Goal: Communication & Community: Answer question/provide support

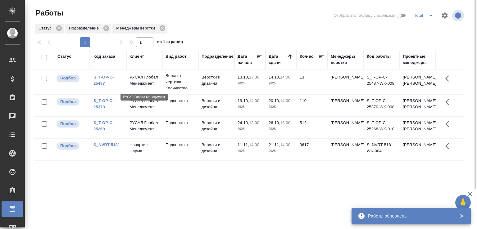
click at [138, 87] on p "РУСАЛ Глобал Менеджмент" at bounding box center [144, 80] width 30 height 12
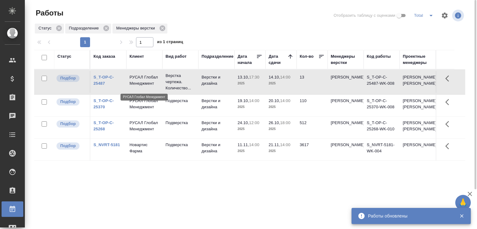
click at [138, 87] on p "РУСАЛ Глобал Менеджмент" at bounding box center [144, 80] width 30 height 12
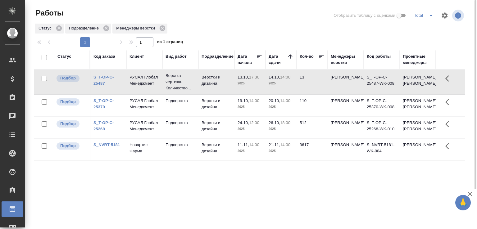
scroll to position [48, 0]
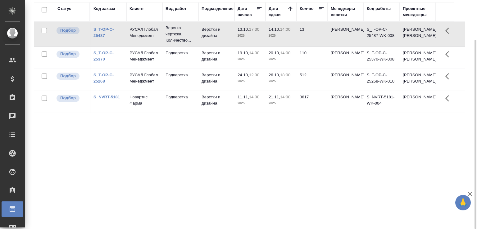
click at [97, 168] on div "Статус Код заказа Клиент Вид работ Подразделение Дата начала Дата сдачи Кол-во …" at bounding box center [249, 113] width 431 height 223
click at [150, 44] on td "РУСАЛ Глобал Менеджмент" at bounding box center [144, 34] width 36 height 22
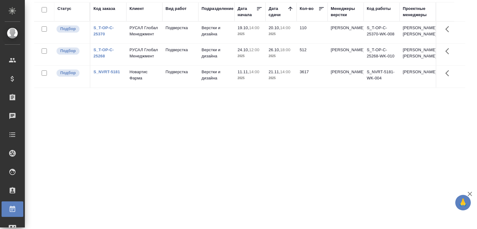
click at [91, 142] on div "Статус Код заказа Клиент Вид работ Подразделение Дата начала Дата сдачи Кол-во …" at bounding box center [249, 113] width 431 height 223
click at [76, 146] on div "Статус Код заказа Клиент Вид работ Подразделение Дата начала Дата сдачи Кол-во …" at bounding box center [249, 113] width 431 height 223
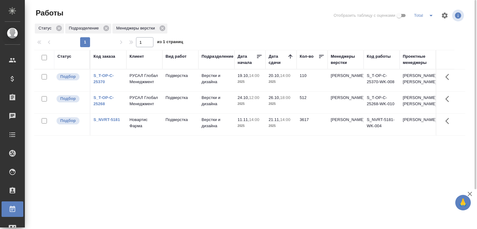
click at [132, 162] on div "Статус Код заказа Клиент Вид работ Подразделение Дата начала Дата сдачи Кол-во …" at bounding box center [249, 161] width 431 height 223
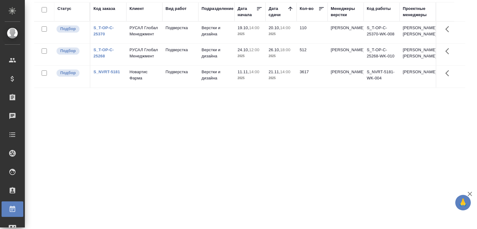
click at [165, 151] on div "Статус Код заказа Клиент Вид работ Подразделение Дата начала Дата сдачи Кол-во …" at bounding box center [249, 113] width 431 height 223
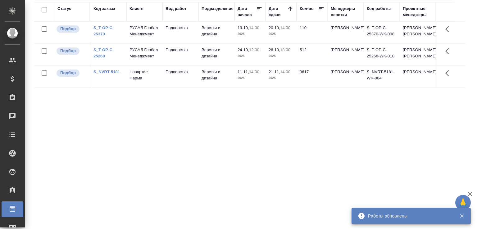
click at [108, 188] on div "Статус Код заказа Клиент Вид работ Подразделение Дата начала Дата сдачи Кол-во …" at bounding box center [249, 113] width 431 height 223
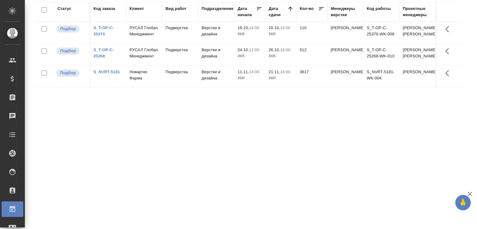
click at [108, 188] on div "Статус Код заказа Клиент Вид работ Подразделение Дата начала Дата сдачи Кол-во …" at bounding box center [249, 113] width 431 height 223
click at [198, 174] on div "Статус Код заказа Клиент Вид работ Подразделение Дата начала Дата сдачи Кол-во …" at bounding box center [249, 113] width 431 height 223
click at [205, 179] on div "Статус Код заказа Клиент Вид работ Подразделение Дата начала Дата сдачи Кол-во …" at bounding box center [249, 113] width 431 height 223
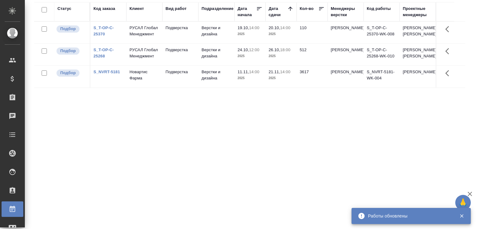
click at [72, 116] on div "Статус Код заказа Клиент Вид работ Подразделение Дата начала Дата сдачи Кол-во …" at bounding box center [249, 113] width 431 height 223
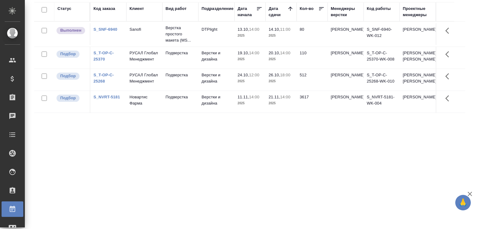
click at [123, 33] on td "S_SNF-6940" at bounding box center [108, 34] width 36 height 22
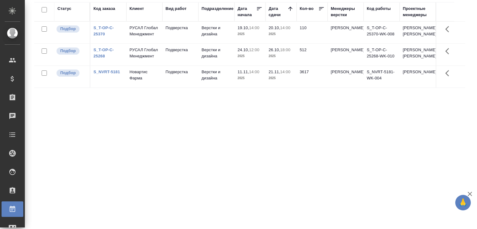
click at [127, 174] on div "Статус Код заказа Клиент Вид работ Подразделение Дата начала Дата сдачи Кол-во …" at bounding box center [249, 113] width 431 height 223
click at [98, 135] on div "Статус Код заказа Клиент Вид работ Подразделение Дата начала Дата сдачи Кол-во …" at bounding box center [249, 113] width 431 height 223
click at [123, 133] on div "Статус Код заказа Клиент Вид работ Подразделение Дата начала Дата сдачи Кол-во …" at bounding box center [249, 113] width 431 height 223
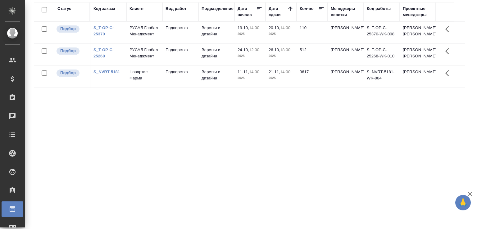
click at [121, 127] on div "Статус Код заказа Клиент Вид работ Подразделение Дата начала Дата сдачи Кол-во …" at bounding box center [249, 113] width 431 height 223
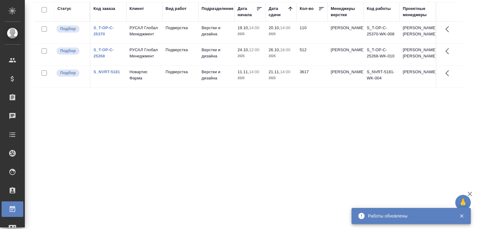
click at [240, 205] on div "Статус Код заказа Клиент Вид работ Подразделение Дата начала Дата сдачи Кол-во …" at bounding box center [249, 113] width 431 height 223
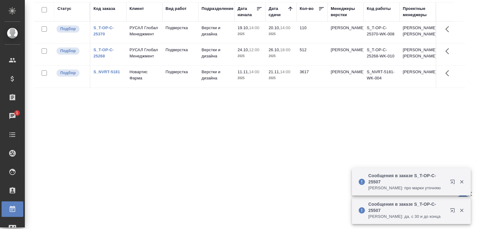
click at [240, 205] on div "Статус Код заказа Клиент Вид работ Подразделение Дата начала Дата сдачи Кол-во …" at bounding box center [249, 113] width 431 height 223
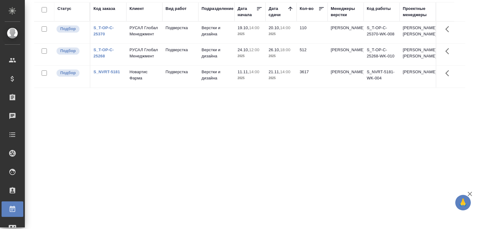
click at [106, 143] on div "Статус Код заказа Клиент Вид работ Подразделение Дата начала Дата сдачи Кол-во …" at bounding box center [249, 113] width 431 height 223
click at [461, 11] on div "Статус Код заказа Клиент Вид работ Подразделение Дата начала Дата сдачи Кол-во …" at bounding box center [252, 113] width 436 height 223
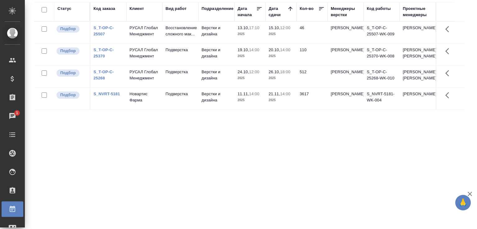
click at [280, 40] on td "15.10, 12:00 2025" at bounding box center [280, 33] width 31 height 22
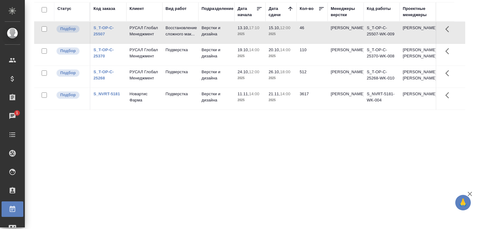
click at [280, 40] on td "15.10, 12:00 2025" at bounding box center [280, 33] width 31 height 22
click at [139, 175] on div "Статус Код заказа Клиент Вид работ Подразделение Дата начала Дата сдачи Кол-во …" at bounding box center [249, 113] width 431 height 223
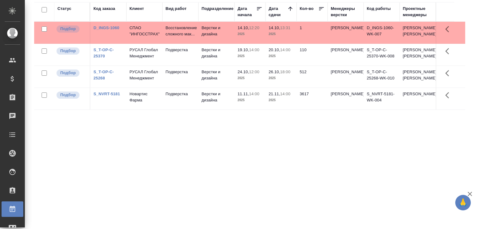
drag, startPoint x: 139, startPoint y: 175, endPoint x: 144, endPoint y: 200, distance: 25.4
click at [138, 175] on div "Статус Код заказа Клиент Вид работ Подразделение Дата начала Дата сдачи Кол-во …" at bounding box center [249, 113] width 431 height 223
click at [151, 34] on p "СПАО "ИНГОССТРАХ"" at bounding box center [144, 31] width 30 height 12
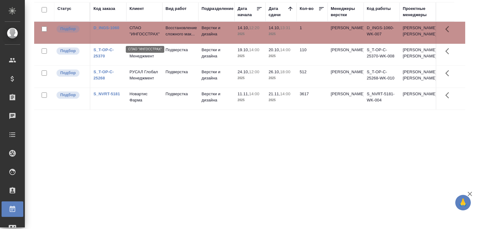
click at [151, 34] on p "СПАО "ИНГОССТРАХ"" at bounding box center [144, 31] width 30 height 12
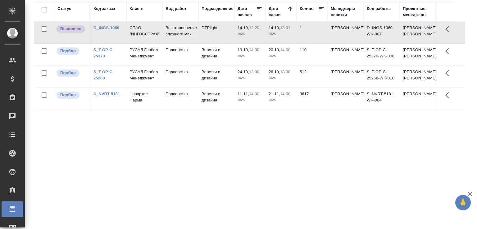
click at [241, 43] on td "14.10, 12:20 2025" at bounding box center [249, 33] width 31 height 22
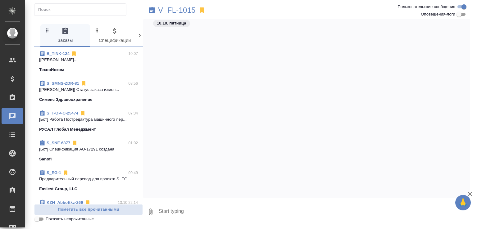
scroll to position [313, 0]
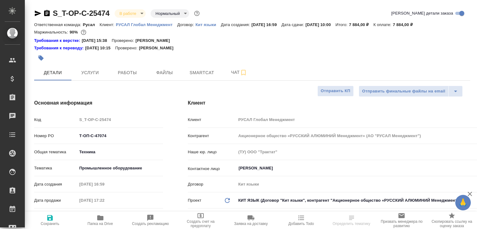
select select "RU"
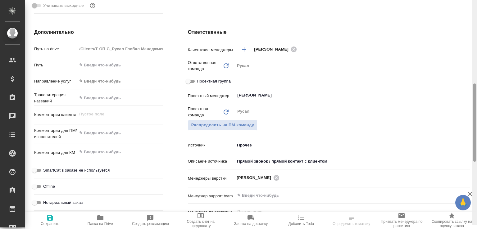
scroll to position [266, 0]
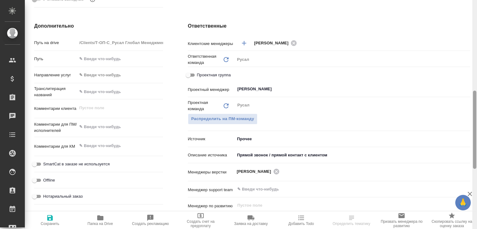
drag, startPoint x: 475, startPoint y: 73, endPoint x: 465, endPoint y: 164, distance: 91.5
click at [465, 164] on div "S_T-OP-C-25474 В работе inProgress Нормальный normal Кратко детали заказа Ответ…" at bounding box center [251, 114] width 452 height 229
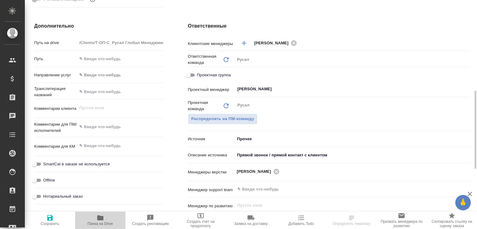
click at [100, 220] on icon "button" at bounding box center [100, 217] width 7 height 7
select select "RU"
type textarea "x"
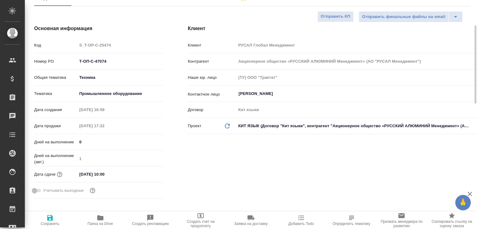
scroll to position [66, 0]
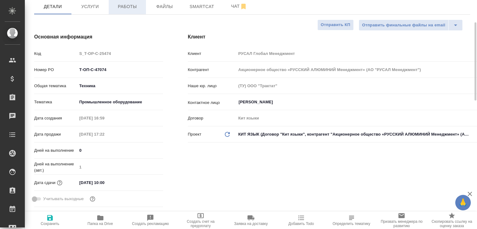
click at [133, 4] on span "Работы" at bounding box center [127, 7] width 30 height 8
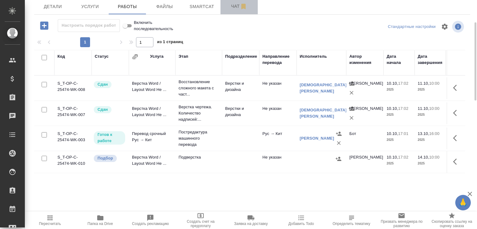
click at [227, 0] on button "Чат" at bounding box center [238, 7] width 37 height 16
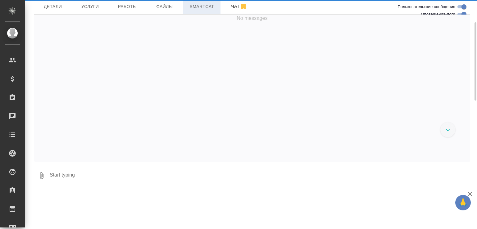
scroll to position [3639, 0]
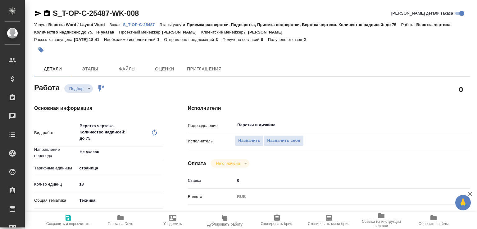
click at [122, 222] on span "Папка на Drive" at bounding box center [120, 224] width 25 height 4
click at [44, 15] on icon "button" at bounding box center [46, 13] width 7 height 7
click at [129, 24] on p "S_T-OP-C-25487" at bounding box center [141, 24] width 36 height 5
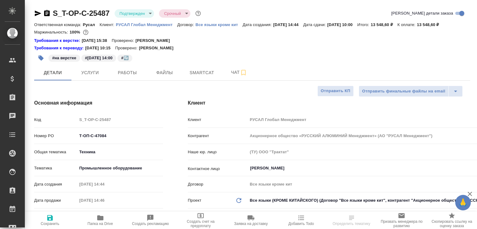
select select "RU"
type textarea "x"
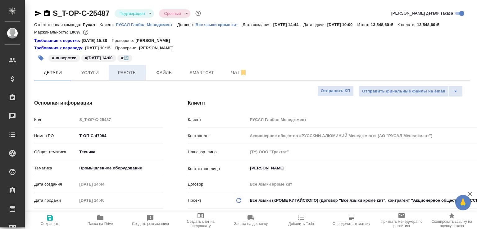
click at [131, 72] on button "Работы" at bounding box center [127, 73] width 37 height 16
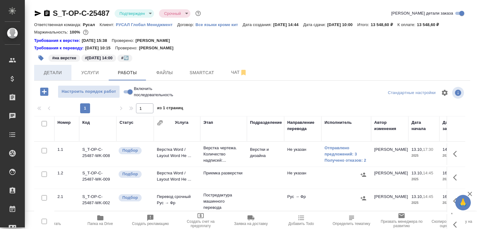
click at [67, 77] on span "Детали" at bounding box center [53, 73] width 30 height 8
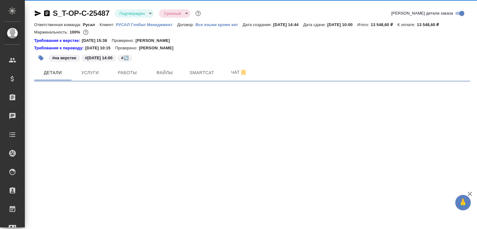
select select "RU"
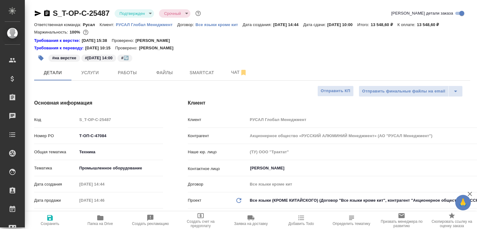
type textarea "x"
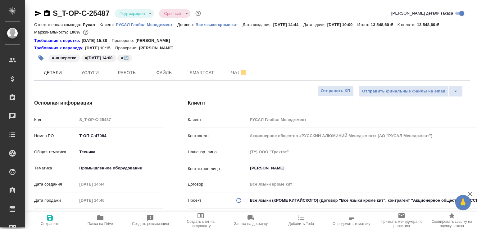
type textarea "x"
click at [86, 77] on span "Услуги" at bounding box center [90, 73] width 30 height 8
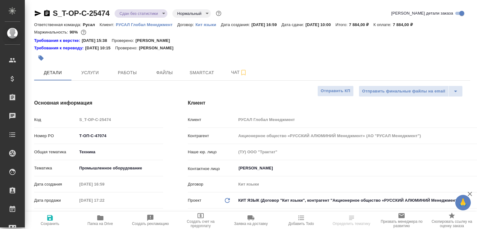
select select "RU"
click at [123, 74] on span "Работы" at bounding box center [127, 73] width 30 height 8
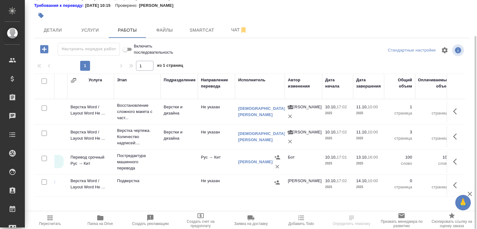
scroll to position [0, 65]
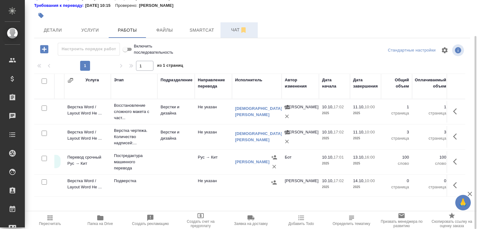
click at [231, 28] on span "Чат" at bounding box center [239, 30] width 30 height 8
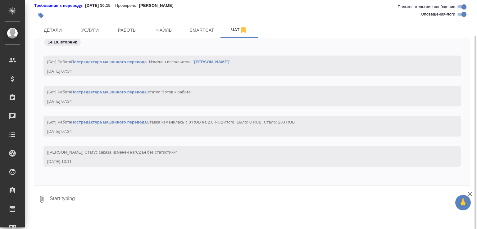
scroll to position [3529, 0]
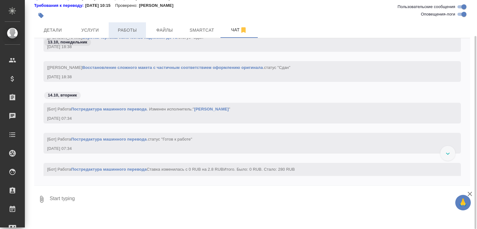
click at [133, 30] on span "Работы" at bounding box center [127, 30] width 30 height 8
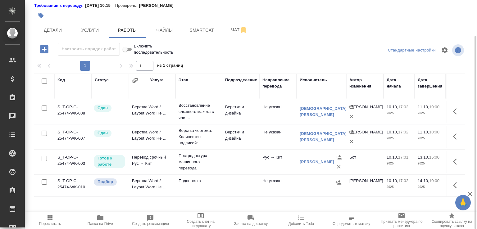
scroll to position [0, 52]
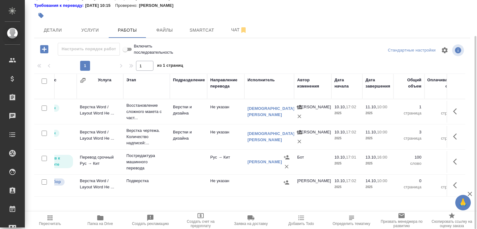
click at [174, 185] on td at bounding box center [188, 186] width 37 height 22
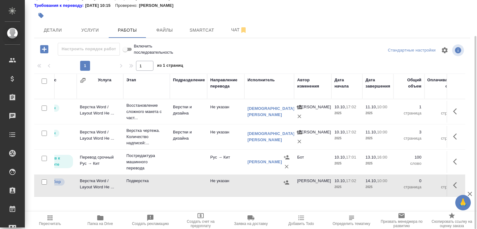
click at [174, 185] on td at bounding box center [188, 186] width 37 height 22
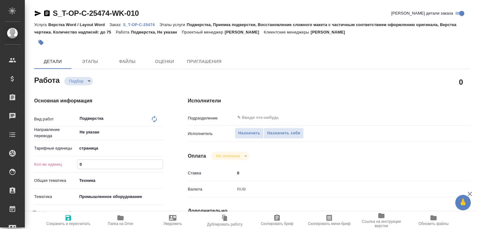
drag, startPoint x: 88, startPoint y: 162, endPoint x: 61, endPoint y: 160, distance: 27.4
click at [61, 160] on div "Кол-во единиц 0" at bounding box center [98, 164] width 129 height 11
type input "4"
click at [75, 211] on span "Нотариальный заказ" at bounding box center [62, 213] width 39 height 6
click at [67, 222] on span "Сохранить и пересчитать" at bounding box center [68, 224] width 44 height 4
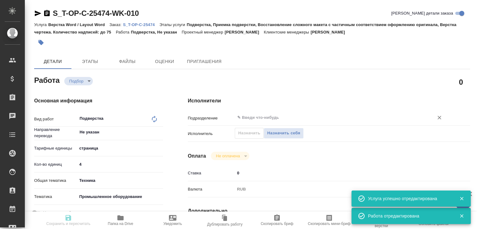
type input "recruiting"
type input "Не указан"
type input "5a8b1489cc6b4906c91bfdb2"
type input "4"
type input "tech"
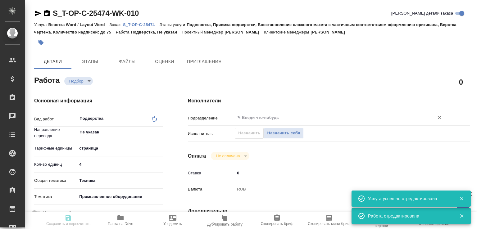
type input "5f647205b73bc97568ca66bc"
type input "10.10.2025 17:02"
type input "[DATE] 10:00"
type input "notPayed"
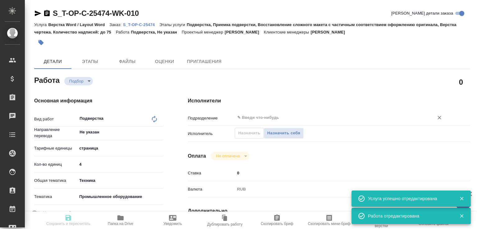
type input "0"
type input "RUB"
type input "[PERSON_NAME]"
type input "S_T-OP-C-25474"
type input "Т-ОП-С-47074"
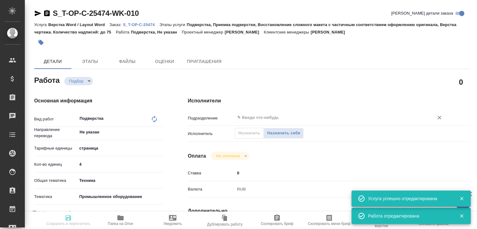
type input "Верстка Word / Layout Word"
type input "Подверстка, Приемка подверстки, Восстановление сложного макета с частичным соот…"
type input "[PERSON_NAME]"
type input "/Clients/Т-ОП-С_Русал Глобал Менеджмент/Orders/S_T-OP-C-25474"
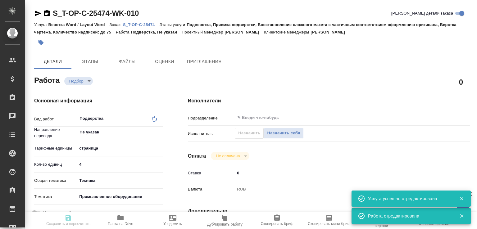
type input "recruiting"
type input "Не указан"
type input "5a8b1489cc6b4906c91bfdb2"
type input "4"
type input "tech"
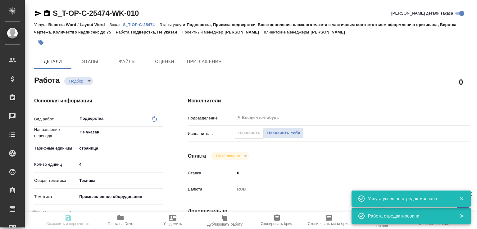
type input "5f647205b73bc97568ca66bc"
type input "[DATE] 17:02"
type input "[DATE] 10:00"
type input "notPayed"
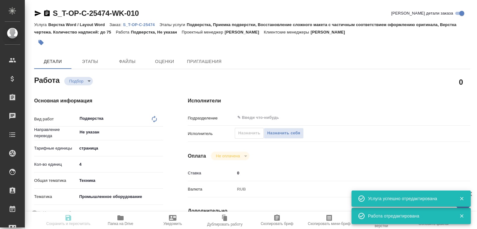
type input "0"
type input "RUB"
type input "[PERSON_NAME]"
type input "S_T-OP-C-25474"
type input "Т-ОП-С-47074"
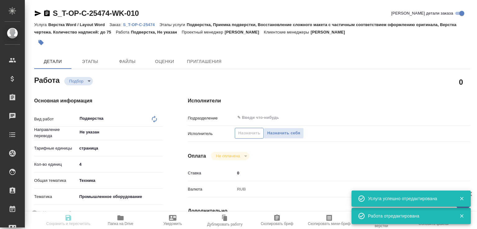
type input "Верстка Word / Layout Word"
type input "Подверстка, Приемка подверстки, Восстановление сложного макета с частичным соот…"
type input "Горленко Юлия"
type input "[PERSON_NAME]"
type input "/Clients/Т-ОП-С_Русал Глобал Менеджмент/Orders/S_T-OP-C-25474"
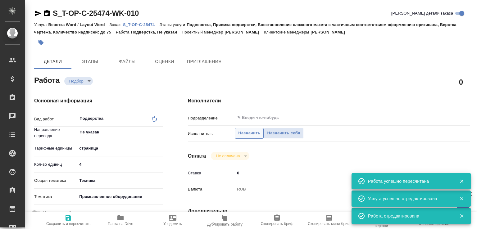
click at [245, 133] on span "Назначить" at bounding box center [249, 133] width 22 height 7
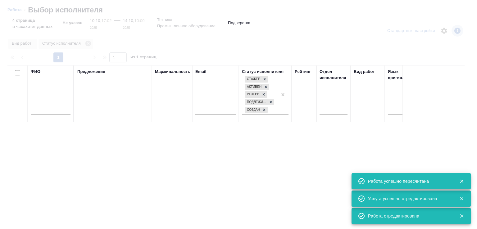
click at [41, 112] on input "text" at bounding box center [51, 111] width 40 height 8
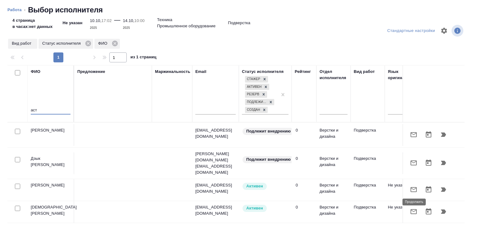
type input "аст"
click at [439, 208] on icon "button" at bounding box center [442, 211] width 7 height 7
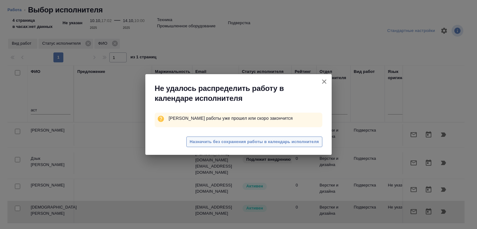
click at [215, 140] on span "Назначить без сохранения работы в календарь исполнителя" at bounding box center [254, 141] width 129 height 7
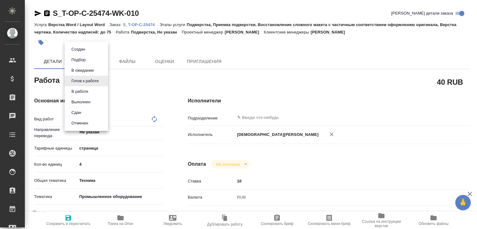
click at [93, 81] on body "🙏 .cls-1 fill:#fff; AWATERA [PERSON_NAME]malofeeva Клиенты Спецификации Заказы …" at bounding box center [238, 114] width 477 height 229
type textarea "x"
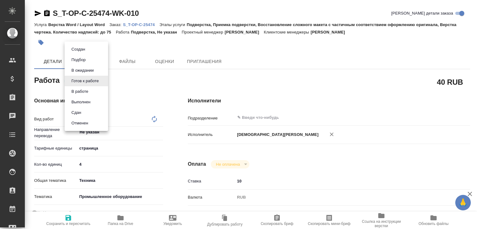
type textarea "x"
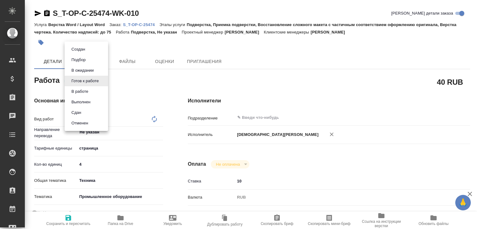
type textarea "x"
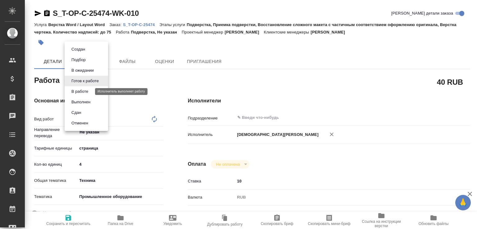
type textarea "x"
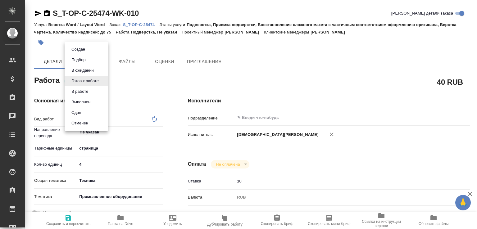
type textarea "x"
click at [86, 87] on li "В работе" at bounding box center [86, 91] width 43 height 11
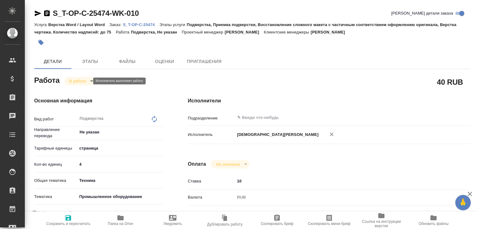
click at [86, 83] on body "🙏 .cls-1 fill:#fff; AWATERA Малофеева Екатерина e.malofeeva Клиенты Спецификаци…" at bounding box center [238, 114] width 477 height 229
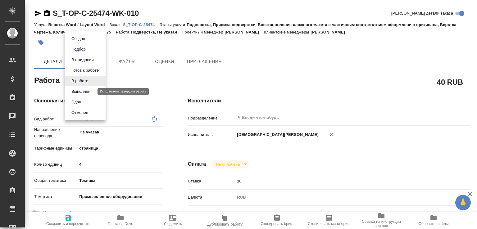
type textarea "x"
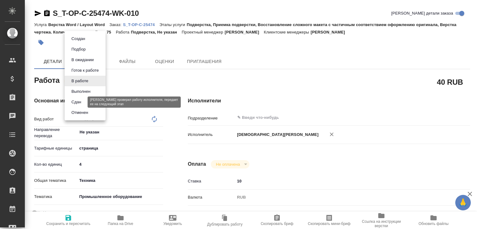
click at [83, 101] on button "Сдан" at bounding box center [76, 102] width 13 height 7
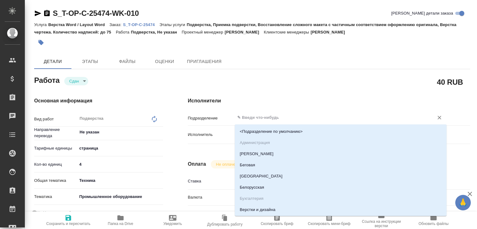
click at [242, 121] on input "text" at bounding box center [329, 117] width 187 height 7
type input "в"
type textarea "x"
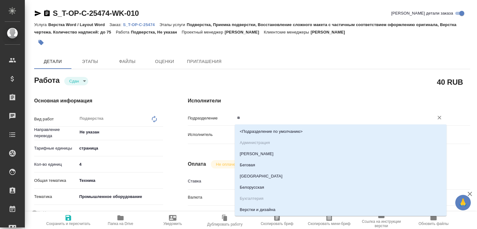
type textarea "x"
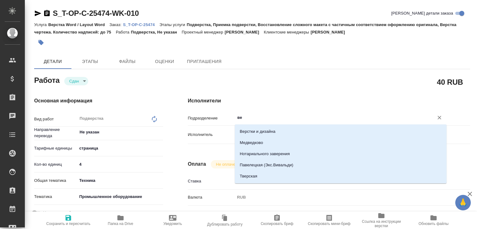
type input "вер"
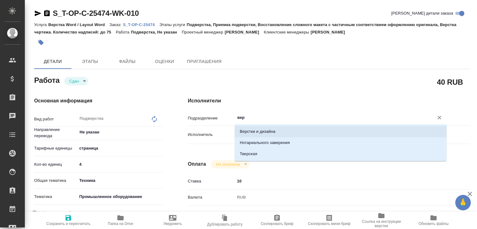
click at [258, 128] on li "Верстки и дизайна" at bounding box center [341, 131] width 212 height 11
type textarea "x"
type input "Верстки и дизайна"
type textarea "x"
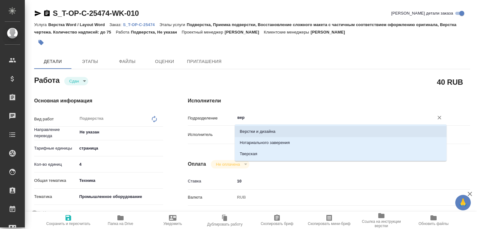
type textarea "x"
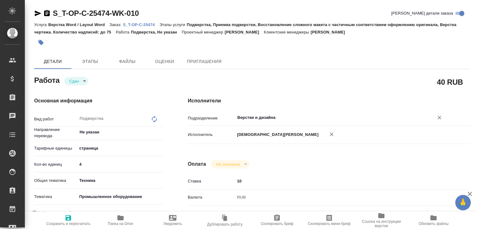
type input "Верстки и дизайна"
click at [68, 215] on icon "button" at bounding box center [68, 218] width 6 height 6
type textarea "x"
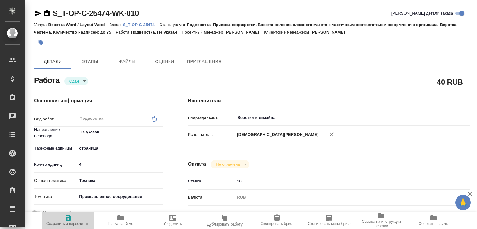
type textarea "x"
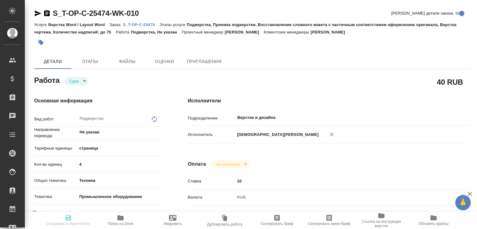
type textarea "x"
type input "closed"
type textarea "Подверстка"
type textarea "x"
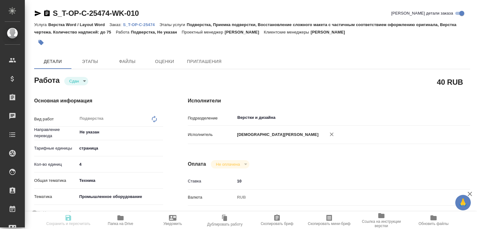
type input "Не указан"
type input "5a8b1489cc6b4906c91bfdb2"
type input "4"
type input "tech"
type input "5f647205b73bc97568ca66bc"
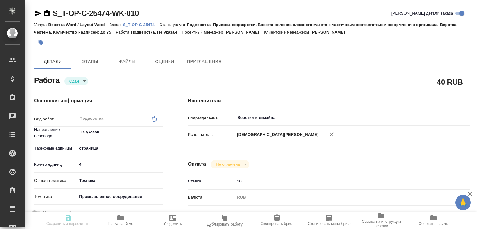
type input "10.10.2025 17:02"
type input "14.10.2025 10:13"
type input "14.10.2025 10:00"
type input "14.10.2025 10:13"
type input "14.10.2025 10:00"
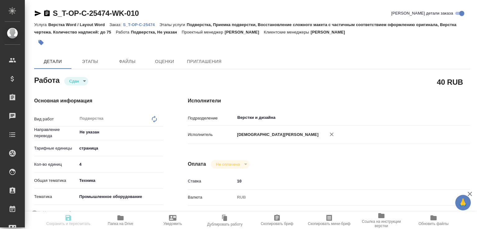
type input "Верстки и дизайна"
type input "notPayed"
type input "10"
type input "RUB"
type input "[PERSON_NAME]"
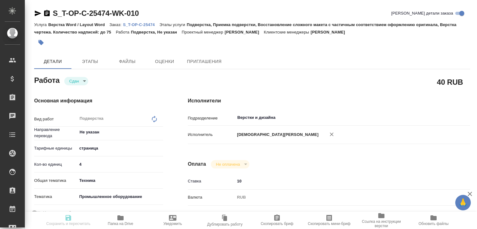
type textarea "x"
type textarea "/Clients/Т-ОП-С_Русал Глобал Менеджмент/Orders/S_T-OP-C-25474/DTP/S_T-OP-C-2547…"
type textarea "x"
type input "S_T-OP-C-25474"
type input "Т-ОП-С-47074"
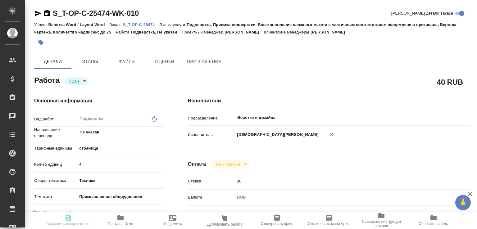
type input "Верстка Word / Layout Word"
type input "Подверстка, Приемка подверстки, Восстановление сложного макета с частичным соот…"
type input "Горленко Юлия"
type input "[PERSON_NAME]"
type input "/Clients/Т-ОП-С_Русал Глобал Менеджмент/Orders/S_T-OP-C-25474"
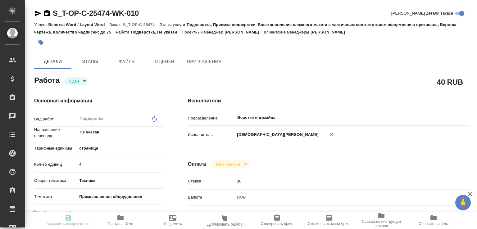
type textarea "x"
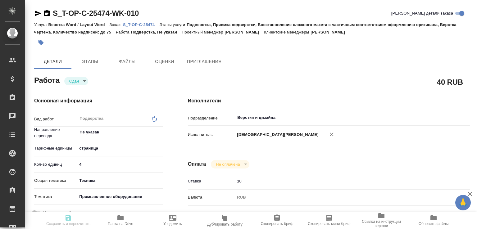
type textarea "x"
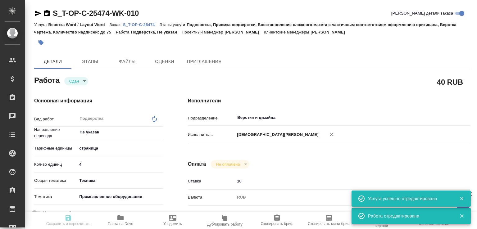
type textarea "x"
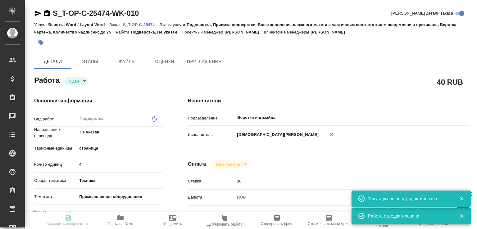
type textarea "x"
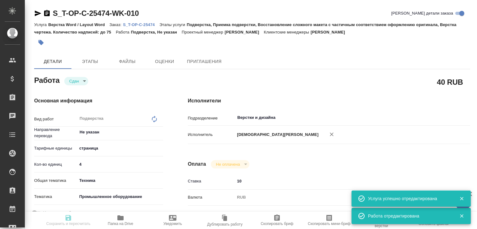
type input "closed"
type textarea "Подверстка"
type textarea "x"
type input "Не указан"
type input "5a8b1489cc6b4906c91bfdb2"
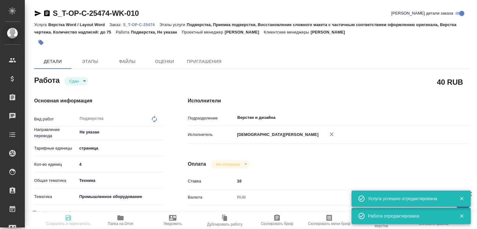
type input "4"
type input "tech"
type input "5f647205b73bc97568ca66bc"
type input "10.10.2025 17:02"
type input "14.10.2025 10:13"
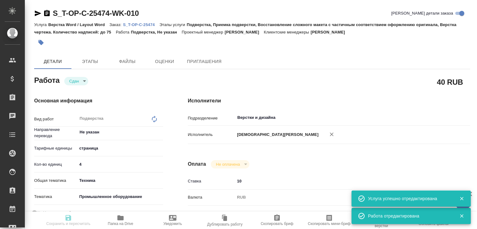
type input "14.10.2025 10:00"
type input "14.10.2025 10:13"
type input "14.10.2025 10:00"
type input "Верстки и дизайна"
type input "notPayed"
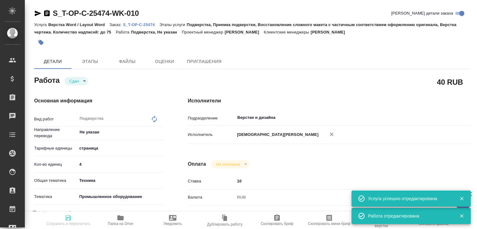
type input "10"
type input "RUB"
type input "[PERSON_NAME]"
type textarea "x"
type textarea "/Clients/Т-ОП-С_Русал Глобал Менеджмент/Orders/S_T-OP-C-25474/DTP/S_T-OP-C-2547…"
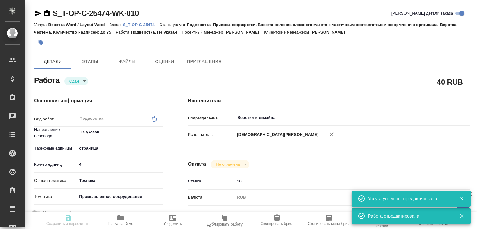
type textarea "x"
type input "S_T-OP-C-25474"
type input "Т-ОП-С-47074"
type input "Верстка Word / Layout Word"
type input "Подверстка, Приемка подверстки, Восстановление сложного макета с частичным соот…"
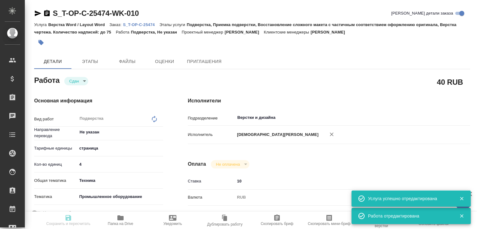
type input "Горленко Юлия"
type input "[PERSON_NAME]"
type input "/Clients/Т-ОП-С_Русал Глобал Менеджмент/Orders/S_T-OP-C-25474"
type textarea "x"
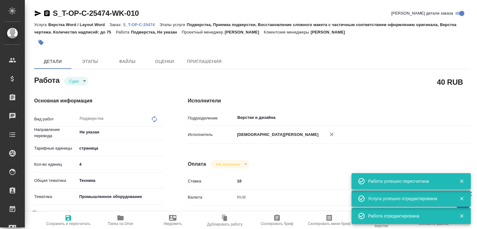
type textarea "x"
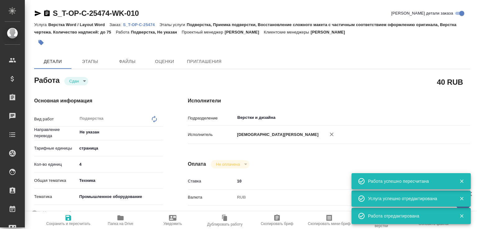
type textarea "x"
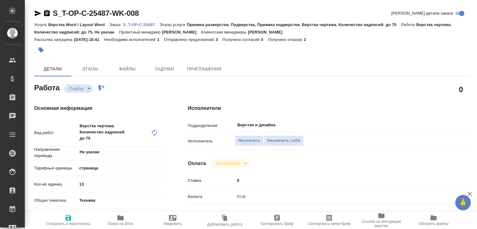
type textarea "x"
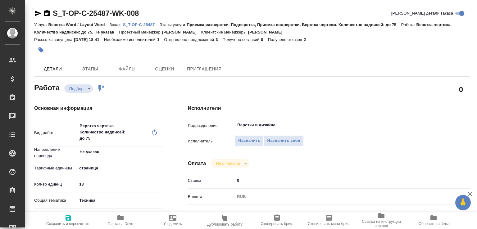
type textarea "x"
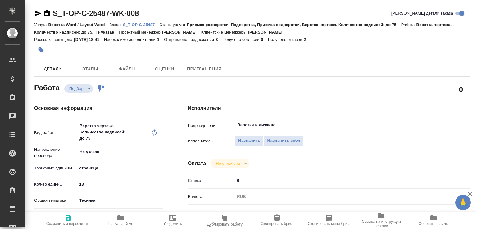
type textarea "x"
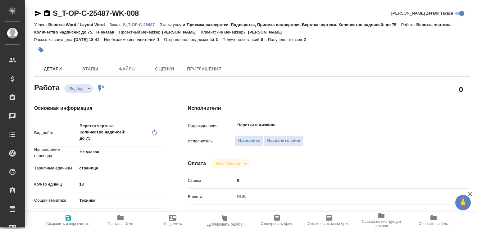
type textarea "x"
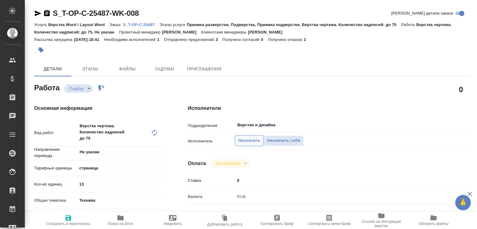
click at [241, 138] on span "Назначить" at bounding box center [249, 140] width 22 height 7
type textarea "x"
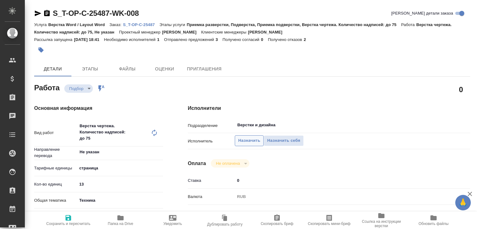
type textarea "x"
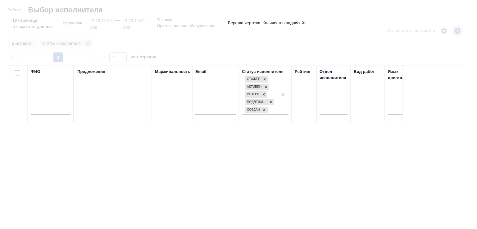
click at [66, 114] on input "text" at bounding box center [51, 111] width 40 height 8
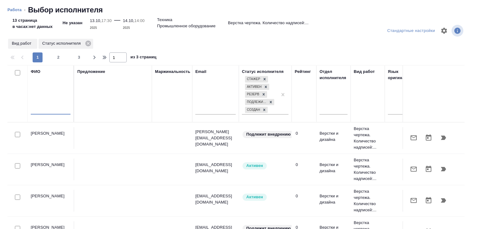
click at [66, 113] on input "text" at bounding box center [51, 111] width 40 height 8
type input "п"
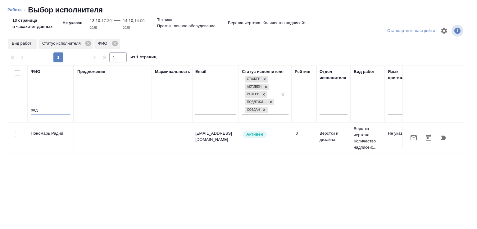
type input "рад"
click at [442, 136] on icon "button" at bounding box center [442, 137] width 7 height 7
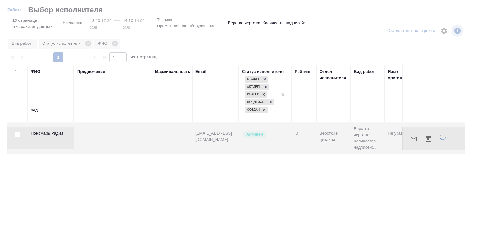
type textarea "x"
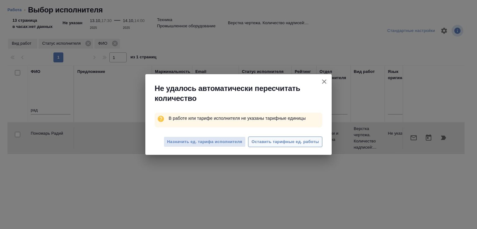
click at [280, 139] on span "Оставить тарифные ед. работы" at bounding box center [284, 141] width 67 height 7
type textarea "x"
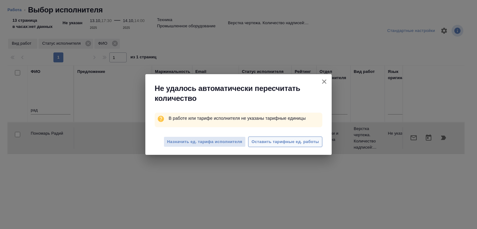
type textarea "x"
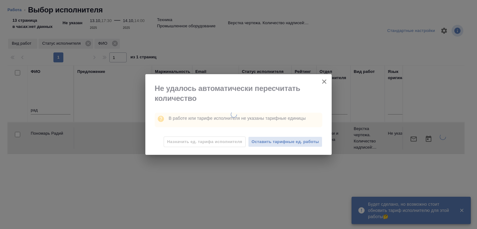
type textarea "x"
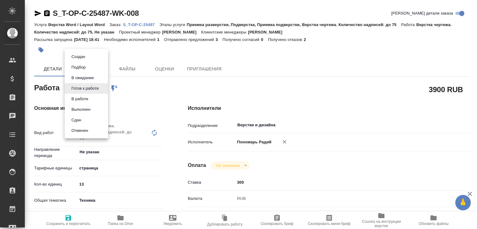
click at [98, 90] on body "🙏 .cls-1 fill:#fff; AWATERA [PERSON_NAME]malofeeva Клиенты Спецификации Заказы …" at bounding box center [238, 114] width 477 height 229
type textarea "x"
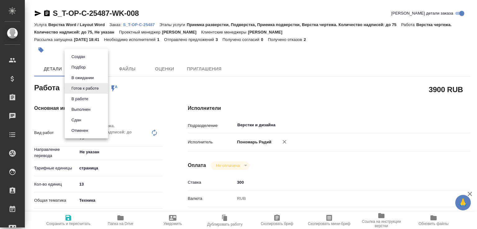
type textarea "x"
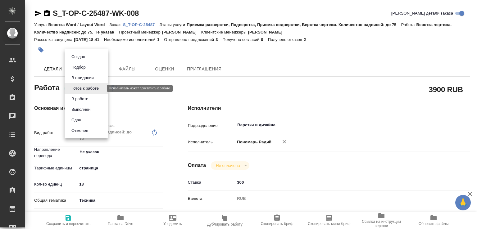
type textarea "x"
click at [86, 98] on button "В работе" at bounding box center [80, 99] width 20 height 7
type textarea "x"
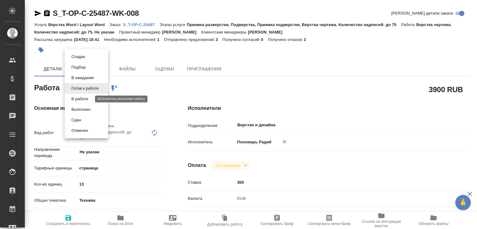
type textarea "x"
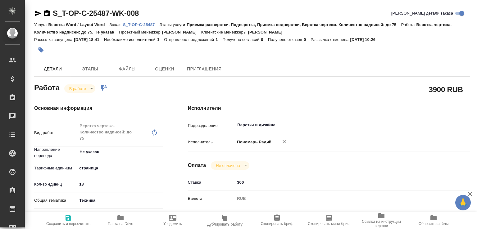
type textarea "x"
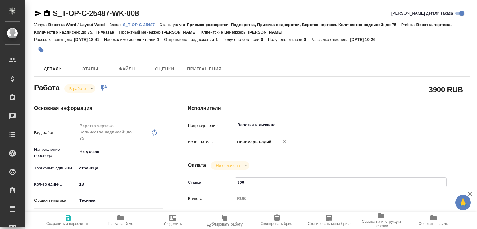
drag, startPoint x: 242, startPoint y: 183, endPoint x: 236, endPoint y: 182, distance: 5.9
click at [236, 182] on input "300" at bounding box center [340, 182] width 211 height 9
type textarea "x"
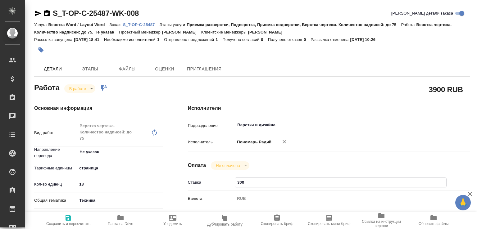
type textarea "x"
type input "10"
type textarea "x"
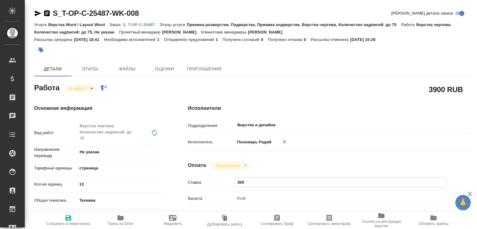
type textarea "x"
type input "140"
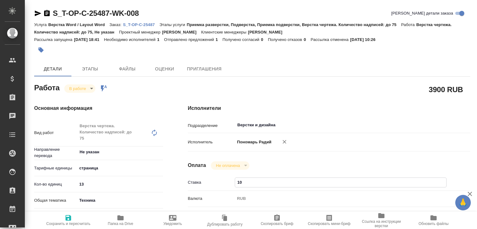
type textarea "x"
type input "140"
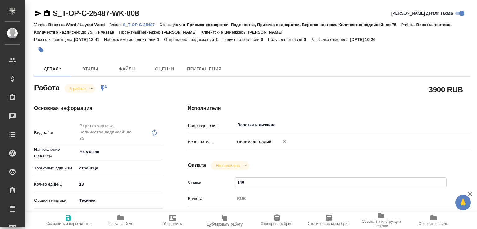
click at [73, 214] on span "Сохранить и пересчитать" at bounding box center [68, 220] width 45 height 12
type textarea "x"
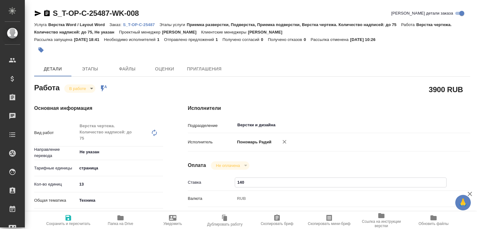
type textarea "x"
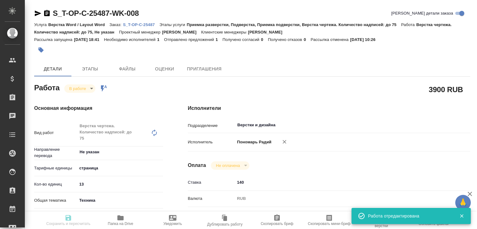
type textarea "x"
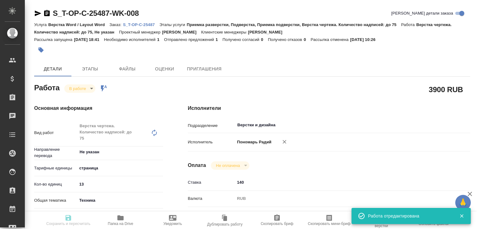
type input "inProgress"
type textarea "Верстка чертежа. Количество надписей: до 75"
type textarea "x"
type input "Не указан"
type input "5a8b1489cc6b4906c91bfdb2"
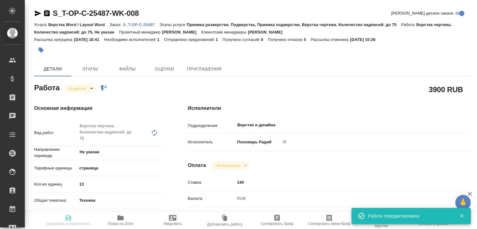
type input "13"
type input "tech"
type input "5f647205b73bc97568ca66bc"
type input "13.10.2025 17:30"
type input "14.10.2025 10:26"
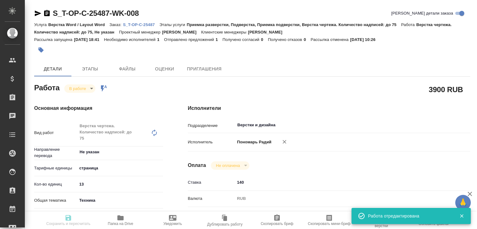
type input "14.10.2025 14:00"
type input "16.10.2025 10:00"
type input "Верстки и дизайна"
type input "notPayed"
type input "140"
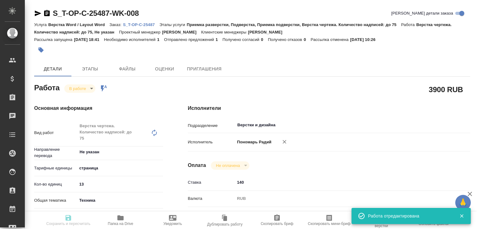
type input "RUB"
type input "[PERSON_NAME]"
type textarea "x"
type textarea "/Clients/Т-ОП-С_Русал Глобал Менеджмент/Orders/S_T-OP-C-25487/DTP/S_T-OP-C-2548…"
type textarea "x"
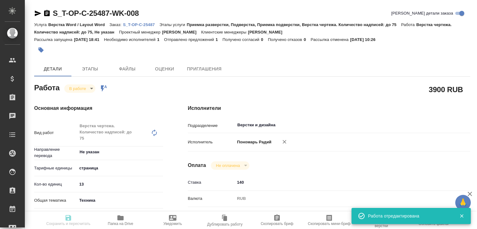
type input "S_T-OP-C-25487"
type input "Т-ОП-С-47084"
type input "Верстка Word / Layout Word"
type input "Приемка разверстки, Подверстка, Приемка подверстки, Верстка чертежа. Количество…"
type input "Меньшикова Александра"
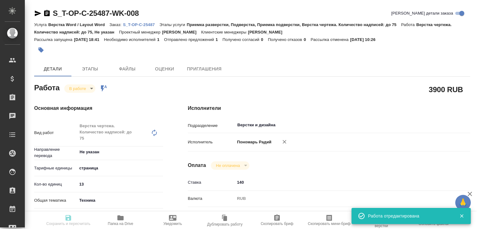
type input "[PERSON_NAME]"
type input "/Clients/Т-ОП-С_Русал Глобал Менеджмент/Orders/S_T-OP-C-25487"
type textarea "x"
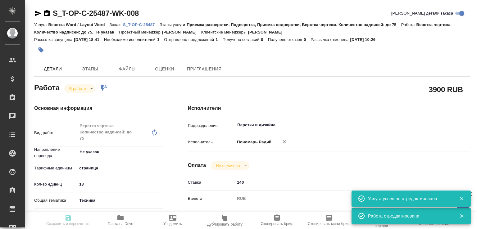
type textarea "x"
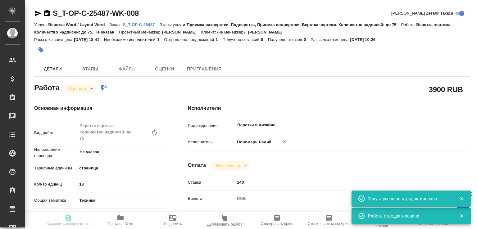
type textarea "x"
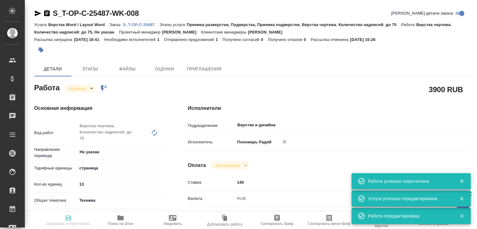
type input "inProgress"
type textarea "Верстка чертежа. Количество надписей: до 75"
type textarea "x"
type input "Не указан"
type input "5a8b1489cc6b4906c91bfdb2"
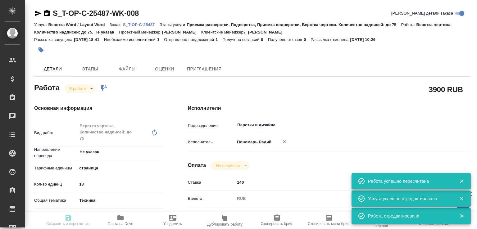
type input "13"
type input "tech"
type input "5f647205b73bc97568ca66bc"
type input "13.10.2025 17:30"
type input "14.10.2025 10:26"
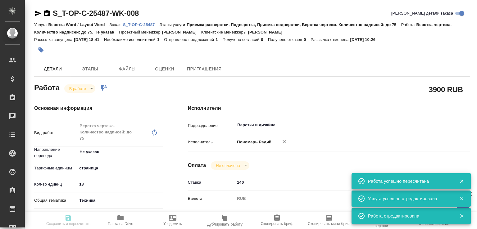
type input "14.10.2025 14:00"
type input "16.10.2025 10:00"
type input "Верстки и дизайна"
type input "notPayed"
type input "140"
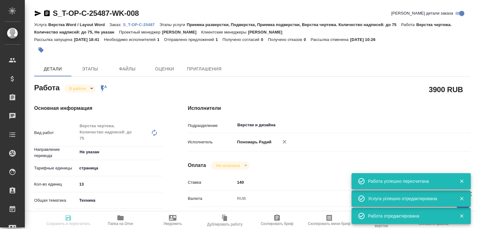
type input "RUB"
type input "[PERSON_NAME]"
type textarea "x"
type textarea "/Clients/Т-ОП-С_Русал Глобал Менеджмент/Orders/S_T-OP-C-25487/DTP/S_T-OP-C-2548…"
type textarea "x"
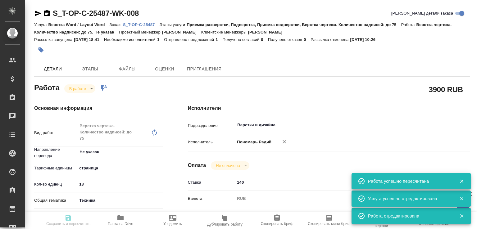
type input "S_T-OP-C-25487"
type input "Т-ОП-С-47084"
type input "Верстка Word / Layout Word"
type input "Приемка разверстки, Подверстка, Приемка подверстки, Верстка чертежа. Количество…"
type input "Меньшикова Александра"
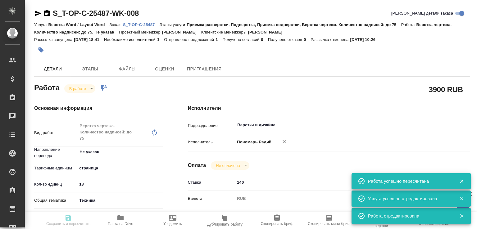
type input "[PERSON_NAME]"
type input "/Clients/Т-ОП-С_Русал Глобал Менеджмент/Orders/S_T-OP-C-25487"
type textarea "x"
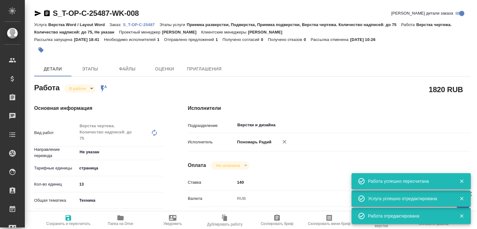
type textarea "x"
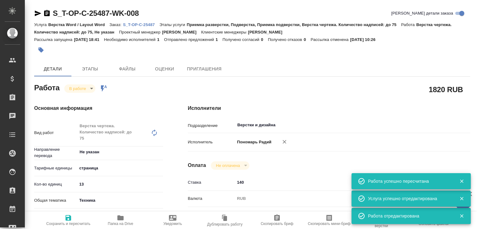
type textarea "x"
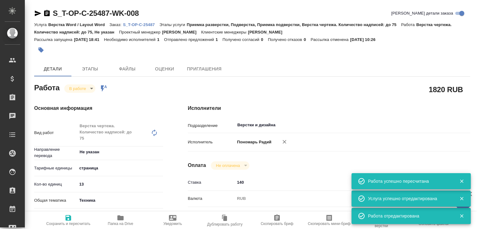
type textarea "x"
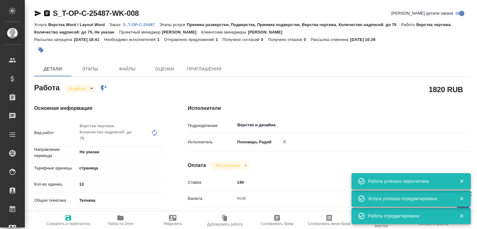
type textarea "x"
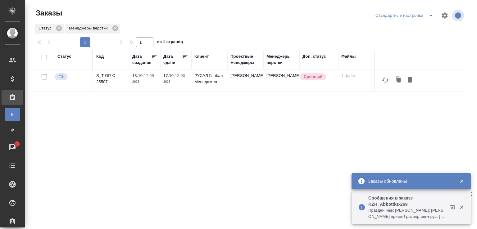
click at [408, 205] on p "Сообщения в заказе KZH_Abbottkz-269" at bounding box center [407, 201] width 78 height 12
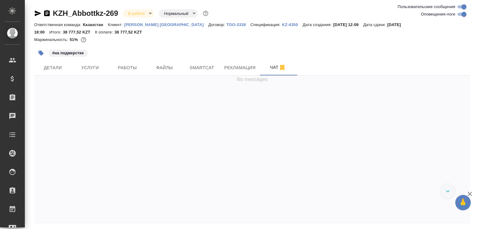
scroll to position [4189, 0]
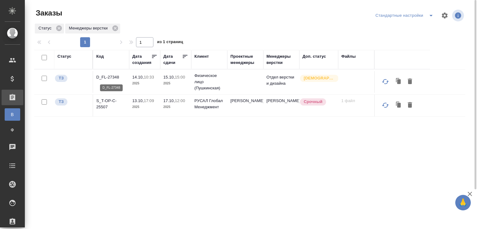
click at [101, 79] on p "D_FL-27348" at bounding box center [111, 77] width 30 height 6
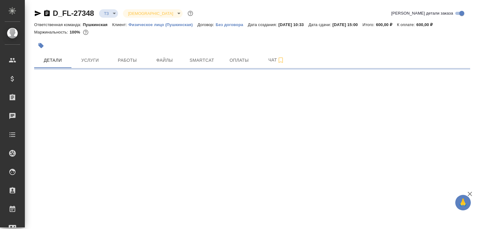
select select "RU"
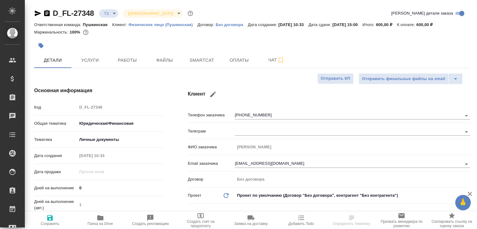
type textarea "x"
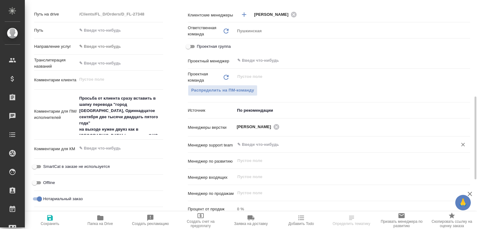
scroll to position [266, 0]
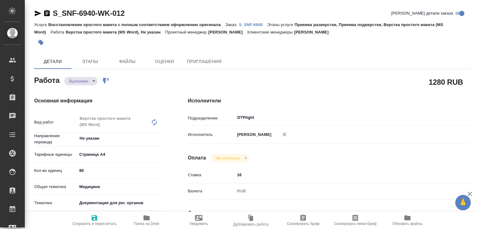
type textarea "x"
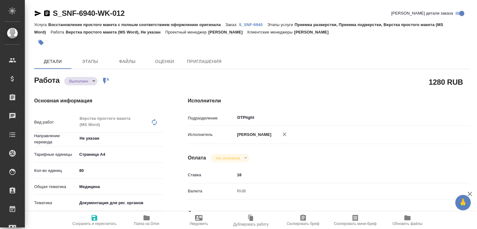
type textarea "x"
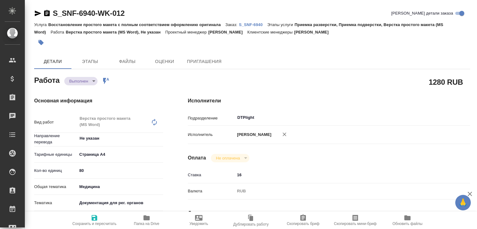
type textarea "x"
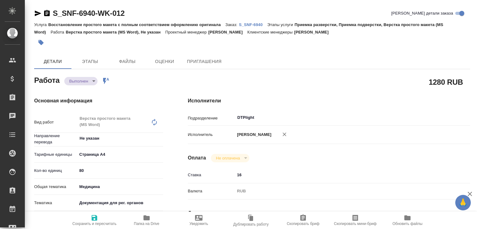
type textarea "x"
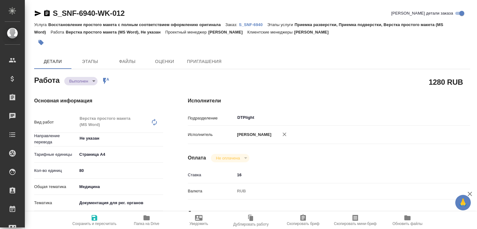
type textarea "x"
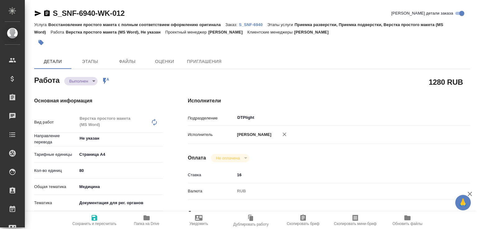
click at [90, 84] on body "🙏 .cls-1 fill:#fff; AWATERA [PERSON_NAME]malofeeva Клиенты Спецификации Заказы …" at bounding box center [238, 114] width 477 height 229
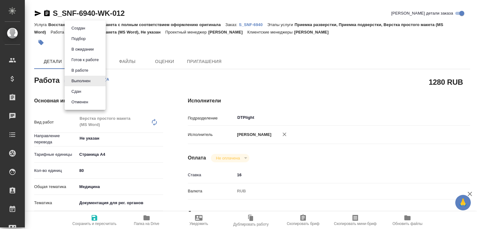
click at [89, 95] on li "Сдан" at bounding box center [85, 91] width 41 height 11
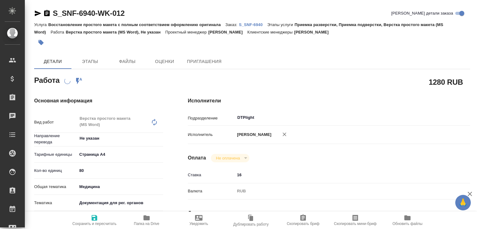
click at [144, 215] on icon "button" at bounding box center [146, 217] width 7 height 7
type textarea "x"
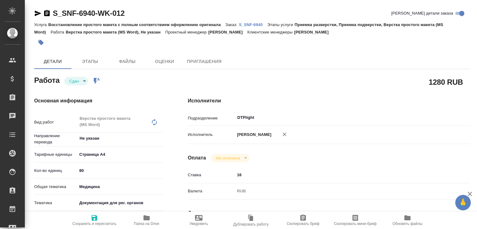
type textarea "x"
click at [254, 24] on p "S_SNF-6940" at bounding box center [253, 24] width 29 height 5
type textarea "x"
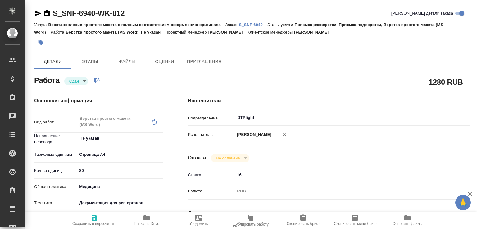
type textarea "x"
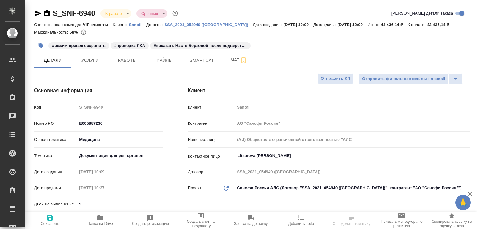
select select "RU"
type textarea "x"
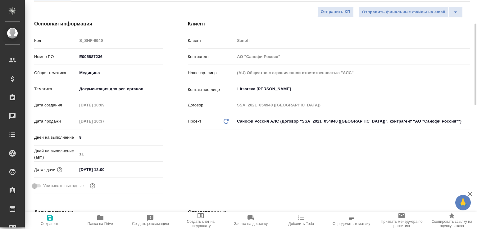
scroll to position [1, 0]
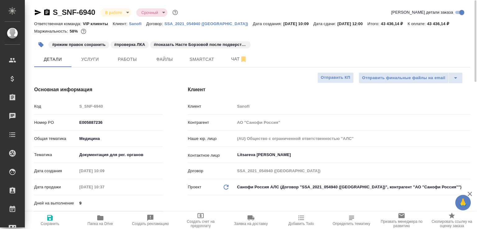
type textarea "x"
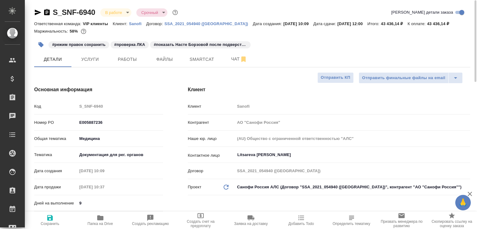
type textarea "x"
click at [225, 64] on button "Чат" at bounding box center [238, 60] width 37 height 16
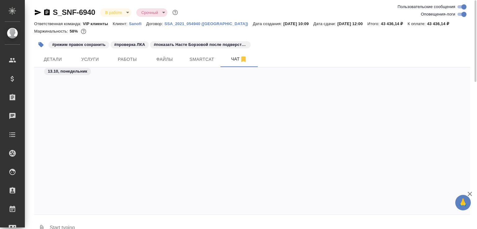
scroll to position [26284, 0]
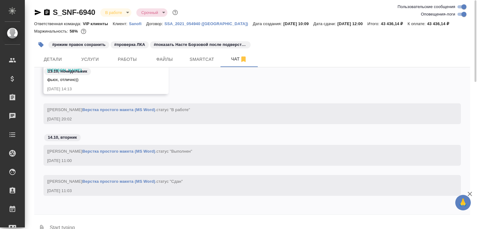
click at [119, 226] on textarea at bounding box center [259, 228] width 421 height 21
paste textarea "https://drive.awatera.com/apps/files/files/10602019?dir=/Shares/Sanofi/Orders/S…"
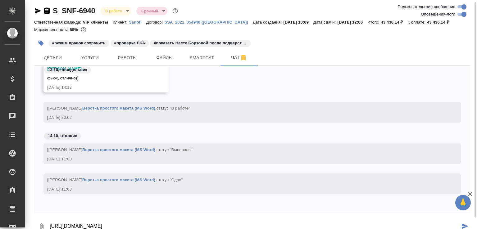
type textarea "https://drive.awatera.com/apps/files/files/10602019?dir=/Shares/Sanofi/Orders/S…"
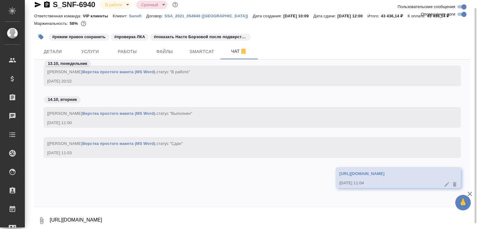
scroll to position [26026, 0]
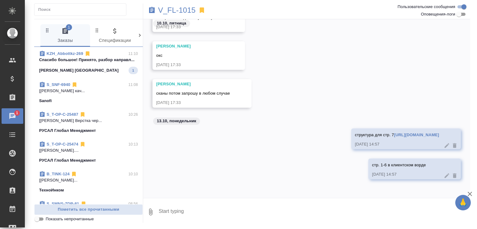
click at [100, 74] on div "Abbott Kazakhstan 1" at bounding box center [88, 70] width 99 height 7
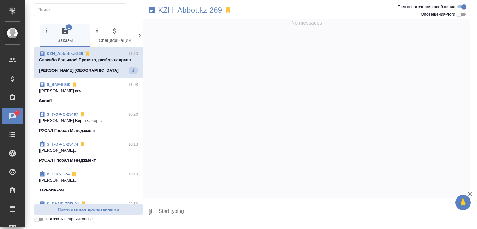
scroll to position [951, 0]
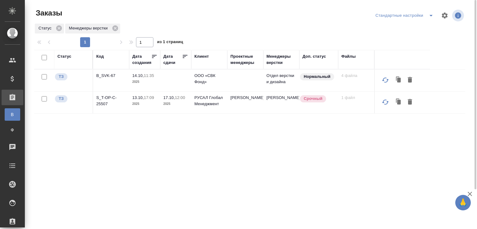
click at [97, 76] on p "B_SVK-67" at bounding box center [111, 76] width 30 height 6
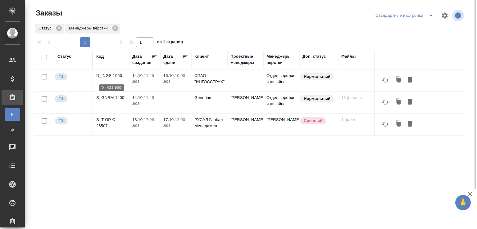
click at [114, 76] on p "D_INGS-1060" at bounding box center [111, 76] width 30 height 6
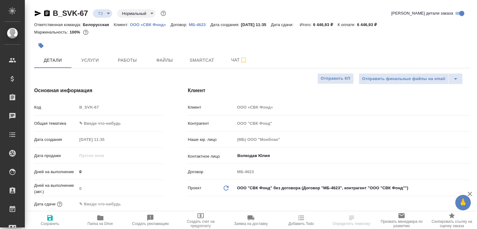
select select "RU"
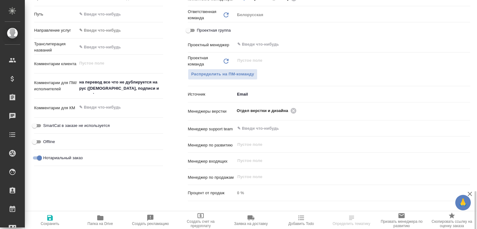
scroll to position [332, 0]
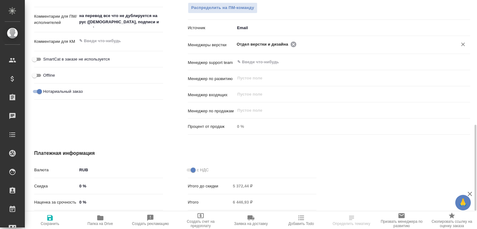
click at [292, 43] on icon at bounding box center [293, 44] width 6 height 6
click at [298, 43] on input "text" at bounding box center [372, 43] width 149 height 7
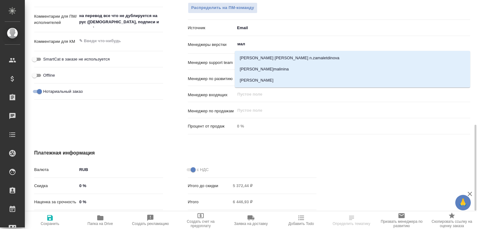
type input "мало"
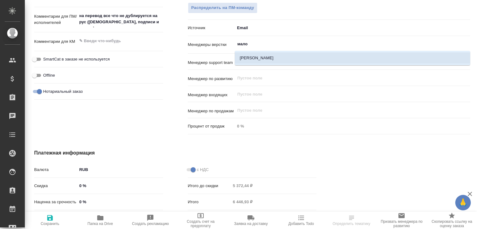
click at [268, 58] on li "[PERSON_NAME]" at bounding box center [352, 57] width 235 height 11
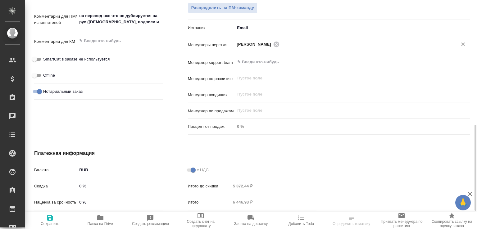
click at [52, 219] on icon "button" at bounding box center [50, 218] width 6 height 6
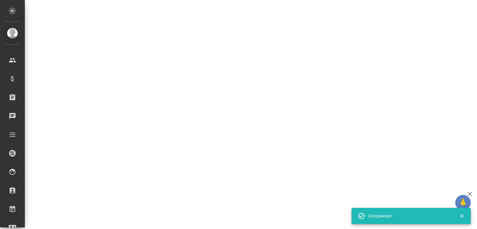
select select "RU"
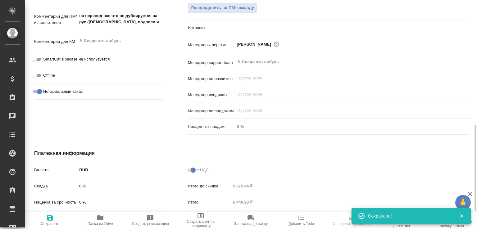
type textarea "x"
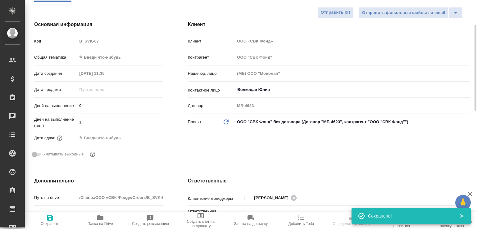
scroll to position [0, 0]
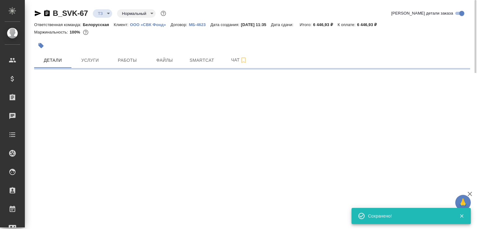
select select "RU"
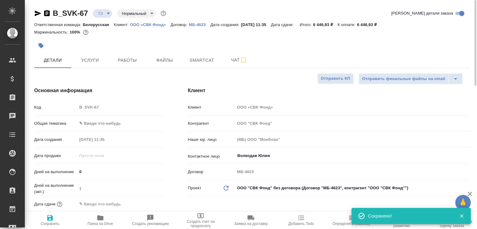
click at [48, 15] on icon "button" at bounding box center [47, 13] width 6 height 6
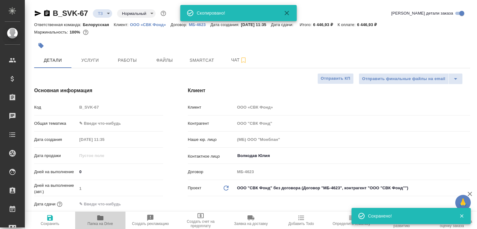
click at [105, 223] on span "Папка на Drive" at bounding box center [100, 224] width 25 height 4
type textarea "x"
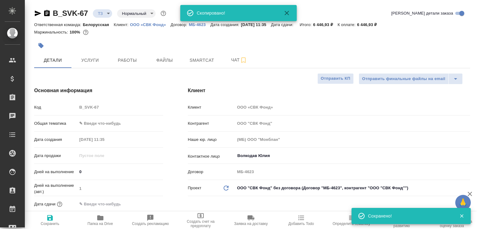
type textarea "x"
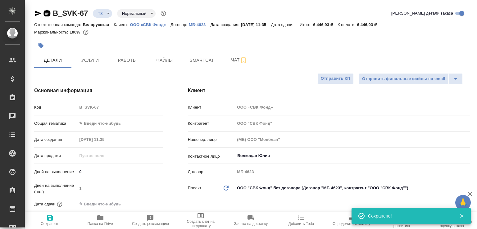
click at [45, 14] on icon "button" at bounding box center [47, 13] width 6 height 6
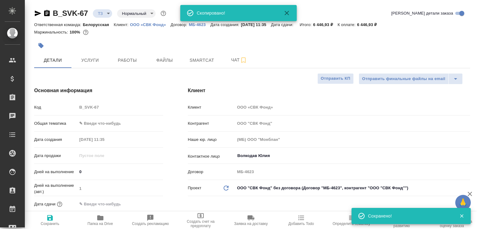
click at [98, 11] on body "🙏 .cls-1 fill:#fff; AWATERA Малофеева Екатерина e.malofeeva Клиенты Спецификаци…" at bounding box center [238, 114] width 477 height 229
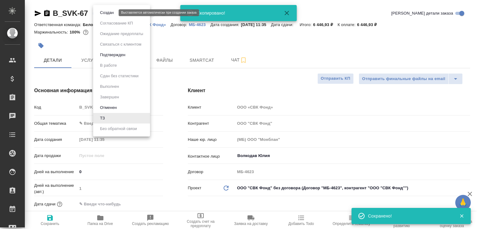
click at [98, 11] on button "Создан" at bounding box center [106, 12] width 17 height 7
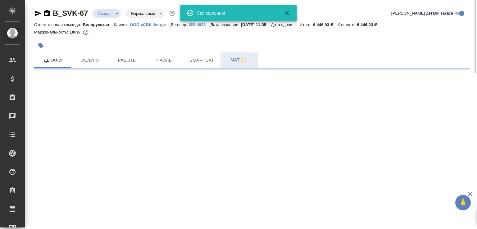
select select "RU"
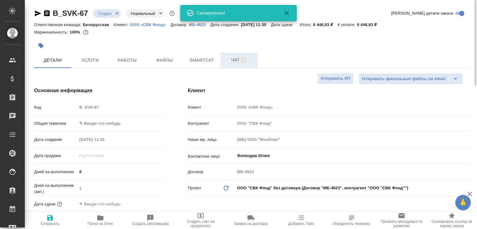
click at [228, 62] on span "Чат" at bounding box center [239, 60] width 30 height 8
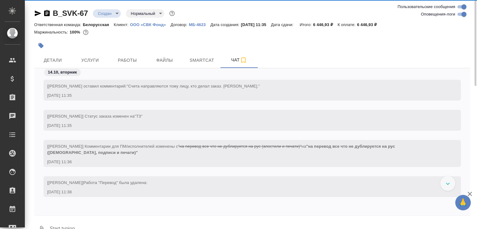
scroll to position [145, 0]
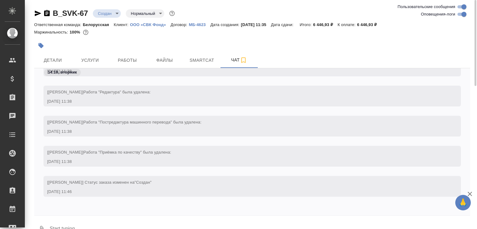
click at [41, 221] on button "0" at bounding box center [41, 229] width 15 height 21
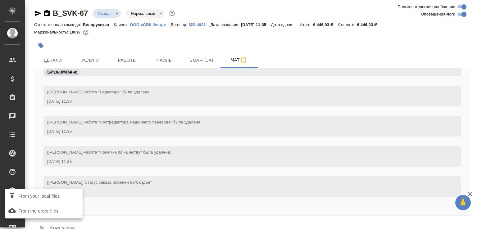
click at [52, 198] on span "From your local files" at bounding box center [39, 196] width 42 height 8
click at [0, 0] on input "From your local files" at bounding box center [0, 0] width 0 height 0
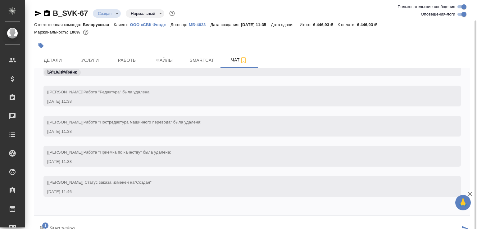
scroll to position [11, 0]
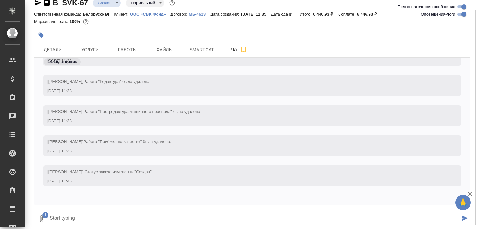
click at [75, 213] on textarea at bounding box center [254, 218] width 411 height 21
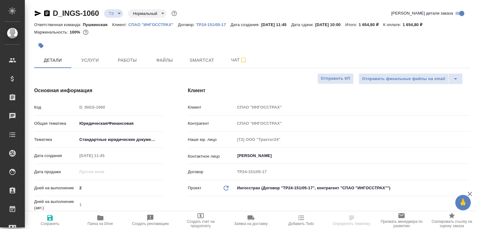
select select "RU"
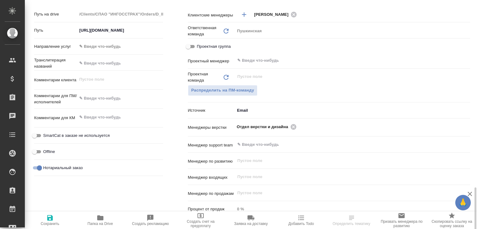
scroll to position [332, 0]
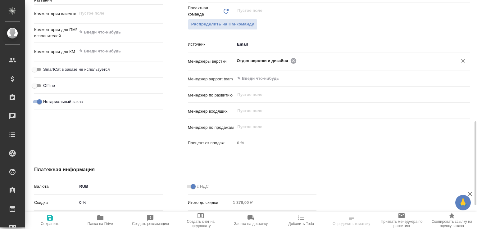
click at [292, 61] on icon at bounding box center [293, 61] width 6 height 6
click at [292, 61] on input "text" at bounding box center [341, 60] width 211 height 7
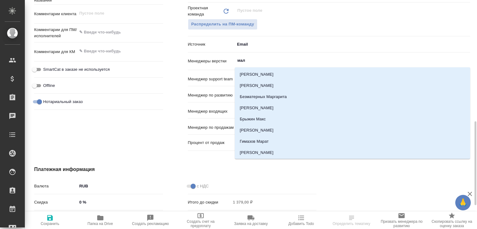
type input "мало"
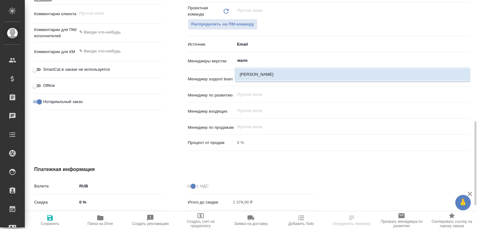
click at [260, 73] on li "[PERSON_NAME]" at bounding box center [352, 74] width 235 height 11
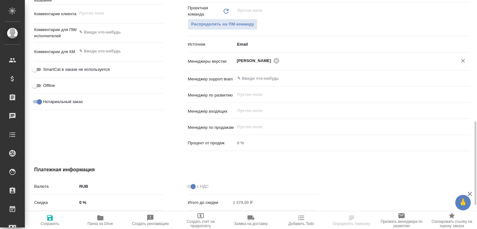
click at [45, 219] on span "Сохранить" at bounding box center [50, 220] width 43 height 12
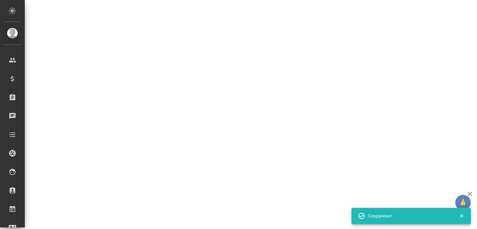
select select "RU"
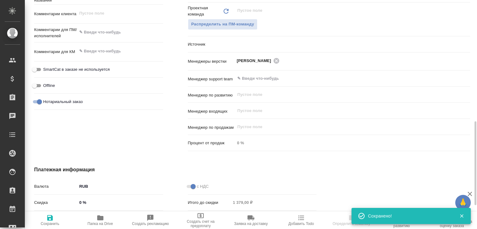
type textarea "x"
click at [96, 216] on span "Папка на Drive" at bounding box center [100, 220] width 43 height 12
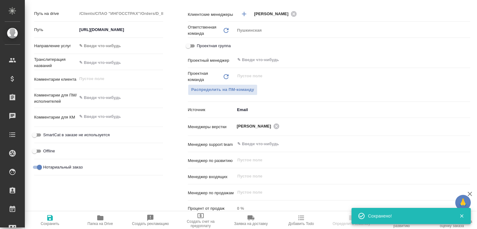
type textarea "x"
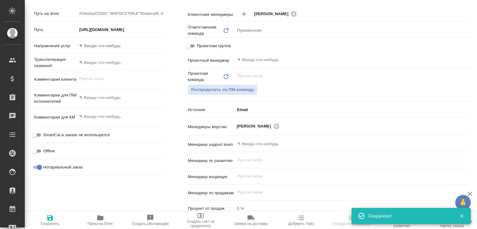
type textarea "x"
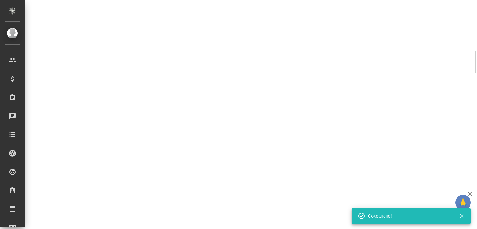
select select "RU"
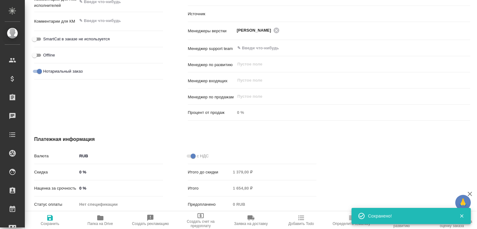
scroll to position [98, 0]
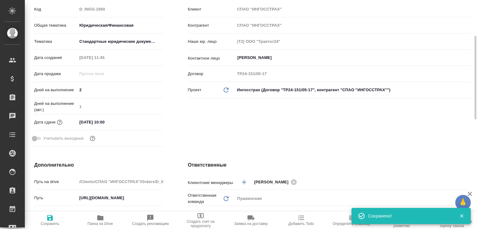
type textarea "x"
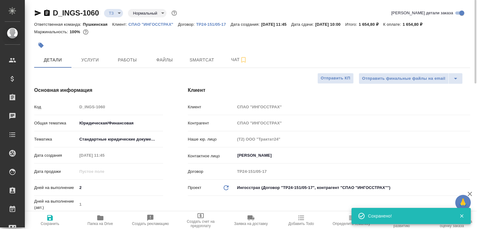
scroll to position [0, 0]
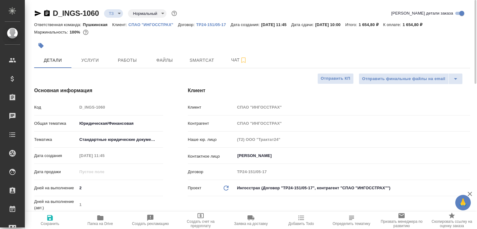
click at [44, 13] on icon "button" at bounding box center [47, 13] width 6 height 6
type textarea "x"
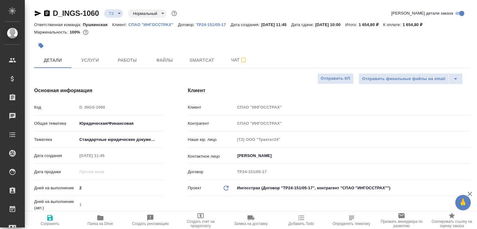
type textarea "x"
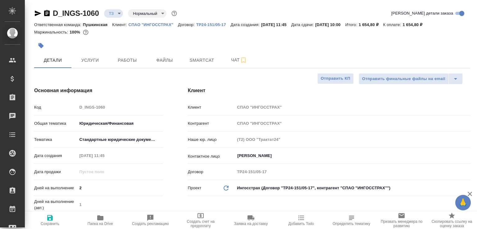
type textarea "x"
click at [93, 62] on span "Услуги" at bounding box center [90, 60] width 30 height 8
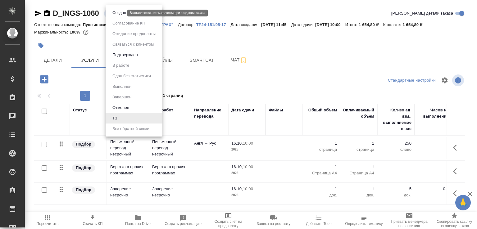
click at [115, 13] on body "🙏 .cls-1 fill:#fff; AWATERA Малофеева Екатерина e.malofeeva Клиенты Спецификаци…" at bounding box center [238, 114] width 477 height 229
click at [115, 13] on button "Создан" at bounding box center [118, 12] width 17 height 7
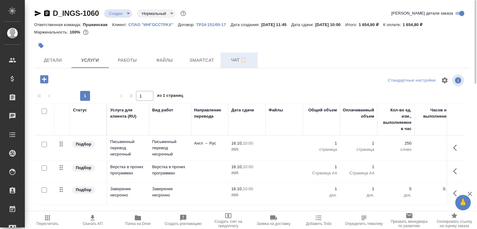
click at [232, 60] on span "Чат" at bounding box center [239, 60] width 30 height 8
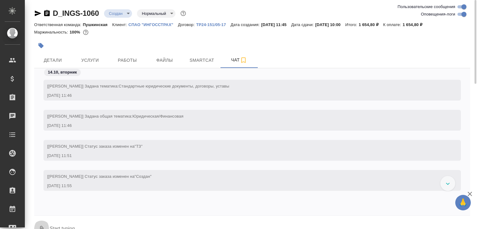
click at [41, 223] on button "0" at bounding box center [41, 229] width 15 height 21
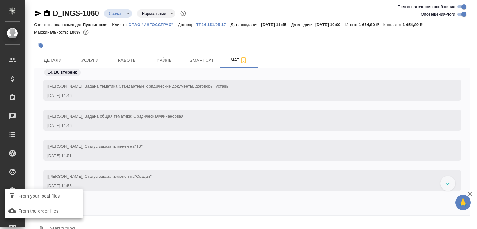
click at [53, 193] on span "From your local files" at bounding box center [39, 196] width 42 height 8
click at [0, 0] on input "From your local files" at bounding box center [0, 0] width 0 height 0
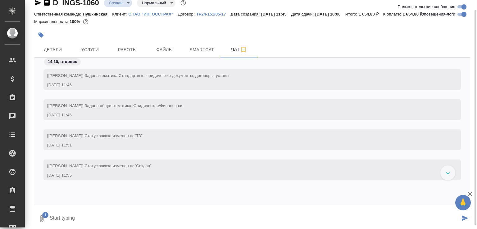
click at [85, 215] on textarea at bounding box center [254, 218] width 411 height 21
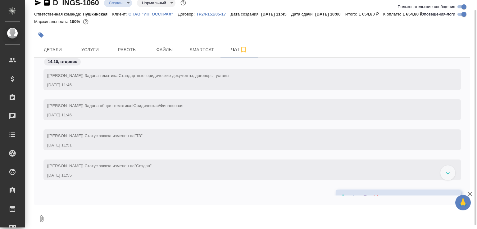
scroll to position [37, 0]
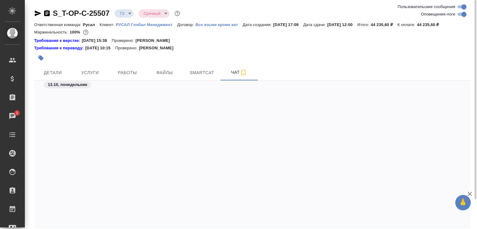
scroll to position [1185, 0]
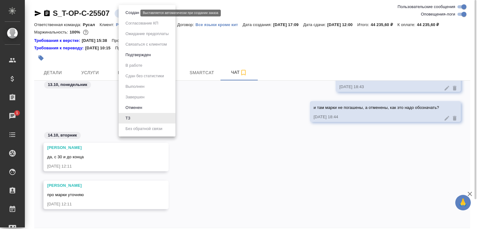
click at [128, 14] on body "🙏 .cls-1 fill:#fff; AWATERA [PERSON_NAME]malofeeva Клиенты Спецификации Заказы …" at bounding box center [238, 114] width 477 height 229
click at [128, 14] on button "Создан" at bounding box center [132, 12] width 17 height 7
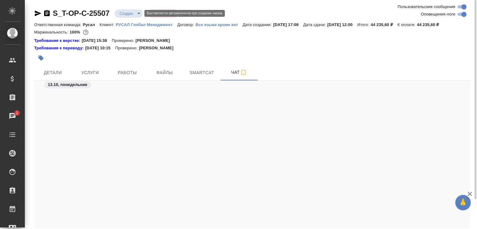
scroll to position [1426, 0]
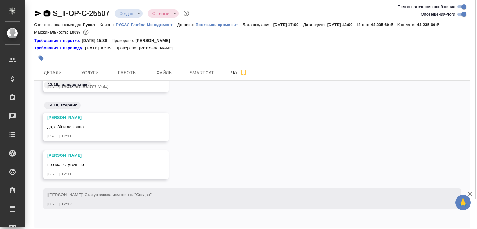
click at [44, 11] on icon "button" at bounding box center [46, 13] width 7 height 7
click at [48, 12] on icon "button" at bounding box center [46, 13] width 7 height 7
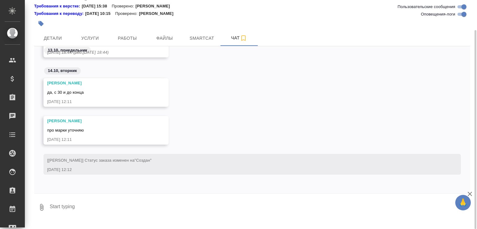
click at [39, 210] on button "0" at bounding box center [41, 207] width 15 height 21
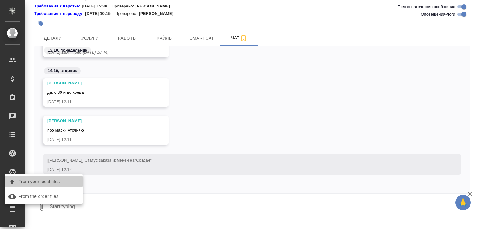
click at [52, 186] on label "From your local files" at bounding box center [44, 182] width 78 height 12
click at [0, 0] on input "From your local files" at bounding box center [0, 0] width 0 height 0
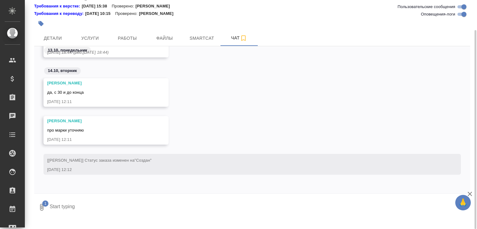
click at [463, 209] on icon "submit" at bounding box center [464, 207] width 7 height 6
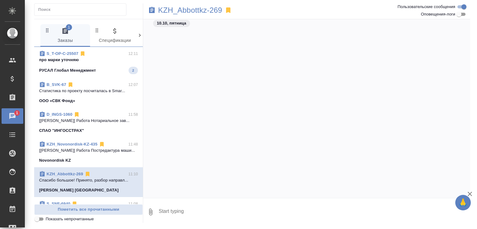
click at [100, 54] on div "S_T-OP-C-25507 12:11" at bounding box center [88, 54] width 99 height 6
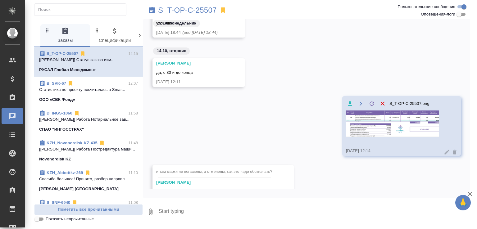
scroll to position [109, 0]
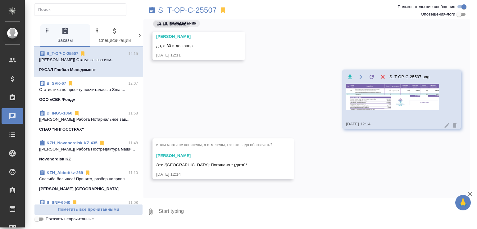
click at [179, 209] on textarea at bounding box center [314, 211] width 312 height 21
type textarea "ага, спасибо"
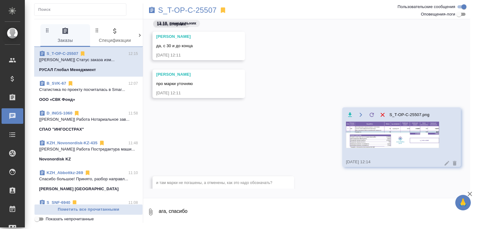
scroll to position [176, 0]
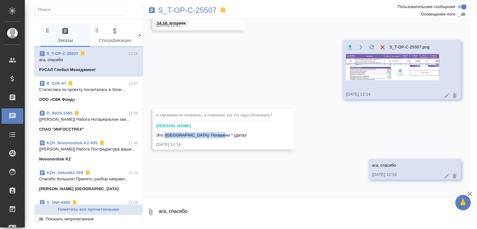
drag, startPoint x: 164, startPoint y: 134, endPoint x: 222, endPoint y: 136, distance: 58.0
click at [222, 136] on div "Это /[GEOGRAPHIC_DATA]: Погашено * (дата)/" at bounding box center [214, 135] width 116 height 8
copy span "/Штамп: Погашено * (дата)/"
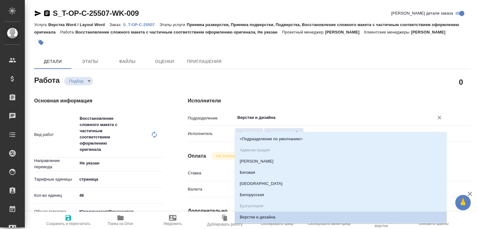
click at [253, 121] on input "Верстки и дизайна" at bounding box center [329, 117] width 187 height 7
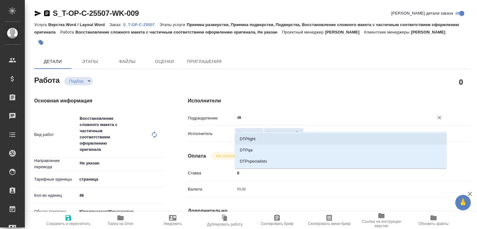
click at [251, 138] on li "DTPlight" at bounding box center [341, 138] width 212 height 11
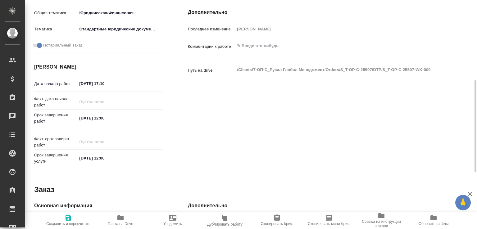
scroll to position [265, 0]
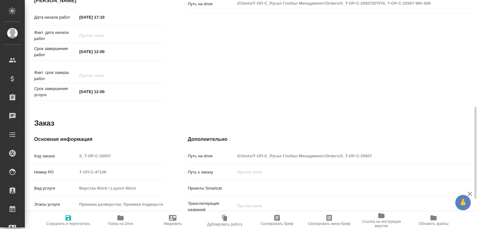
type input "DTPlight"
click at [83, 22] on input "[DATE] 17:10" at bounding box center [104, 17] width 54 height 9
drag, startPoint x: 103, startPoint y: 24, endPoint x: 116, endPoint y: 24, distance: 13.0
click at [116, 22] on input "[DATE] 17:10" at bounding box center [104, 17] width 54 height 9
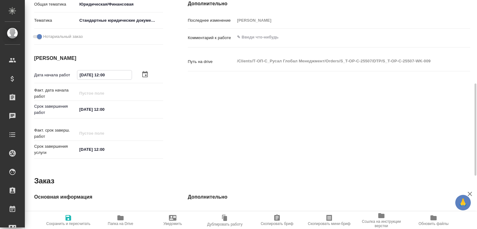
scroll to position [141, 0]
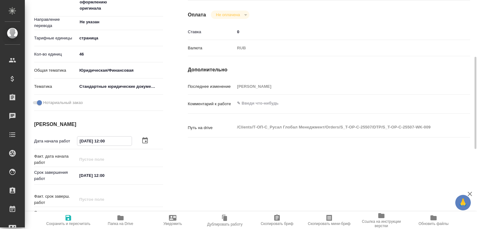
type input "[DATE] 12:00"
click at [251, 109] on textarea at bounding box center [340, 103] width 211 height 11
paste textarea "/Штамп: Погашено * (дата)/"
type textarea "Ч"
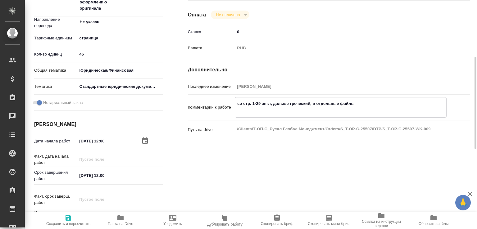
drag, startPoint x: 246, startPoint y: 111, endPoint x: 234, endPoint y: 108, distance: 11.9
click at [234, 108] on div "Комментарий к работе со стр. 1-29 англ, дальше греческий, в отдельные файлы x" at bounding box center [329, 107] width 282 height 20
drag, startPoint x: 238, startPoint y: 110, endPoint x: 235, endPoint y: 110, distance: 3.2
click at [235, 110] on textarea "стр. 1-29 англ, дальше греческий, в отдельные файлы" at bounding box center [340, 106] width 211 height 17
click at [237, 111] on textarea "стр. 1-29 англ, дальше греческий, в отдельные файлы" at bounding box center [340, 106] width 211 height 17
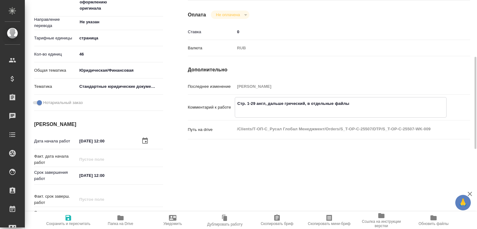
click at [244, 115] on textarea "Стр. 1-29 англ, дальше греческий, в отдельные файлы" at bounding box center [340, 106] width 211 height 17
paste textarea "/Штамп: Погашено * (дата)/"
type textarea "Стр. 1-29 англ, дальше греческий, в отдельные файлы Марки обозначаем как обычно…"
click at [71, 222] on span "Сохранить и пересчитать" at bounding box center [68, 224] width 44 height 4
type input "recruiting"
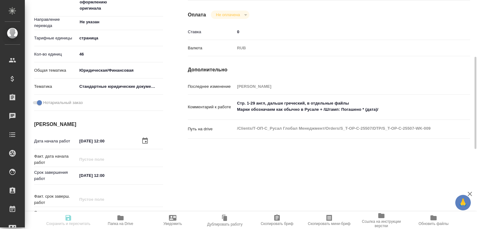
type input "Не указан"
type input "5a8b1489cc6b4906c91bfdb2"
type input "46"
type input "yr-fn"
type input "5f647205b73bc97568ca66bf"
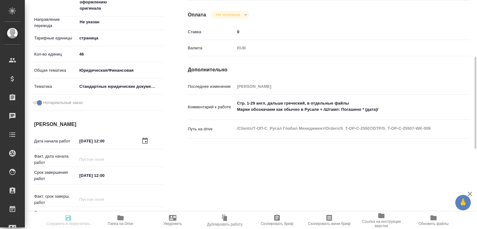
checkbox input "true"
type input "14.10.2025 12:00"
type input "15.10.2025 12:00"
type input "17.10.2025 12:00"
type input "DTPlight"
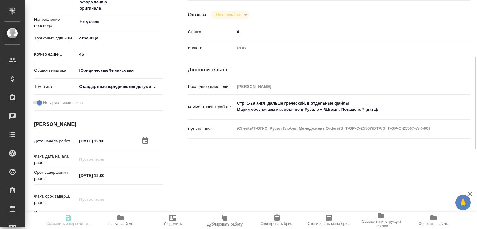
type input "notPayed"
type input "0"
type input "RUB"
type input "[PERSON_NAME]"
type input "S_T-OP-C-25507"
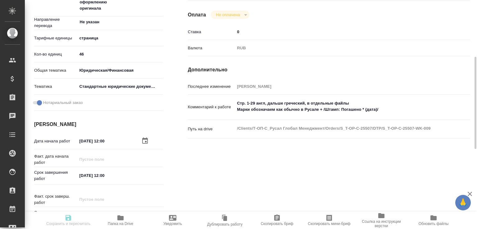
type input "Т-ОП-С-47106"
type input "Верстка Word / Layout Word"
type input "Приемка разверстки, Приемка подверстки, Подверстка, Восстановление сложного мак…"
type input "Меньшикова Александра"
type input "[PERSON_NAME]"
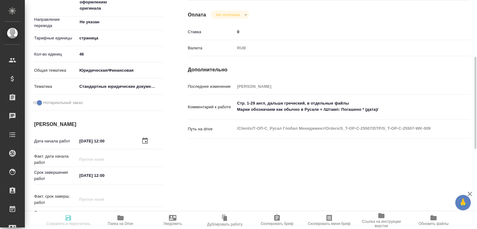
type input "/Clients/Т-ОП-С_Русал Глобал Менеджмент/Orders/S_T-OP-C-25507"
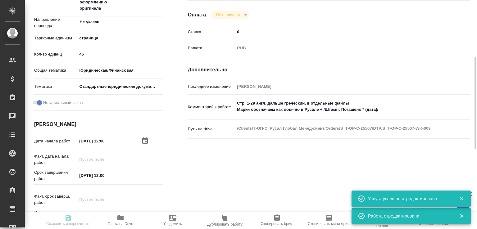
type input "recruiting"
type input "Не указан"
type input "5a8b1489cc6b4906c91bfdb2"
type input "46"
type input "yr-fn"
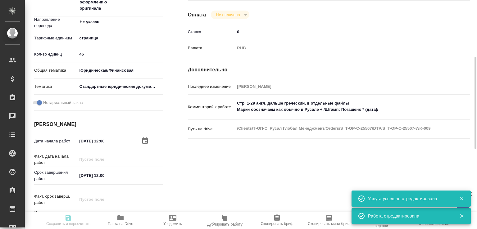
type input "5f647205b73bc97568ca66bf"
checkbox input "true"
type input "14.10.2025 12:00"
type input "15.10.2025 12:00"
type input "17.10.2025 12:00"
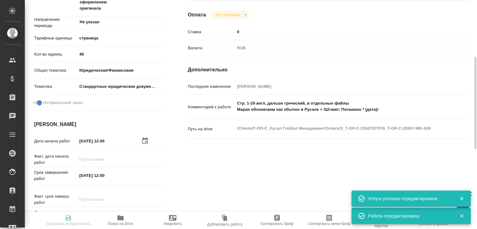
type input "DTPlight"
type input "notPayed"
type input "0"
type input "RUB"
type input "[PERSON_NAME]"
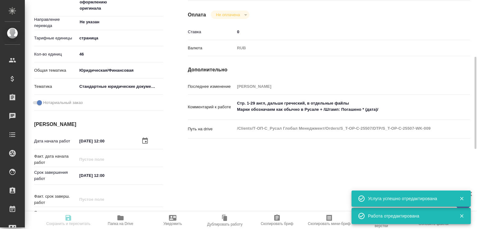
type input "S_T-OP-C-25507"
type input "Т-ОП-С-47106"
type input "Верстка Word / Layout Word"
type input "Приемка разверстки, Приемка подверстки, Подверстка, Восстановление сложного мак…"
type input "Меньшикова Александра"
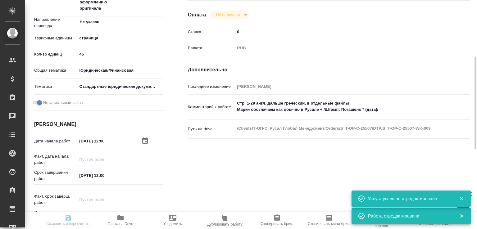
type input "[PERSON_NAME]"
type input "/Clients/Т-ОП-С_Русал Глобал Менеджмент/Orders/S_T-OP-C-25507"
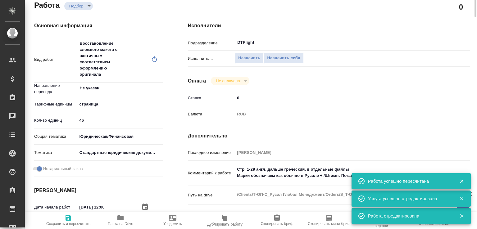
scroll to position [0, 0]
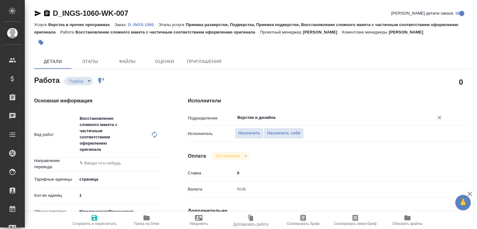
click at [254, 117] on input "Верстки и дизайна" at bounding box center [329, 117] width 187 height 7
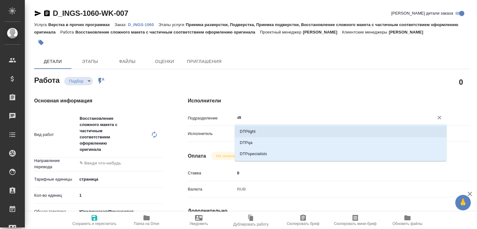
click at [253, 132] on li "DTPlight" at bounding box center [341, 131] width 212 height 11
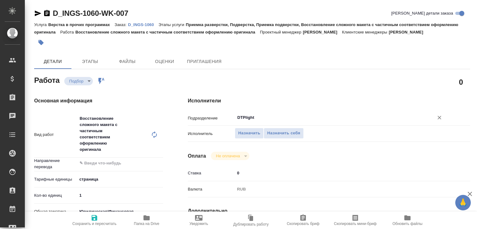
type input "DTPlight"
click at [139, 217] on span "Папка на Drive" at bounding box center [146, 220] width 45 height 12
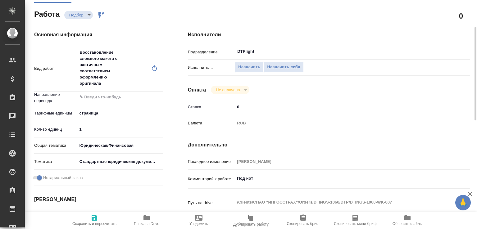
scroll to position [199, 0]
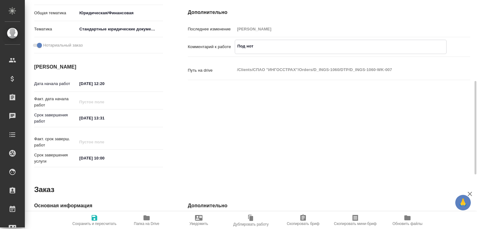
click at [259, 45] on textarea "Под нот" at bounding box center [340, 46] width 211 height 11
type textarea "Под нот англ текст только"
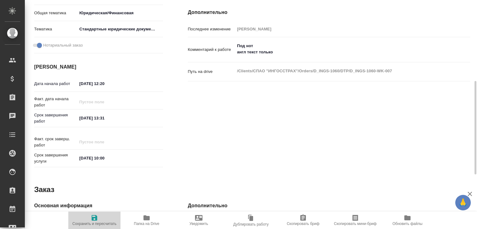
click at [96, 216] on icon "button" at bounding box center [95, 218] width 6 height 6
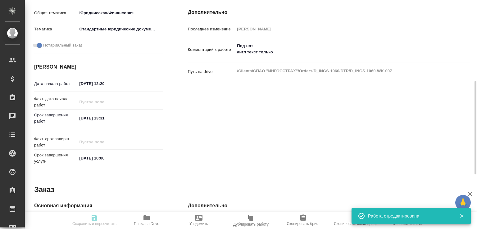
type input "recruiting"
type input "5a8b1489cc6b4906c91bfdb2"
type input "1"
type input "yr-fn"
type input "5f647205b73bc97568ca66bf"
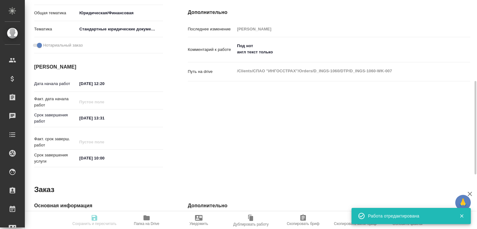
checkbox input "true"
type input "14.10.2025 12:20"
type input "14.10.2025 13:31"
type input "16.10.2025 10:00"
type input "DTPlight"
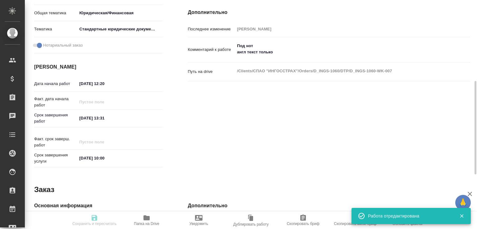
type input "notPayed"
type input "0"
type input "RUB"
type input "[PERSON_NAME]"
type input "D_INGS-1060"
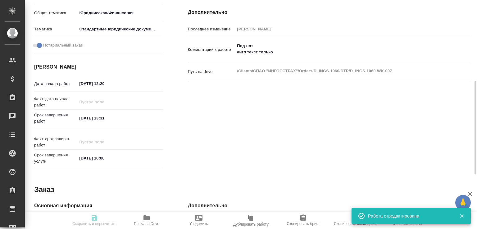
type input "Верстка в прочих программах"
type input "Приемка разверстки, Подверстка, Приемка подверстки, Восстановление сложного мак…"
type input "Давыдова Елена"
type input "[PERSON_NAME]"
type input "/Clients/СПАО "ИНГОССТРАХ"/Orders/D_INGS-1060"
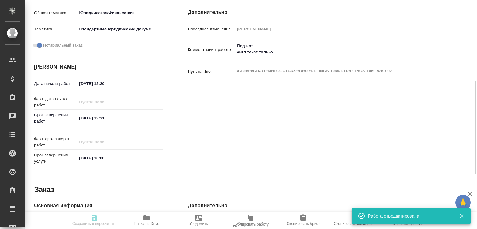
type input "https://drive.awatera.com/s/pqwYYi2cgnpqC4P"
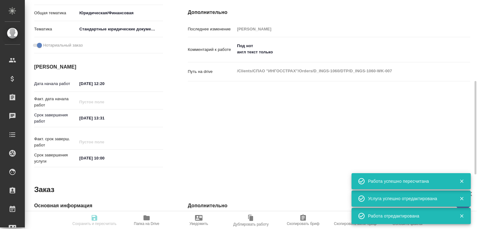
type input "recruiting"
type input "5a8b1489cc6b4906c91bfdb2"
type input "1"
type input "yr-fn"
type input "5f647205b73bc97568ca66bf"
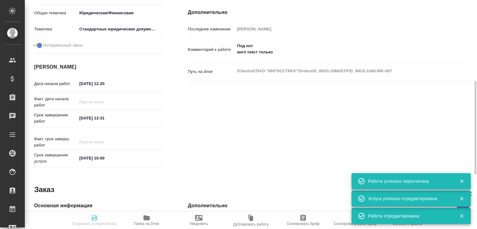
checkbox input "true"
type input "14.10.2025 12:20"
type input "14.10.2025 13:31"
type input "16.10.2025 10:00"
type input "DTPlight"
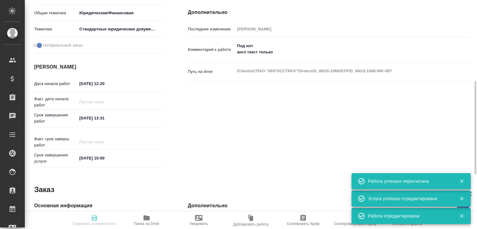
type input "notPayed"
type input "0"
type input "RUB"
type input "[PERSON_NAME]"
type input "D_INGS-1060"
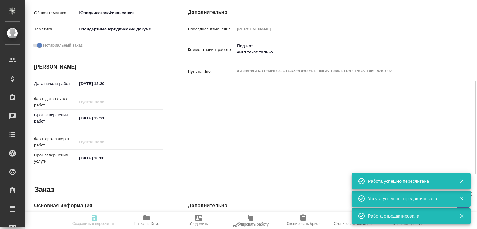
type input "Верстка в прочих программах"
type input "Приемка разверстки, Подверстка, Приемка подверстки, Восстановление сложного мак…"
type input "Давыдова Елена"
type input "[PERSON_NAME]"
type input "/Clients/СПАО "ИНГОССТРАХ"/Orders/D_INGS-1060"
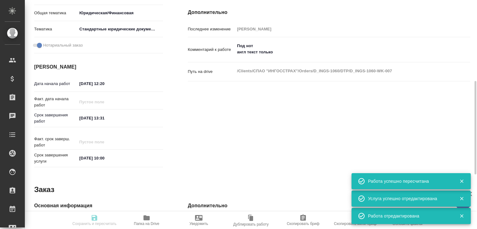
type input "https://drive.awatera.com/s/pqwYYi2cgnpqC4P"
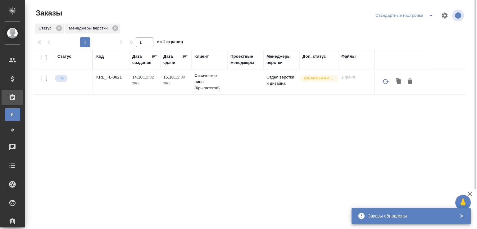
click at [101, 55] on div "Код" at bounding box center [99, 56] width 7 height 6
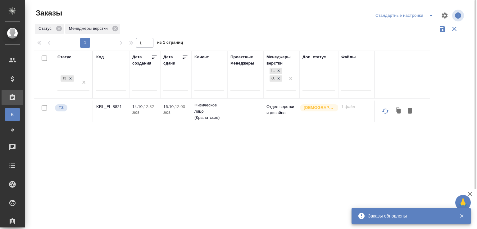
click at [107, 83] on input "text" at bounding box center [111, 87] width 30 height 8
paste input "S_T-OP-C-25373"
type input "S_T-OP-C-25373"
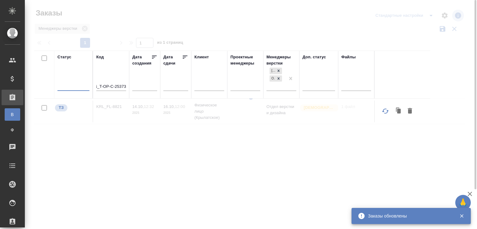
scroll to position [0, 0]
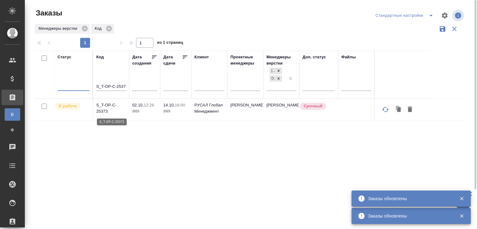
click at [106, 102] on p "S_T-OP-C-25373" at bounding box center [111, 108] width 30 height 12
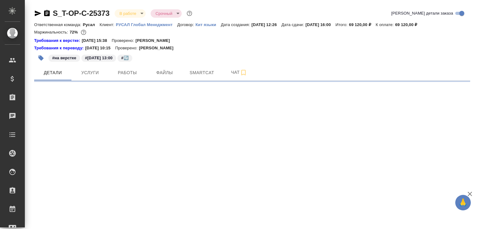
select select "RU"
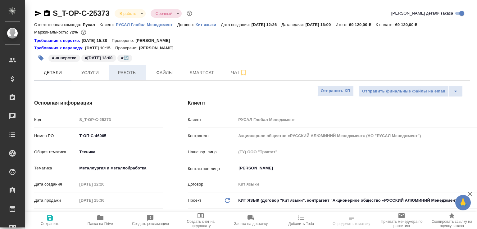
type textarea "x"
type input "[PERSON_NAME]"
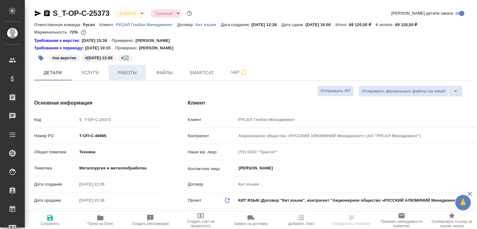
click at [121, 73] on span "Работы" at bounding box center [127, 73] width 30 height 8
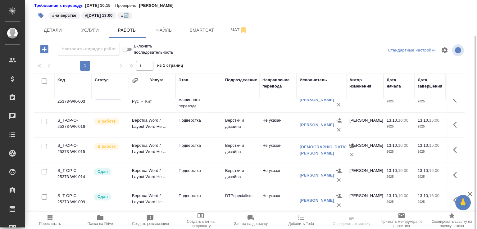
scroll to position [116, 0]
click at [122, 219] on button "Папка на Drive" at bounding box center [100, 220] width 50 height 17
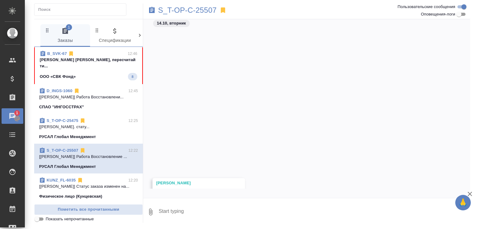
click at [98, 73] on div "ООО «СВК Фонд» 8" at bounding box center [88, 76] width 97 height 7
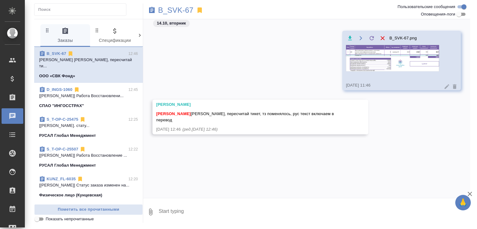
click at [163, 216] on textarea at bounding box center [314, 211] width 312 height 21
type textarea "двуяз не делаем, просто русский?"
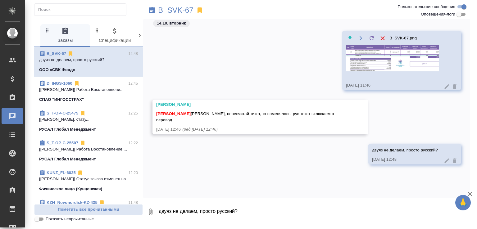
click at [62, 52] on link "B_SVK-67" at bounding box center [57, 53] width 20 height 5
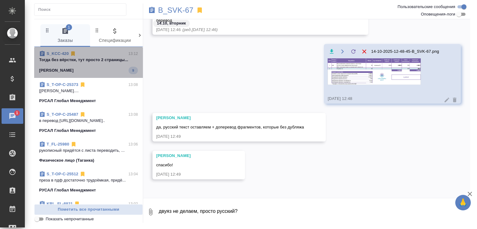
click at [96, 63] on span "S_KCC-420 13:12 Тогда без вёрстки, тут просто 2 страницы... Kimberly-Clark 9" at bounding box center [88, 63] width 99 height 24
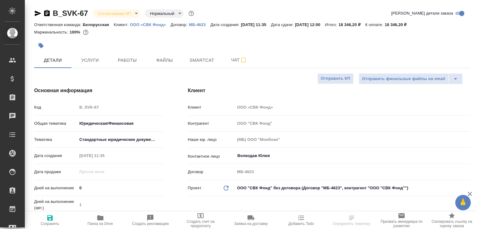
select select "RU"
click at [110, 222] on span "Папка на Drive" at bounding box center [100, 224] width 25 height 4
click at [46, 12] on icon "button" at bounding box center [46, 13] width 7 height 7
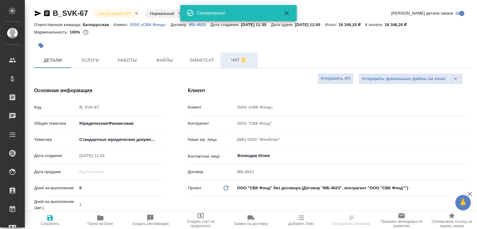
click at [228, 60] on span "Чат" at bounding box center [239, 60] width 30 height 8
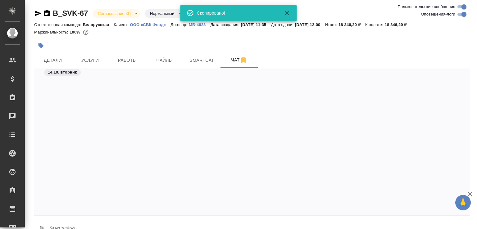
scroll to position [400, 0]
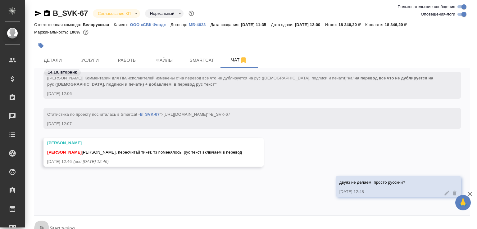
click at [43, 221] on button "0" at bounding box center [41, 229] width 15 height 21
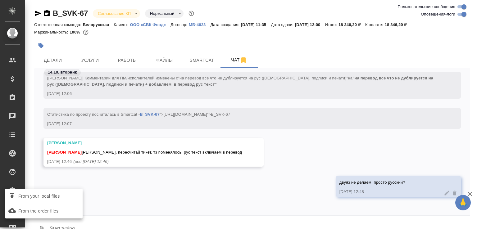
click at [53, 191] on label "From your local files" at bounding box center [44, 196] width 78 height 12
click at [0, 0] on input "From your local files" at bounding box center [0, 0] width 0 height 0
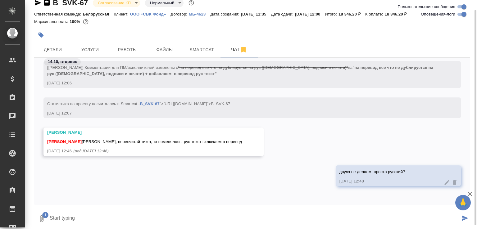
click at [461, 216] on icon "submit" at bounding box center [464, 218] width 7 height 6
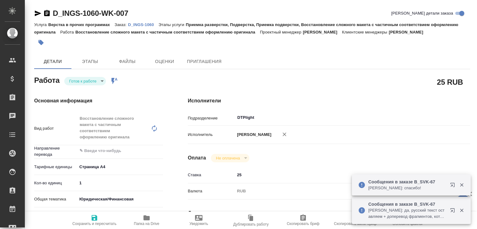
click at [146, 24] on p "D_INGS-1060" at bounding box center [143, 24] width 30 height 5
click at [86, 78] on body "🙏 .cls-1 fill:#fff; AWATERA Малофеева Екатерина e.malofeeva Клиенты Спецификаци…" at bounding box center [238, 114] width 477 height 229
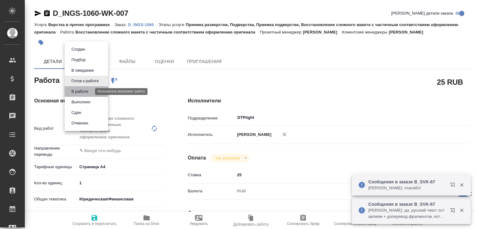
click at [84, 90] on button "В работе" at bounding box center [80, 91] width 20 height 7
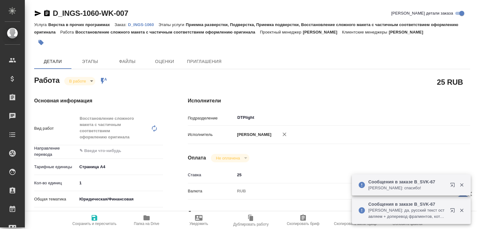
type textarea "x"
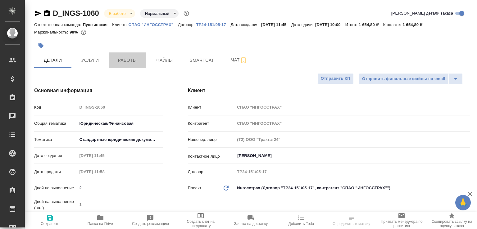
select select "RU"
click at [128, 59] on span "Работы" at bounding box center [127, 60] width 30 height 8
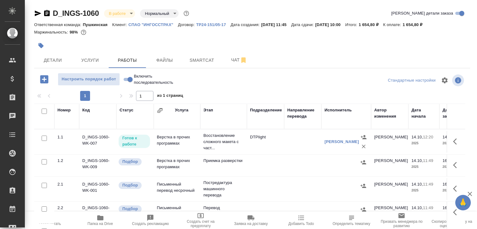
click at [128, 80] on input "Включить последовательность" at bounding box center [130, 79] width 22 height 7
checkbox input "true"
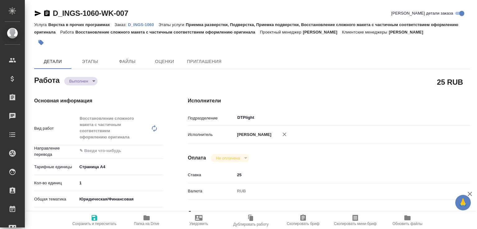
click at [151, 214] on span "Папка на Drive" at bounding box center [146, 220] width 45 height 12
click at [147, 25] on p "D_INGS-1060" at bounding box center [143, 24] width 30 height 5
click at [92, 80] on body "🙏 .cls-1 fill:#fff; AWATERA Малофеева Екатерина e.malofeeva Клиенты Спецификаци…" at bounding box center [238, 114] width 477 height 229
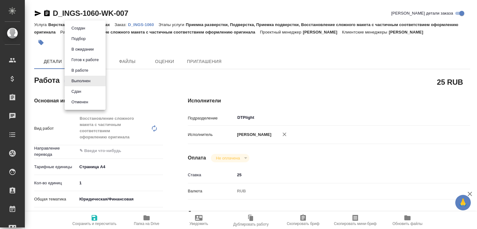
click at [85, 92] on li "Сдан" at bounding box center [85, 91] width 41 height 11
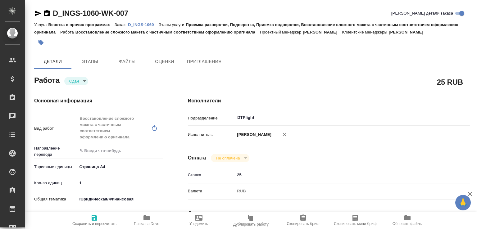
type textarea "x"
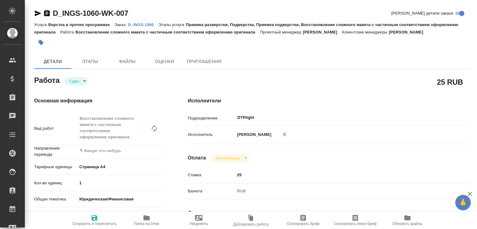
type textarea "x"
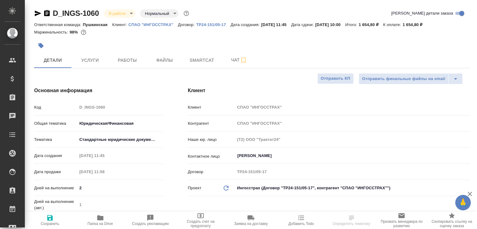
select select "RU"
type textarea "x"
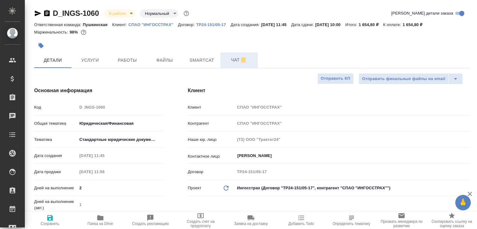
click at [231, 53] on button "Чат" at bounding box center [238, 60] width 37 height 16
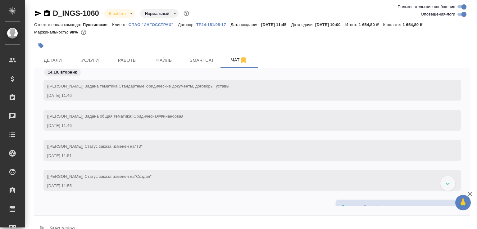
scroll to position [849, 0]
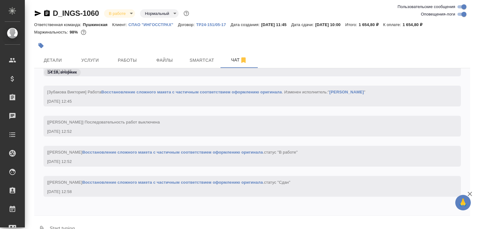
click at [97, 223] on textarea at bounding box center [259, 229] width 421 height 21
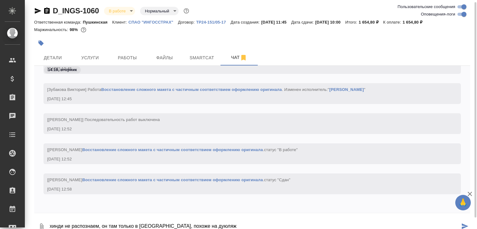
scroll to position [9, 0]
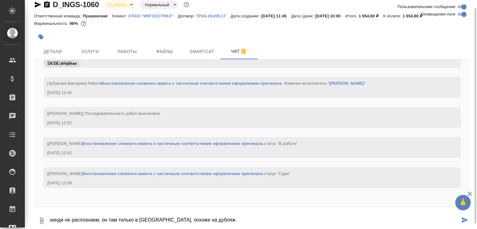
paste textarea "https://drive.awatera.com/f/10703302"
type textarea "хинди не распознаем, он там только в шапке, похоже на дубляж https://drive.awat…"
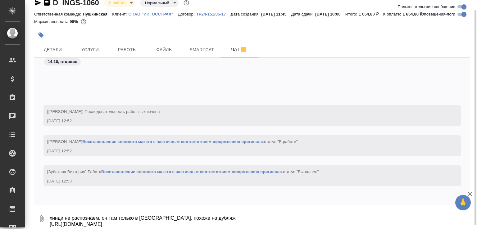
scroll to position [916, 0]
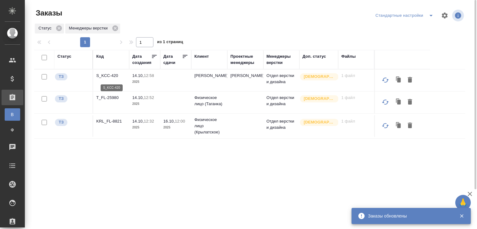
click at [111, 76] on p "S_KCC-420" at bounding box center [111, 76] width 30 height 6
click at [116, 100] on p "T_FL-25980" at bounding box center [111, 98] width 30 height 6
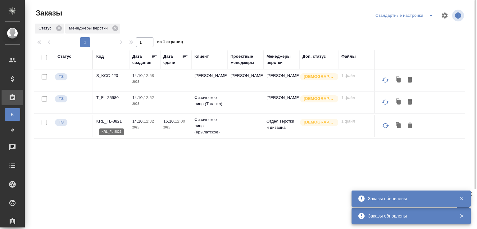
click at [113, 120] on p "KRL_FL-8821" at bounding box center [111, 121] width 30 height 6
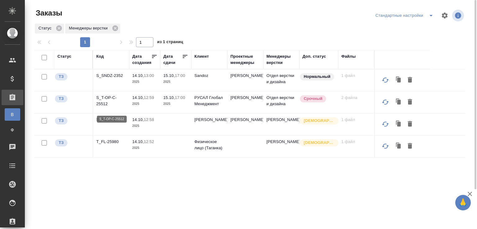
click at [108, 103] on p "S_T-OP-C-25512" at bounding box center [111, 101] width 30 height 12
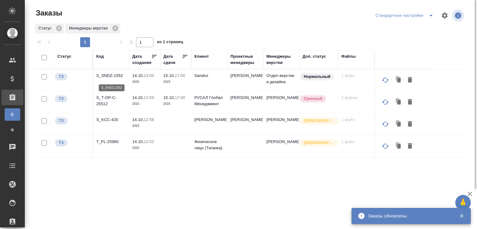
click at [112, 76] on p "S_SNDZ-2352" at bounding box center [111, 76] width 30 height 6
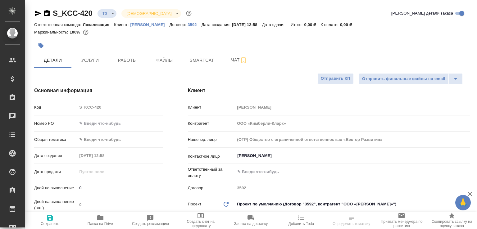
select select "RU"
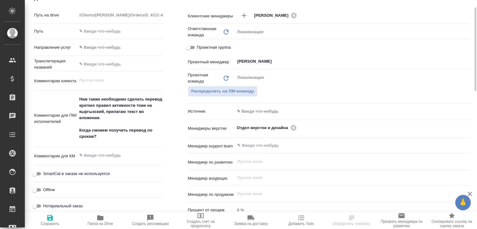
scroll to position [199, 0]
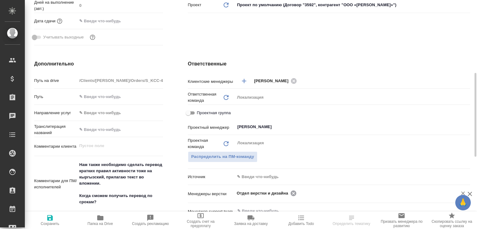
click at [290, 190] on icon at bounding box center [293, 193] width 7 height 7
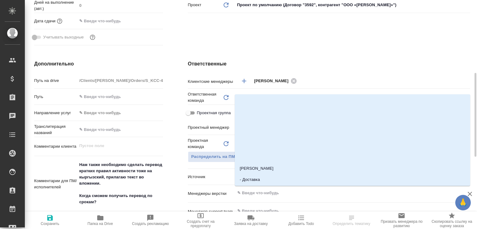
click at [289, 191] on input "text" at bounding box center [341, 192] width 211 height 7
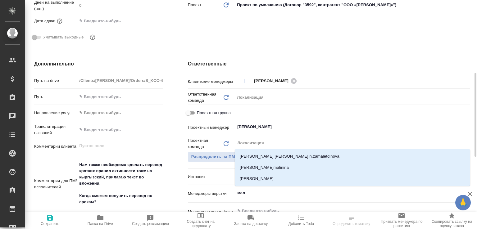
type input "мало"
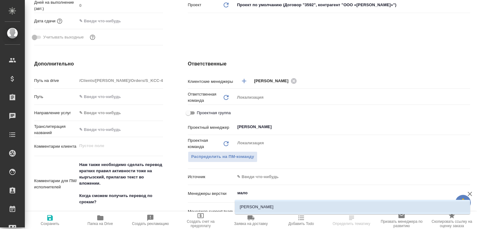
click at [267, 205] on li "[PERSON_NAME]" at bounding box center [352, 206] width 235 height 11
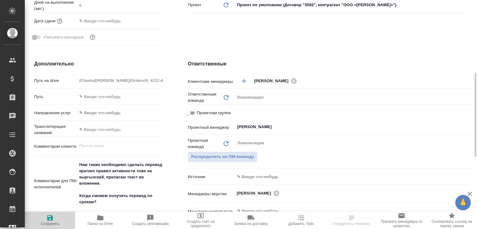
click at [48, 222] on span "Сохранить" at bounding box center [50, 224] width 19 height 4
select select "RU"
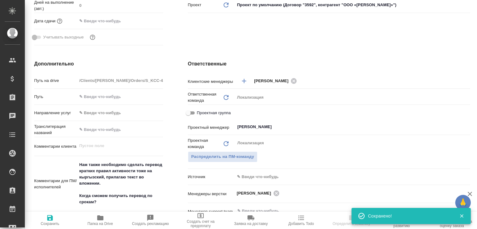
type textarea "x"
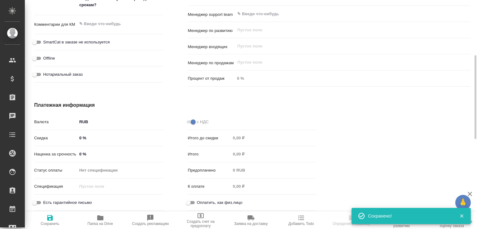
scroll to position [331, 0]
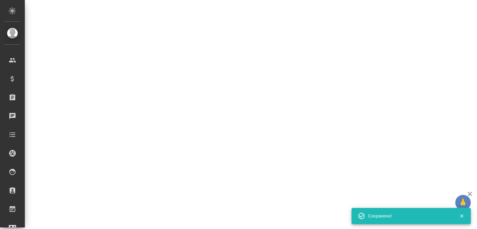
select select "RU"
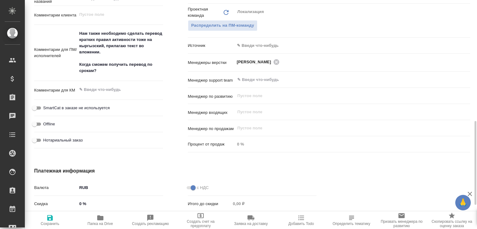
type textarea "x"
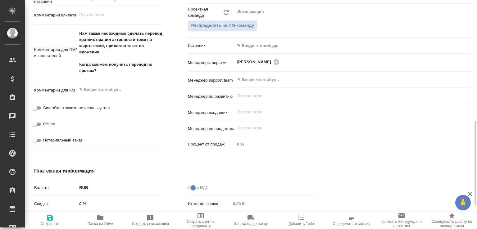
type textarea "x"
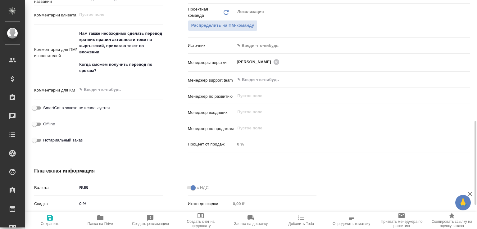
type textarea "x"
click at [110, 213] on button "Папка на Drive" at bounding box center [100, 220] width 50 height 17
type textarea "x"
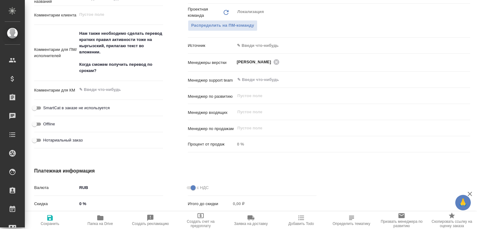
type textarea "x"
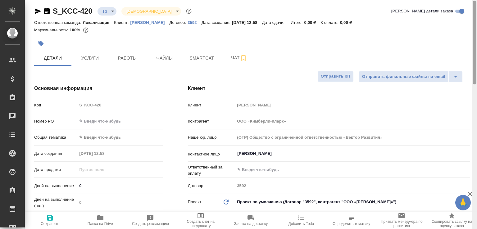
scroll to position [0, 0]
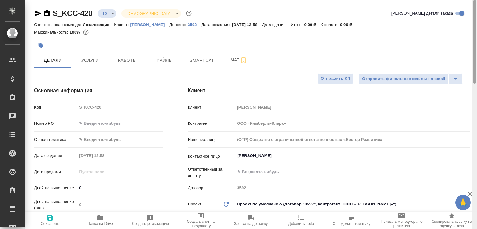
drag, startPoint x: 473, startPoint y: 134, endPoint x: 461, endPoint y: -10, distance: 143.9
click at [461, 0] on html "🙏 .cls-1 fill:#fff; AWATERA Малофеева Екатерина e.malofeeva Клиенты Спецификаци…" at bounding box center [238, 114] width 477 height 229
type textarea "x"
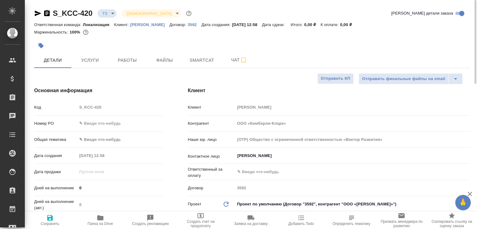
type textarea "x"
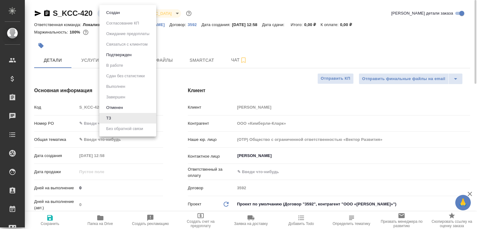
click at [112, 14] on body "🙏 .cls-1 fill:#fff; AWATERA Малофеева Екатерина e.malofeeva Клиенты Спецификаци…" at bounding box center [238, 114] width 477 height 229
click at [112, 14] on button "Создан" at bounding box center [112, 12] width 17 height 7
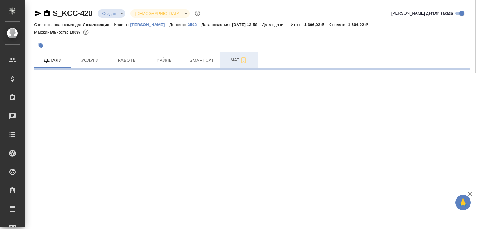
select select "RU"
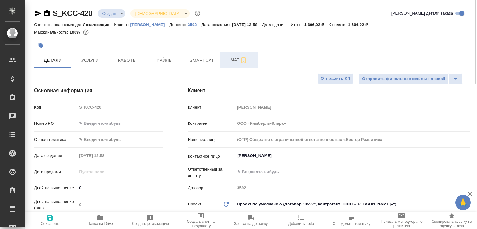
type textarea "x"
click at [236, 57] on span "Чат" at bounding box center [239, 60] width 30 height 8
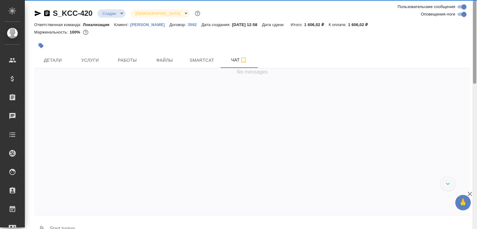
scroll to position [15, 0]
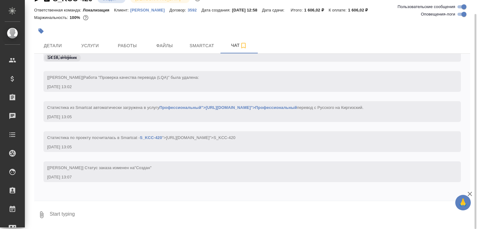
click at [95, 216] on textarea at bounding box center [259, 214] width 421 height 21
type textarea "Тут нужен двуяз?"
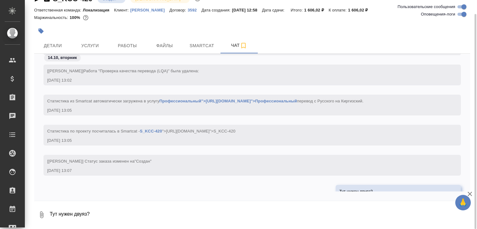
scroll to position [181, 0]
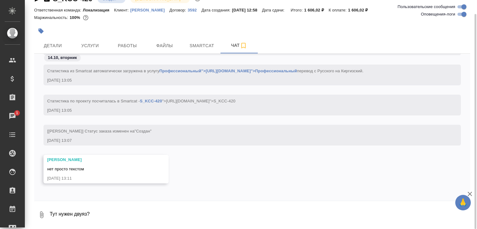
click at [73, 212] on textarea "Тут нужен двуяз?" at bounding box center [259, 214] width 421 height 21
type textarea "Тогда без вёрстки, тут просто 2 страницы ворда"
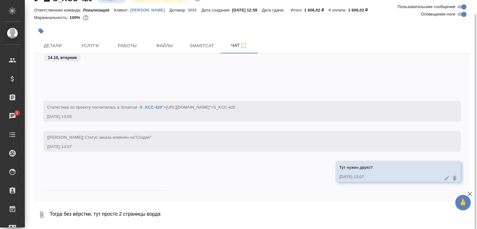
scroll to position [249, 0]
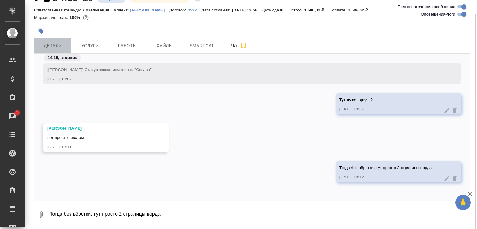
click at [62, 47] on span "Детали" at bounding box center [53, 46] width 30 height 8
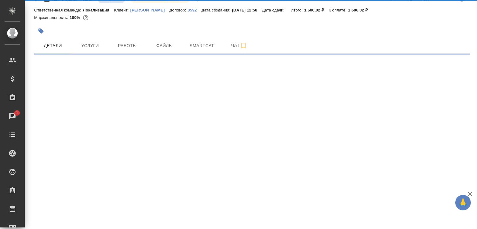
select select "RU"
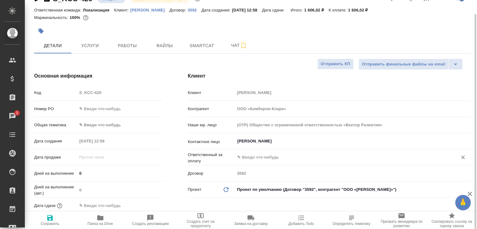
type textarea "x"
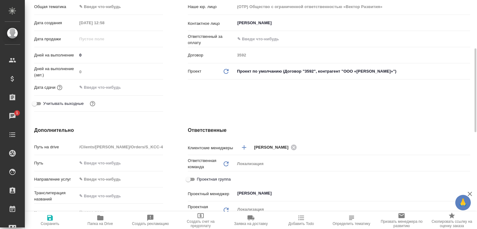
scroll to position [199, 0]
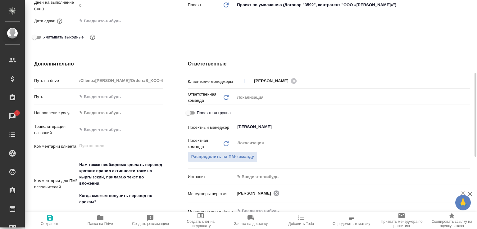
click at [279, 195] on icon at bounding box center [276, 193] width 6 height 6
type textarea "x"
click at [60, 221] on span "Сохранить" at bounding box center [50, 220] width 43 height 12
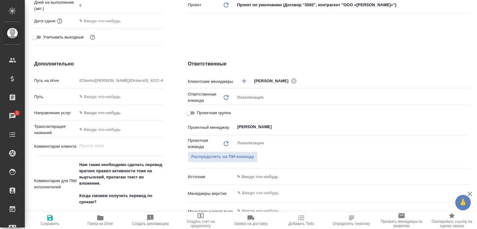
type textarea "x"
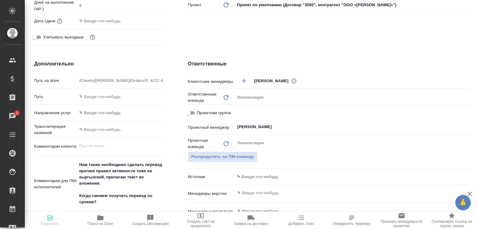
type textarea "x"
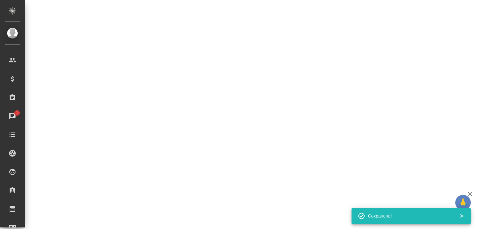
select select "RU"
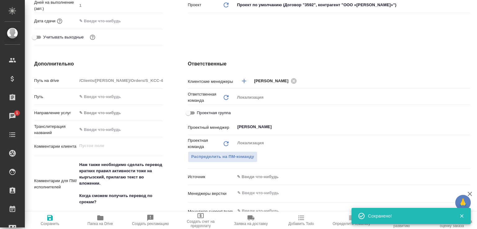
type textarea "x"
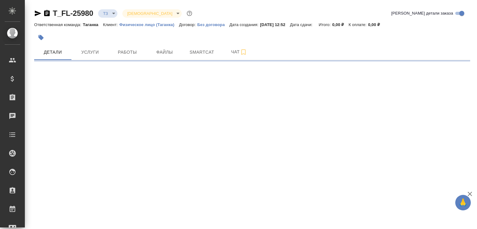
select select "RU"
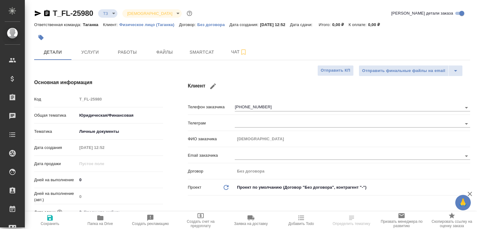
type textarea "x"
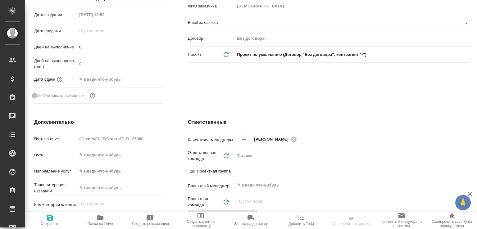
scroll to position [265, 0]
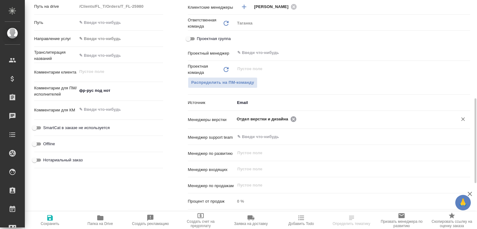
click at [290, 119] on icon at bounding box center [293, 119] width 6 height 6
type textarea "x"
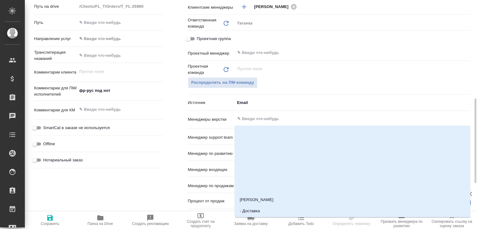
click at [290, 119] on input "text" at bounding box center [341, 118] width 211 height 7
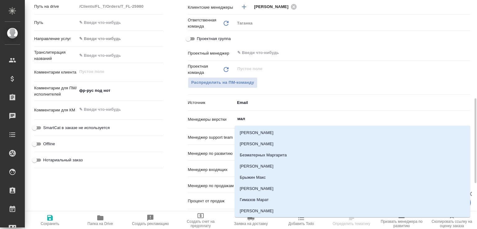
type input "мало"
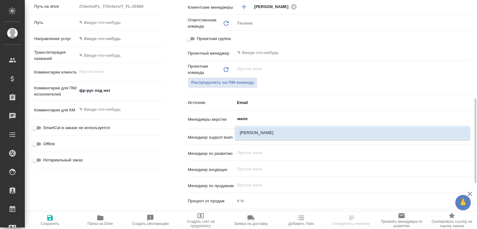
click at [268, 129] on li "[PERSON_NAME]" at bounding box center [352, 132] width 235 height 11
type textarea "x"
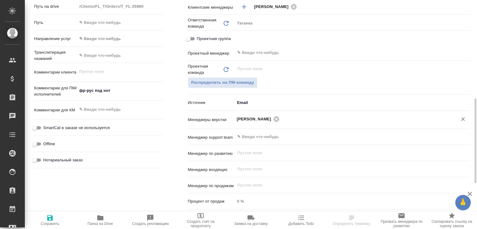
click at [59, 217] on span "Сохранить" at bounding box center [50, 220] width 43 height 12
type textarea "x"
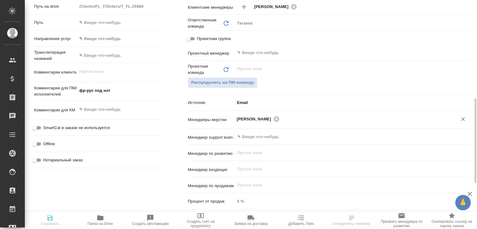
type textarea "x"
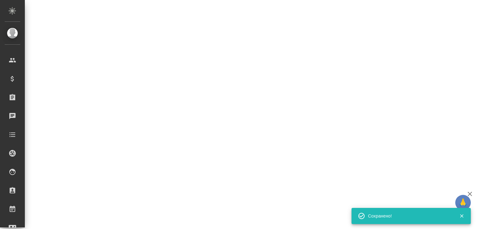
select select "RU"
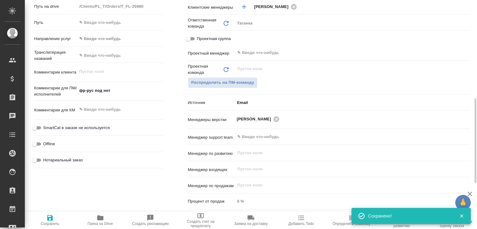
type textarea "x"
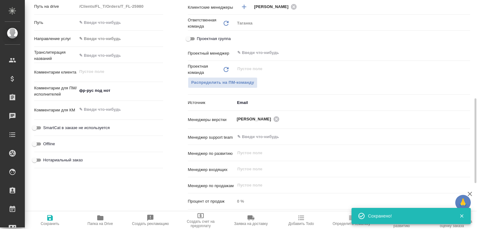
type textarea "x"
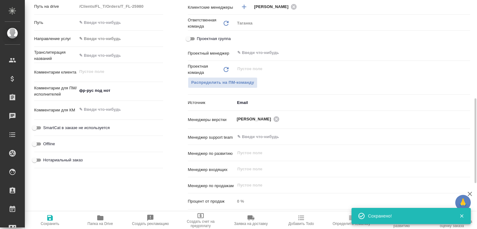
type textarea "x"
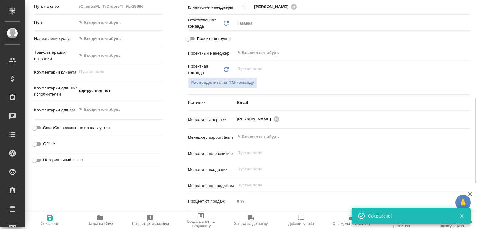
type textarea "x"
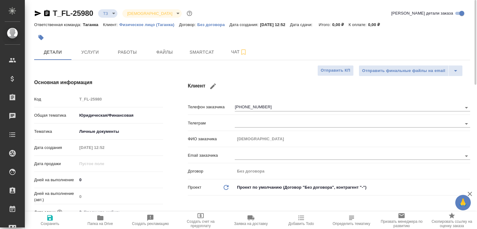
scroll to position [0, 0]
click at [49, 15] on icon "button" at bounding box center [47, 13] width 6 height 6
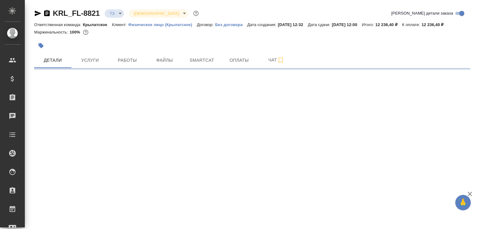
select select "RU"
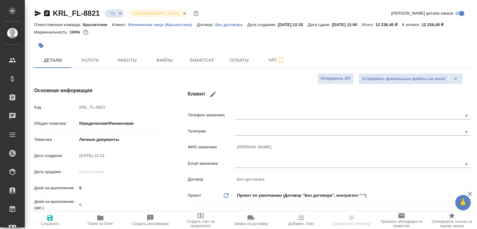
type textarea "x"
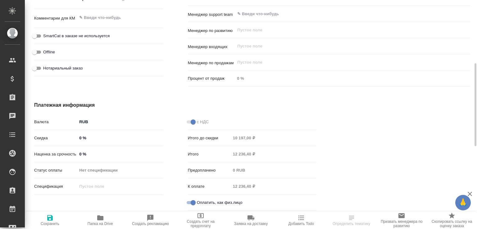
scroll to position [338, 0]
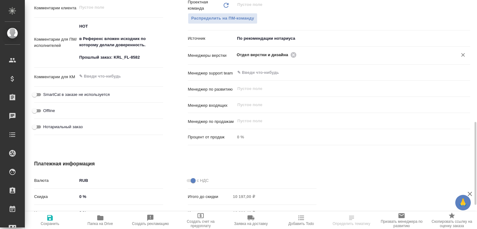
click at [292, 57] on icon at bounding box center [293, 55] width 6 height 6
type textarea "x"
click at [292, 58] on input "text" at bounding box center [341, 54] width 211 height 7
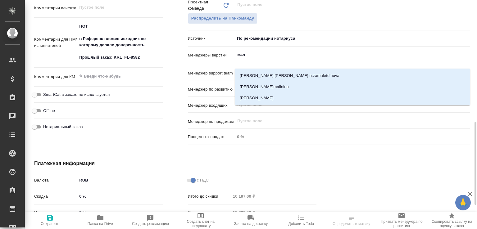
type input "мало"
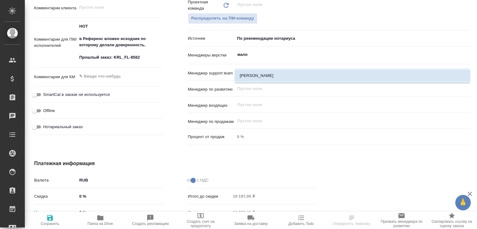
click at [273, 72] on li "[PERSON_NAME]" at bounding box center [352, 75] width 235 height 11
type textarea "x"
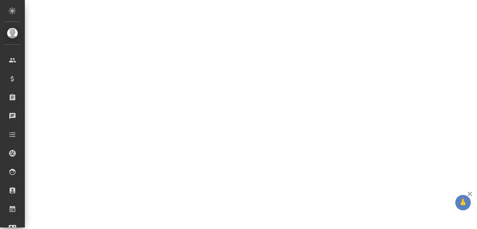
click at [56, 219] on div ".cls-1 fill:#fff; AWATERA [PERSON_NAME]malofeeva Клиенты Спецификации Заказы 0 …" at bounding box center [238, 114] width 477 height 229
select select "RU"
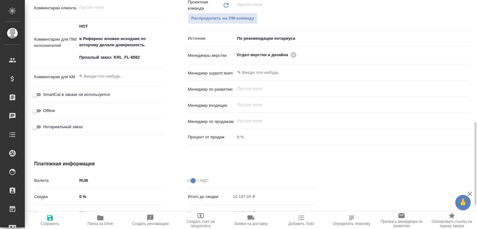
type textarea "x"
click at [290, 58] on icon at bounding box center [293, 55] width 7 height 7
type textarea "x"
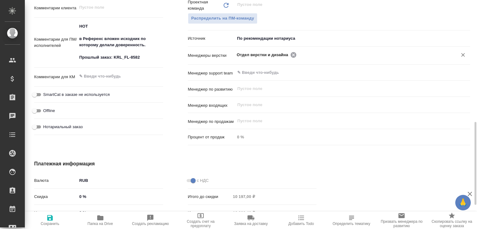
type textarea "x"
click at [290, 58] on input "text" at bounding box center [341, 54] width 211 height 7
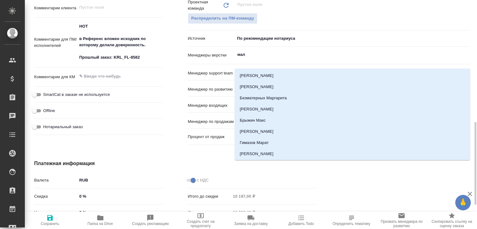
type input "мало"
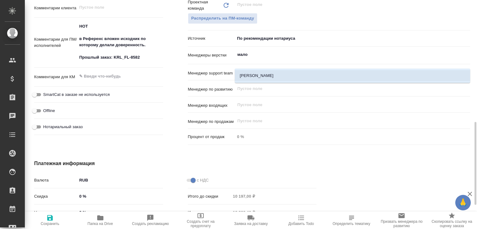
click at [257, 72] on li "[PERSON_NAME]" at bounding box center [352, 75] width 235 height 11
type textarea "x"
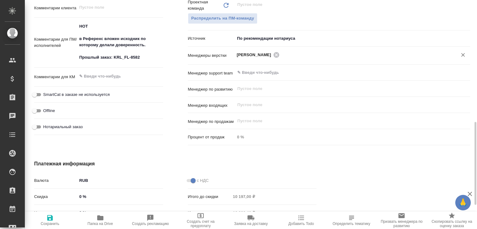
click at [50, 223] on span "Сохранить" at bounding box center [50, 224] width 19 height 4
type textarea "x"
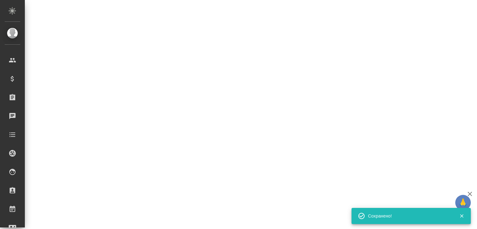
select select "RU"
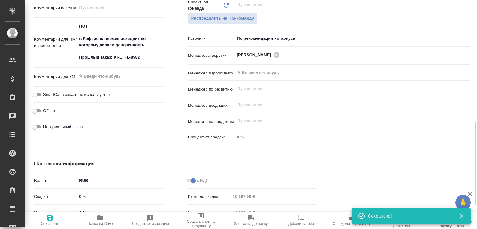
type textarea "x"
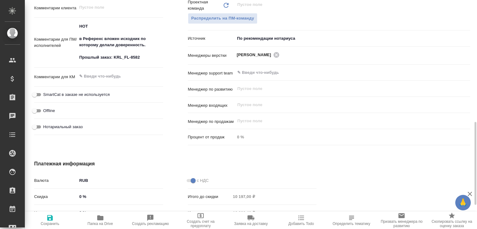
click at [108, 216] on span "Папка на Drive" at bounding box center [100, 220] width 43 height 12
type textarea "x"
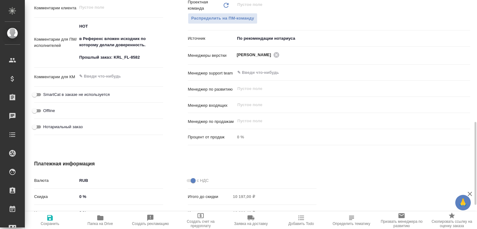
type textarea "x"
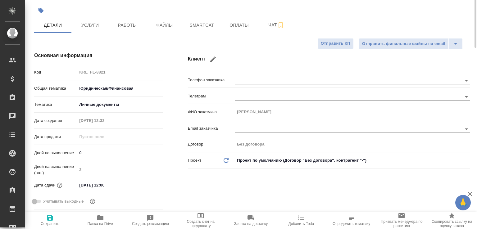
scroll to position [0, 0]
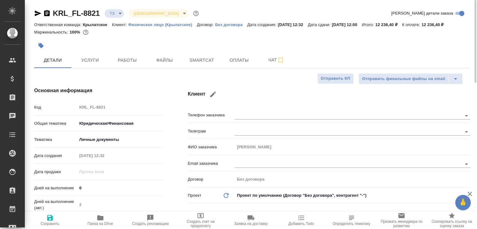
click at [50, 13] on icon "button" at bounding box center [46, 13] width 7 height 7
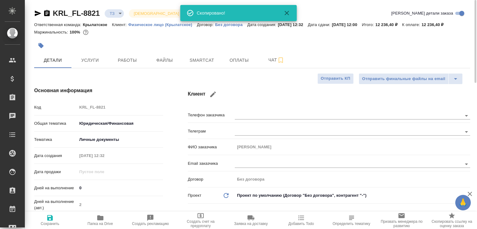
click at [108, 12] on body "🙏 .cls-1 fill:#fff; AWATERA Малофеева Екатерина e.malofeeva Клиенты Спецификаци…" at bounding box center [238, 114] width 477 height 229
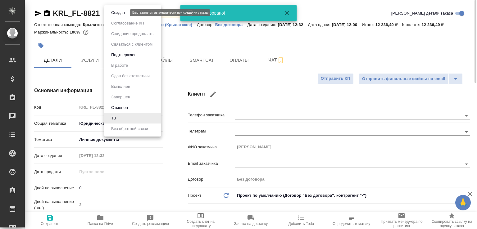
click at [108, 12] on li "Создан" at bounding box center [132, 12] width 57 height 11
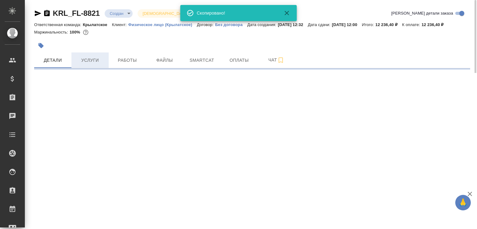
click at [93, 64] on button "Услуги" at bounding box center [89, 60] width 37 height 16
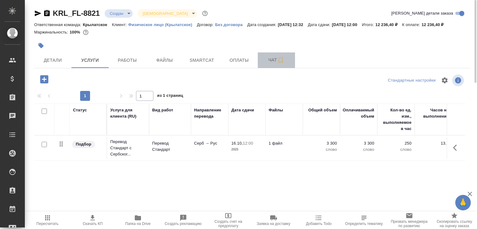
click at [268, 64] on span "Чат" at bounding box center [276, 60] width 30 height 8
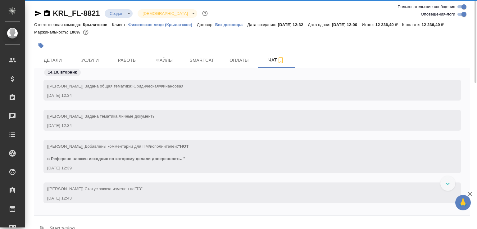
scroll to position [212, 0]
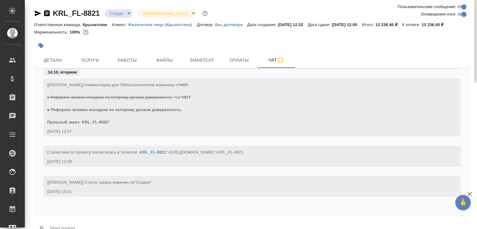
click at [41, 226] on button "0" at bounding box center [41, 229] width 15 height 21
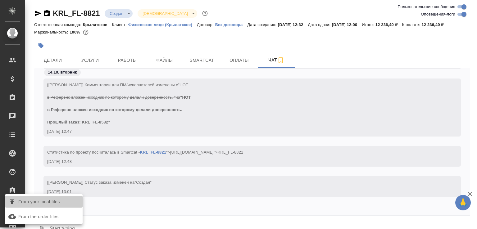
click at [51, 205] on span "From your local files" at bounding box center [39, 202] width 42 height 8
click at [0, 0] on input "From your local files" at bounding box center [0, 0] width 0 height 0
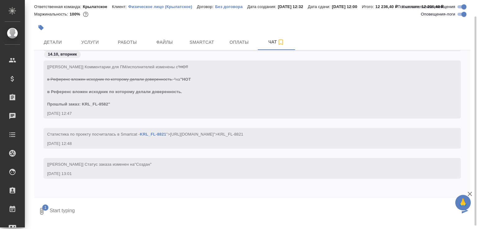
click at [461, 214] on icon "submit" at bounding box center [464, 211] width 7 height 6
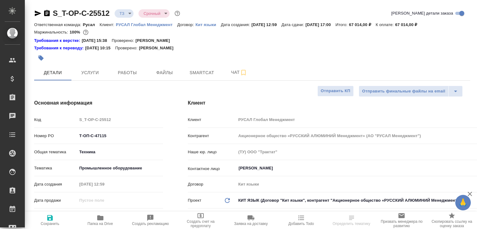
select select "RU"
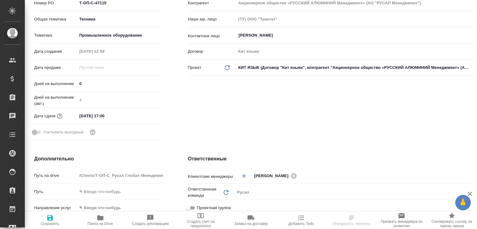
scroll to position [398, 0]
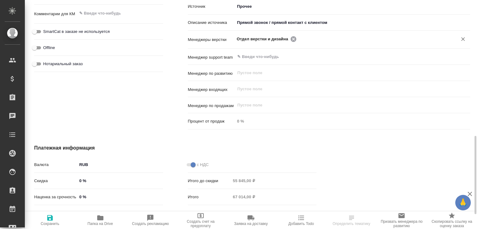
click at [290, 40] on icon at bounding box center [293, 39] width 6 height 6
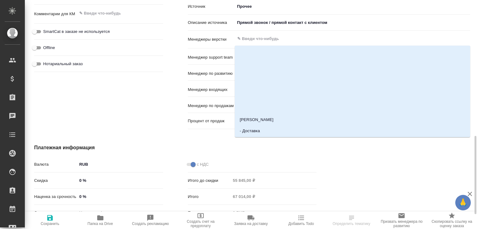
click at [289, 40] on input "text" at bounding box center [341, 38] width 211 height 7
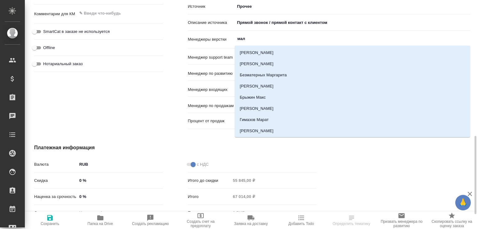
type input "мало"
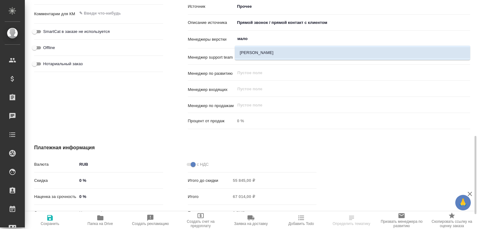
click at [253, 51] on li "[PERSON_NAME]" at bounding box center [352, 52] width 235 height 11
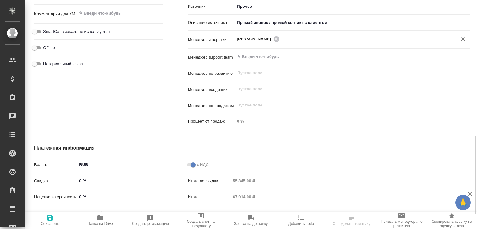
click at [54, 216] on span "Сохранить" at bounding box center [50, 220] width 43 height 12
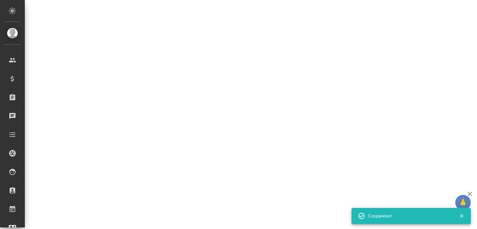
select select "RU"
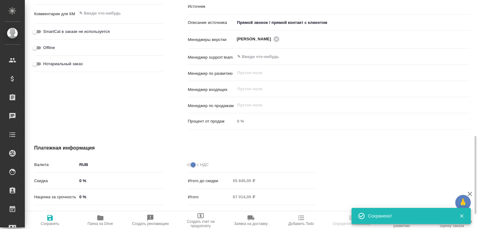
type textarea "x"
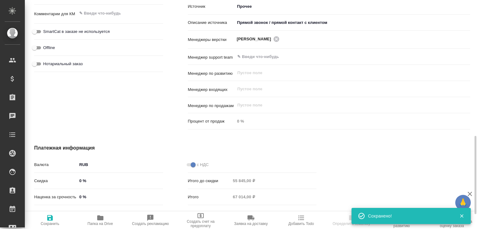
type textarea "x"
select select "RU"
type textarea "x"
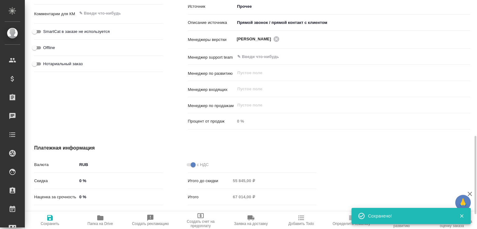
click at [98, 220] on icon "button" at bounding box center [100, 217] width 6 height 5
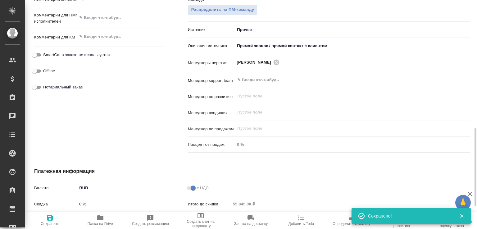
scroll to position [309, 0]
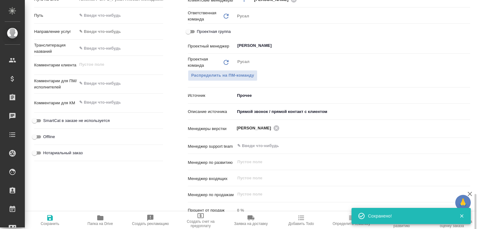
type textarea "x"
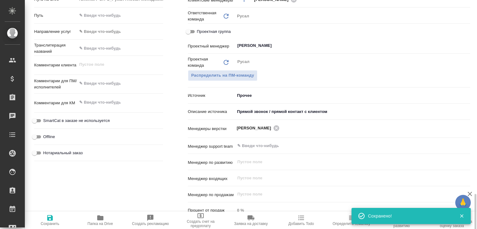
type textarea "x"
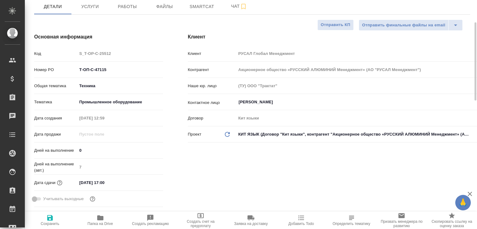
scroll to position [0, 0]
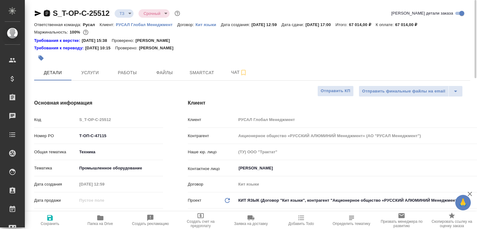
click at [43, 11] on icon "button" at bounding box center [46, 13] width 7 height 7
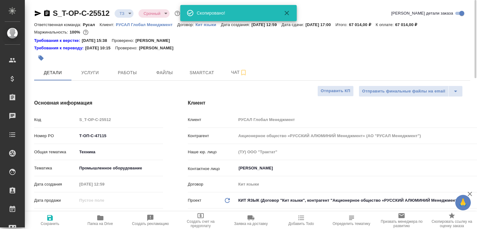
click at [50, 26] on p "Ответственная команда:" at bounding box center [58, 24] width 49 height 5
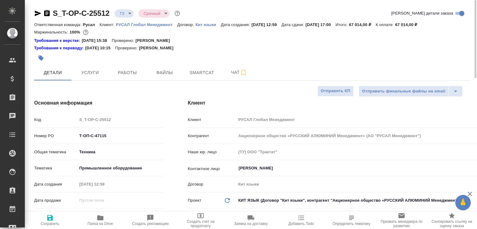
type textarea "x"
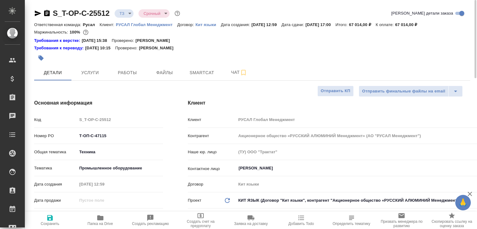
type textarea "x"
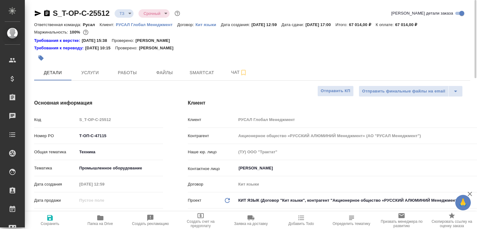
type textarea "x"
click at [48, 12] on icon "button" at bounding box center [47, 13] width 6 height 6
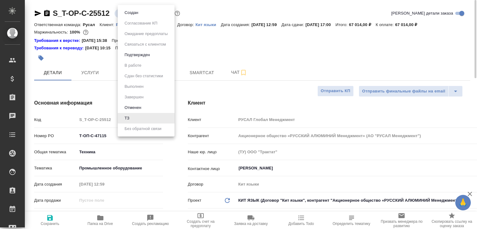
click at [132, 14] on body "🙏 .cls-1 fill:#fff; AWATERA Малофеева Екатерина e.malofeeva Клиенты Спецификаци…" at bounding box center [238, 114] width 477 height 229
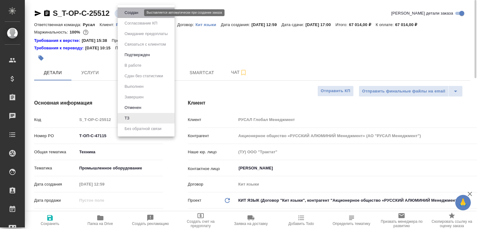
click at [132, 14] on button "Создан" at bounding box center [131, 12] width 17 height 7
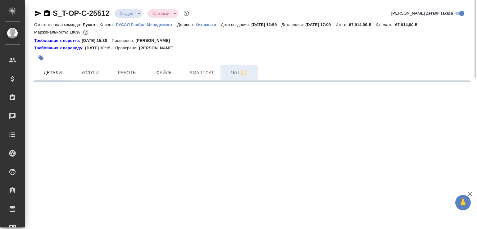
select select "RU"
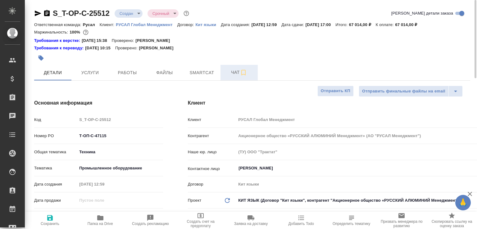
type textarea "x"
click at [232, 71] on span "Чат" at bounding box center [239, 73] width 30 height 8
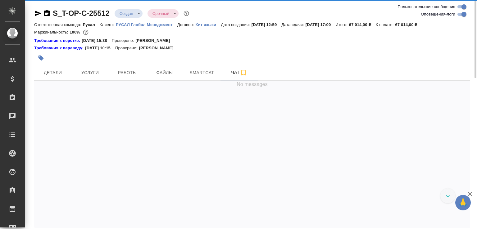
scroll to position [68, 0]
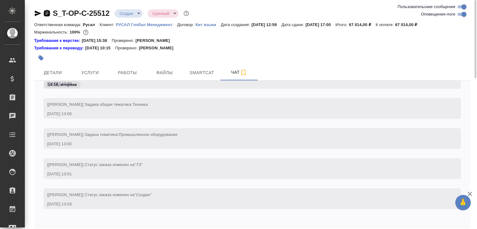
click at [49, 12] on icon "button" at bounding box center [47, 13] width 6 height 6
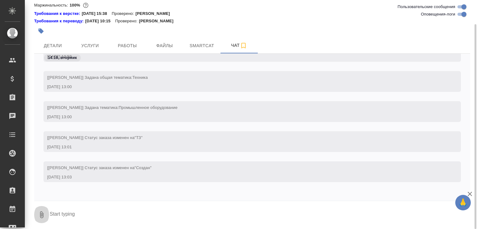
click at [43, 213] on icon "button" at bounding box center [41, 214] width 7 height 7
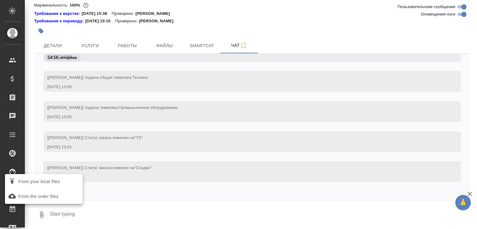
click at [47, 184] on span "From your local files" at bounding box center [39, 182] width 42 height 8
click at [0, 0] on input "From your local files" at bounding box center [0, 0] width 0 height 0
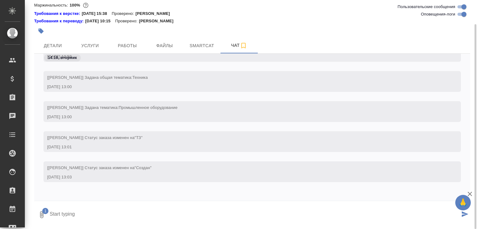
click at [83, 223] on textarea at bounding box center [254, 214] width 411 height 21
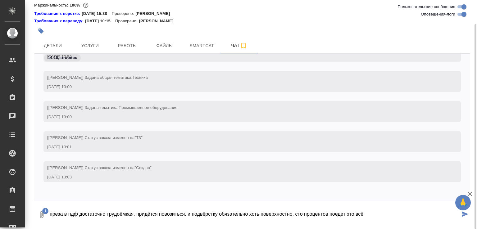
type textarea "преза в пдф достаточно трудоёмкая, придётся повозиться. и подвёрстку обязательн…"
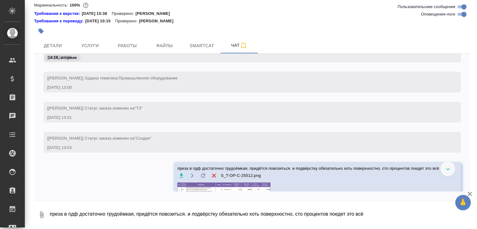
scroll to position [0, 0]
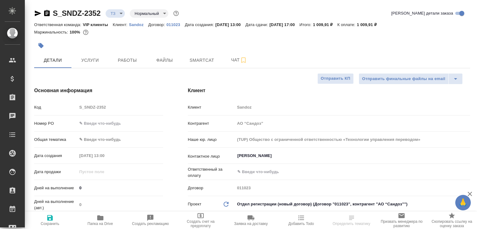
select select "RU"
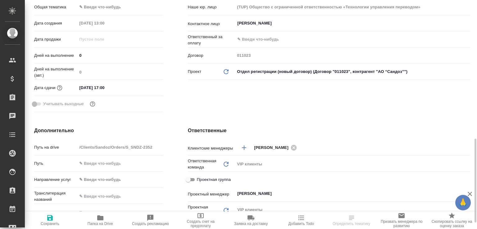
scroll to position [199, 0]
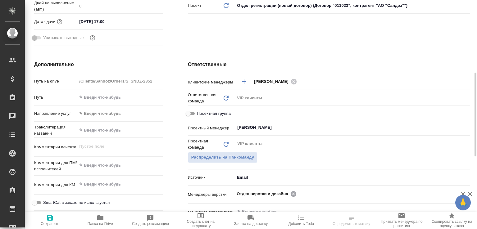
click at [291, 194] on icon at bounding box center [293, 194] width 6 height 6
click at [298, 194] on input "text" at bounding box center [372, 193] width 149 height 7
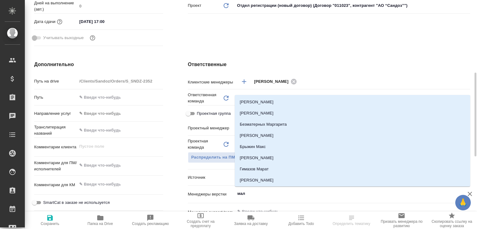
type input "мало"
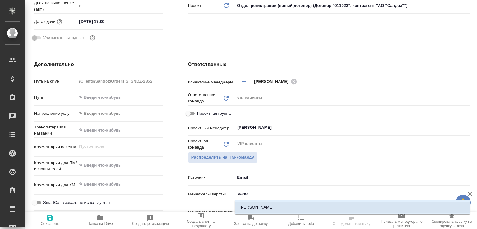
click at [256, 203] on li "[PERSON_NAME]" at bounding box center [352, 207] width 235 height 11
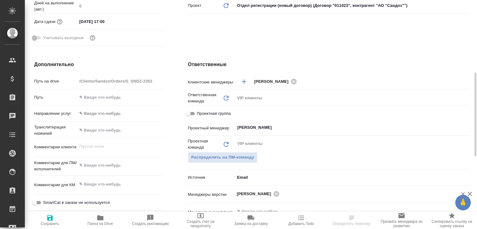
click at [52, 219] on icon "button" at bounding box center [50, 218] width 6 height 6
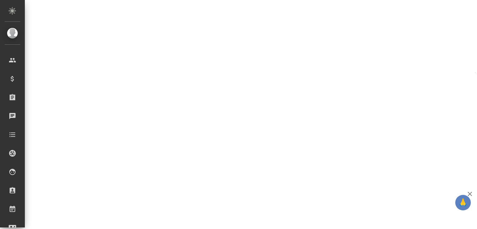
select select "RU"
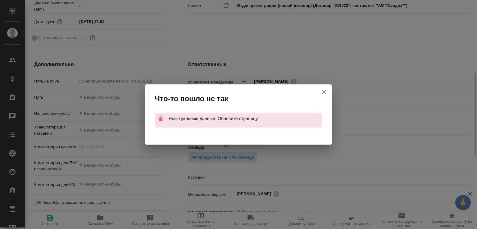
type textarea "x"
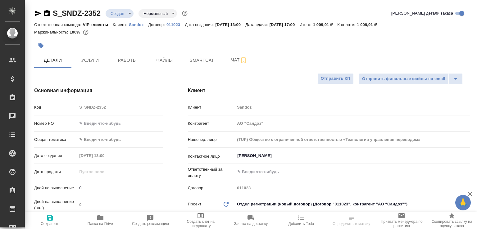
select select "RU"
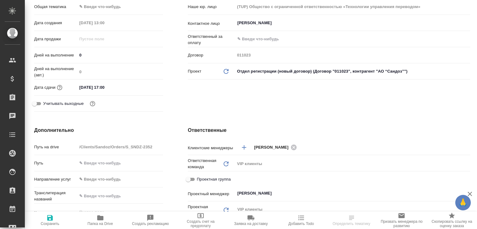
scroll to position [265, 0]
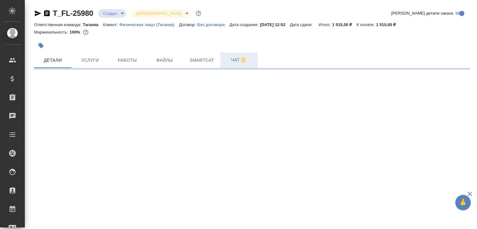
click at [230, 61] on span "Чат" at bounding box center [239, 60] width 30 height 8
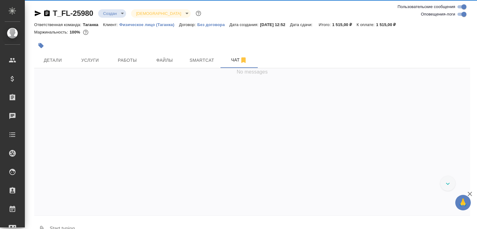
scroll to position [175, 0]
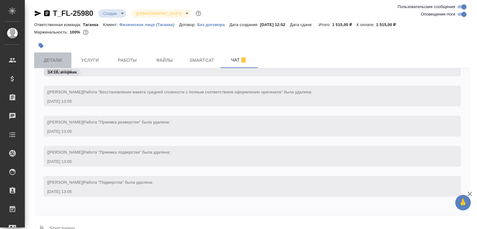
click at [60, 60] on span "Детали" at bounding box center [53, 60] width 30 height 8
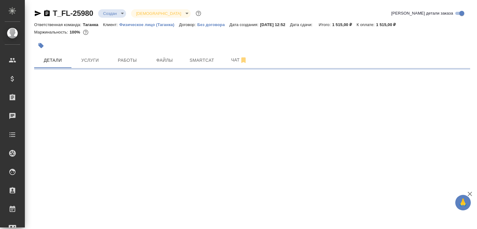
select select "RU"
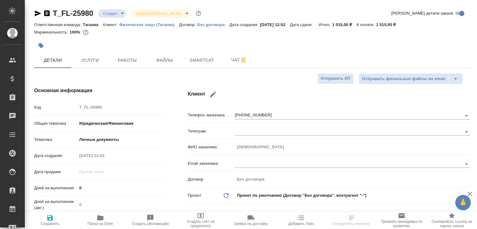
type textarea "x"
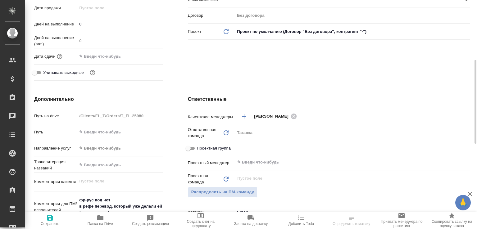
scroll to position [164, 0]
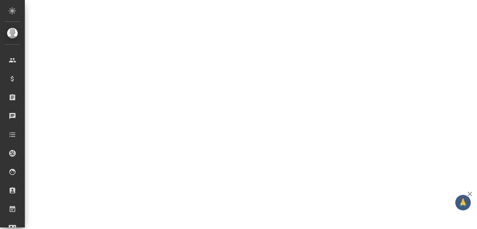
select select "RU"
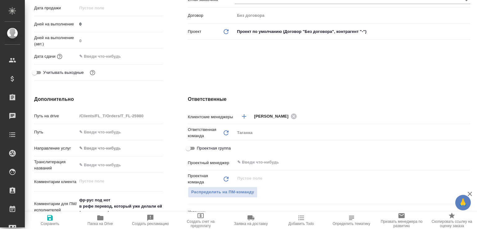
type textarea "x"
click at [469, 193] on icon "button" at bounding box center [469, 194] width 4 height 4
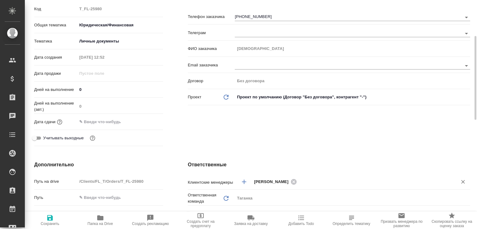
scroll to position [297, 0]
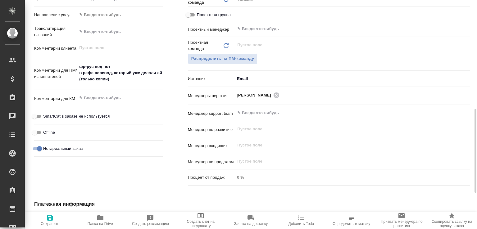
click at [101, 213] on button "Папка на Drive" at bounding box center [100, 220] width 50 height 17
type textarea "x"
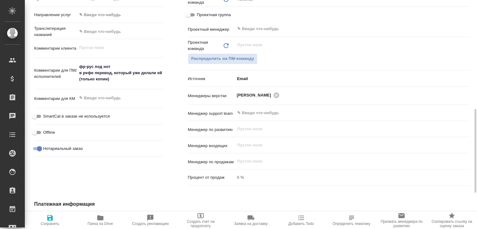
type textarea "x"
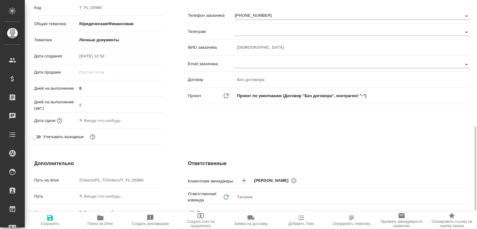
scroll to position [34, 0]
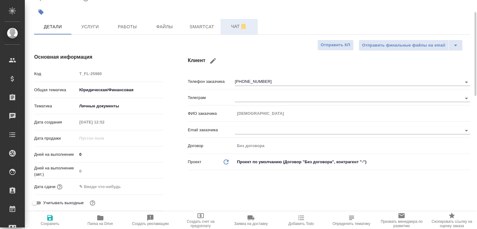
click at [236, 25] on span "Чат" at bounding box center [239, 27] width 30 height 8
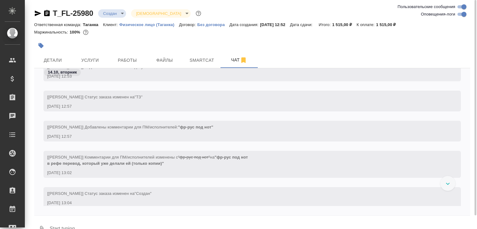
click at [50, 15] on icon "button" at bounding box center [47, 13] width 6 height 6
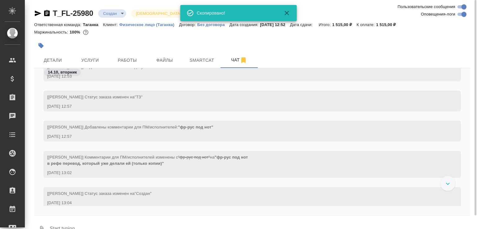
scroll to position [151, 0]
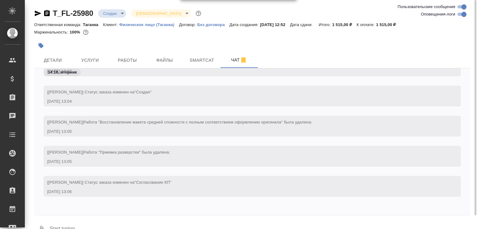
click at [43, 220] on button "0" at bounding box center [41, 229] width 15 height 21
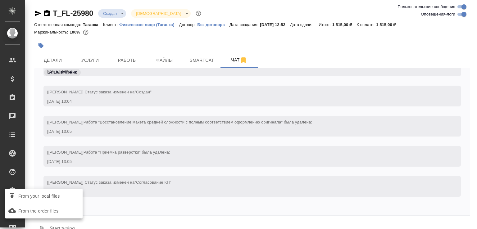
click at [53, 196] on span "From your local files" at bounding box center [39, 196] width 42 height 8
click at [0, 0] on input "From your local files" at bounding box center [0, 0] width 0 height 0
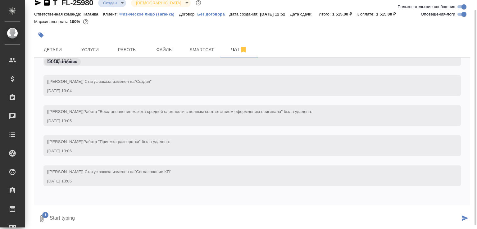
click at [102, 219] on textarea at bounding box center [254, 218] width 411 height 21
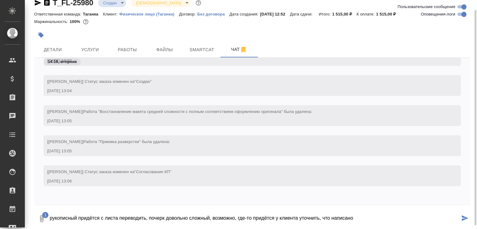
type textarea "рукописный придётся с листа переводить, почерк довольно сложный, возможно, где-…"
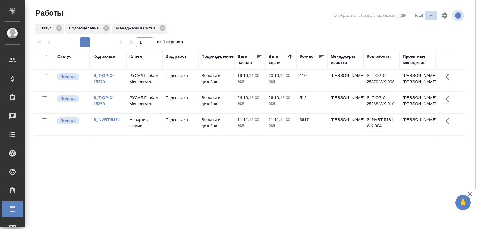
click at [432, 15] on icon "split button" at bounding box center [430, 15] width 7 height 7
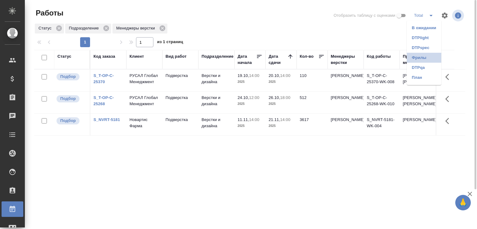
click at [421, 56] on li "Фрилы" at bounding box center [424, 58] width 34 height 10
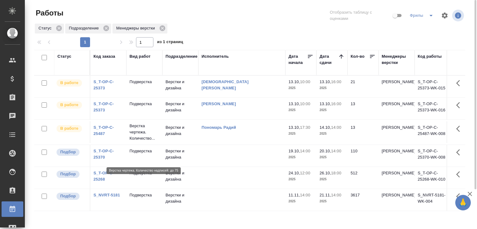
click at [148, 142] on p "Верстка чертежа. Количество..." at bounding box center [144, 132] width 30 height 19
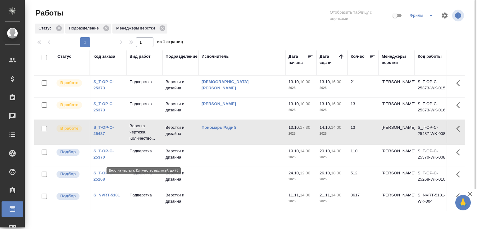
click at [148, 142] on p "Верстка чертежа. Количество..." at bounding box center [144, 132] width 30 height 19
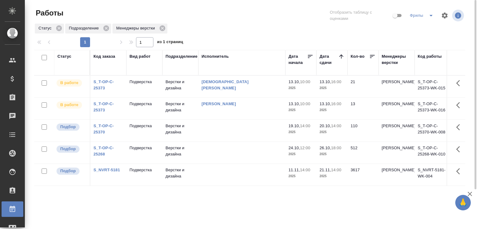
click at [431, 14] on icon "split button" at bounding box center [430, 15] width 7 height 7
click at [416, 25] on li "Total" at bounding box center [422, 28] width 34 height 10
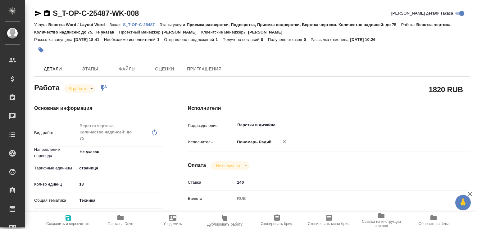
click at [88, 89] on body "🙏 .cls-1 fill:#fff; AWATERA [PERSON_NAME]malofeeva Клиенты Спецификации Заказы …" at bounding box center [238, 114] width 477 height 229
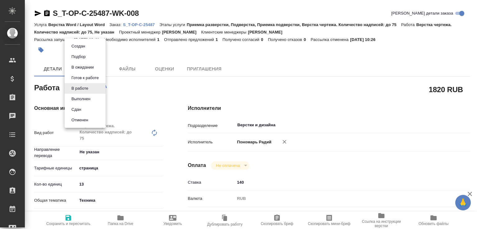
click at [84, 108] on li "Сдан" at bounding box center [85, 109] width 41 height 11
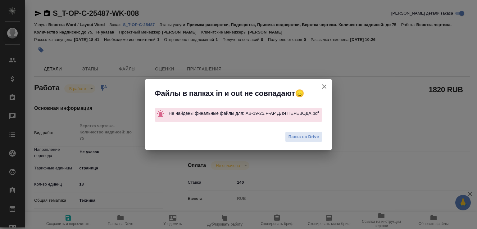
type textarea "x"
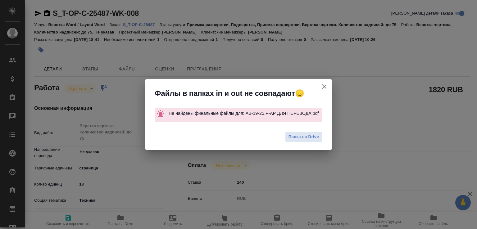
click at [129, 214] on div "Файлы в папках in и out не совпадают😞 Не найдены финальные файлы для: АВ-19-25.…" at bounding box center [238, 114] width 477 height 229
type textarea "x"
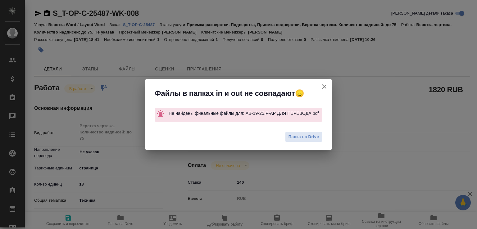
type textarea "x"
click at [325, 86] on icon "button" at bounding box center [323, 86] width 7 height 7
type textarea "x"
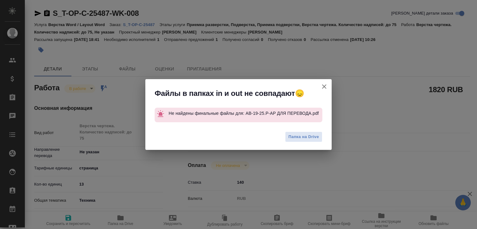
type textarea "x"
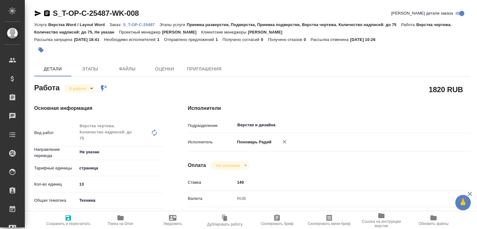
type textarea "x"
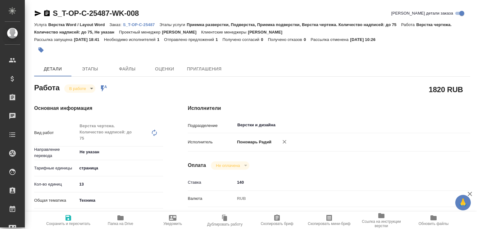
click at [159, 24] on p "S_T-OP-C-25487" at bounding box center [141, 24] width 36 height 5
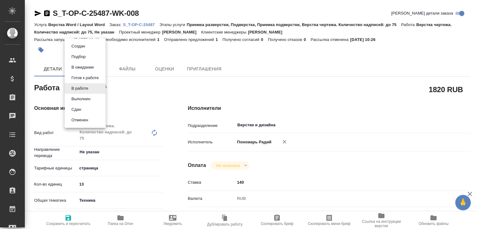
click at [88, 87] on body "🙏 .cls-1 fill:#fff; AWATERA Малофеева Екатерина e.malofeeva Клиенты Спецификаци…" at bounding box center [238, 114] width 477 height 229
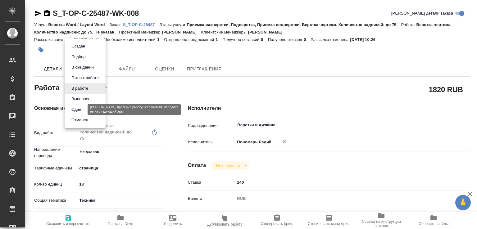
click at [76, 108] on button "Сдан" at bounding box center [76, 109] width 13 height 7
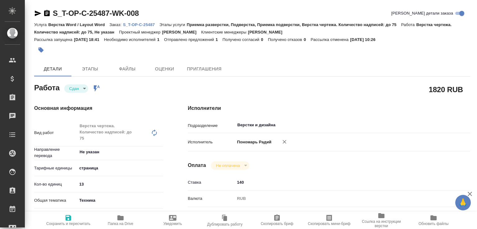
type textarea "x"
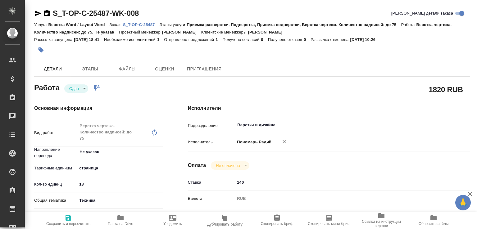
type textarea "x"
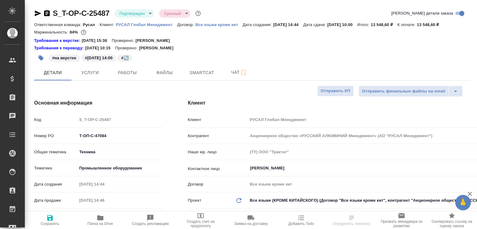
select select "RU"
click at [137, 77] on span "Работы" at bounding box center [127, 73] width 30 height 8
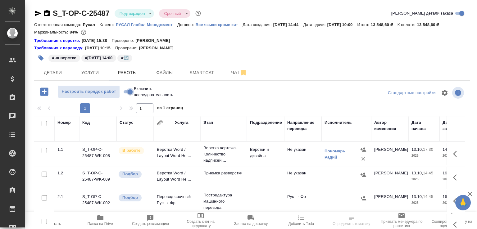
click at [129, 96] on input "Включить последовательность" at bounding box center [130, 91] width 22 height 7
checkbox input "true"
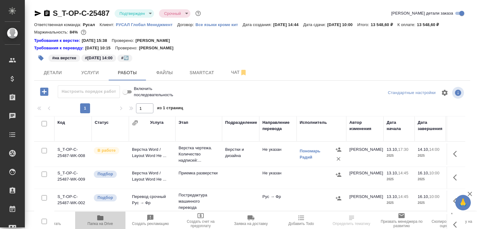
click at [107, 216] on span "Папка на Drive" at bounding box center [100, 220] width 43 height 12
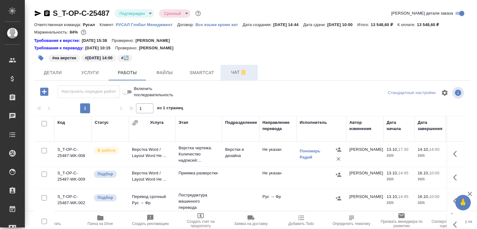
click at [231, 76] on span "Чат" at bounding box center [239, 73] width 30 height 8
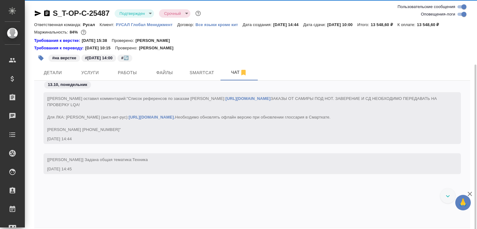
scroll to position [2102, 0]
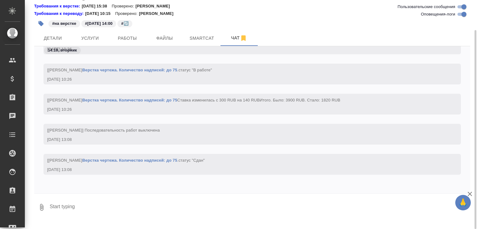
click at [92, 218] on textarea at bounding box center [259, 207] width 421 height 21
paste textarea "https://drive.awatera.com/apps/files/files?dir=/Shares/%D0%A2-%D0%9E%D0%9F-%D0%…"
type textarea "в перевод https://drive.awatera.com/apps/files/files?dir=/Shares/%D0%A2-%D0%9E%…"
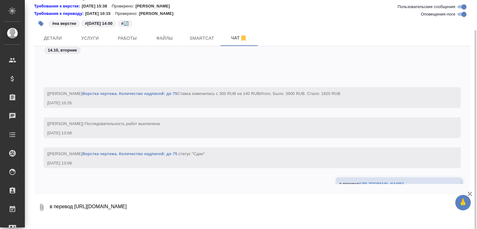
scroll to position [2144, 0]
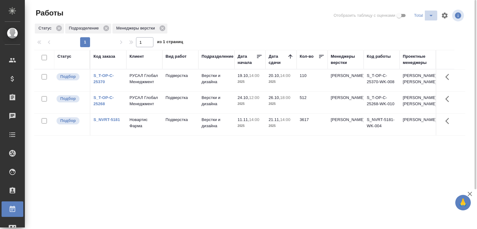
click at [428, 15] on icon "split button" at bounding box center [430, 15] width 7 height 7
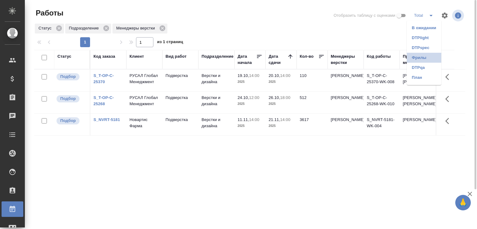
click at [416, 56] on li "Фрилы" at bounding box center [424, 58] width 34 height 10
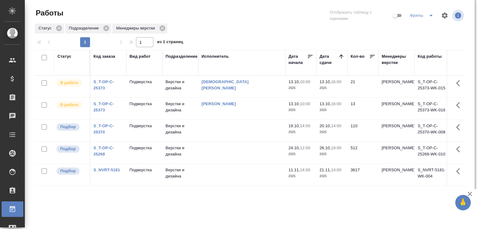
click at [154, 95] on td "Подверстка" at bounding box center [144, 87] width 36 height 22
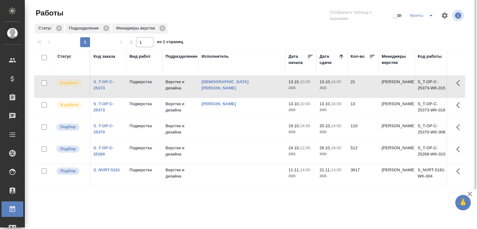
click at [154, 95] on td "Подверстка" at bounding box center [144, 87] width 36 height 22
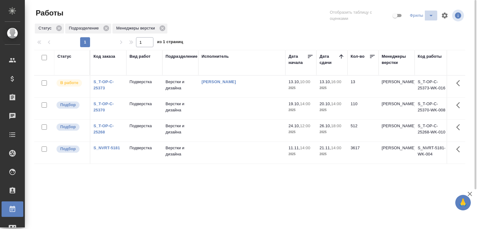
click at [429, 17] on icon "split button" at bounding box center [430, 15] width 7 height 7
click at [417, 26] on li "Total" at bounding box center [422, 28] width 34 height 10
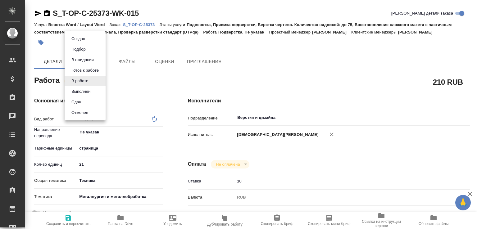
click at [91, 81] on body "🙏 .cls-1 fill:#fff; AWATERA [PERSON_NAME]malofeeva Клиенты Спецификации Заказы …" at bounding box center [238, 114] width 477 height 229
type textarea "x"
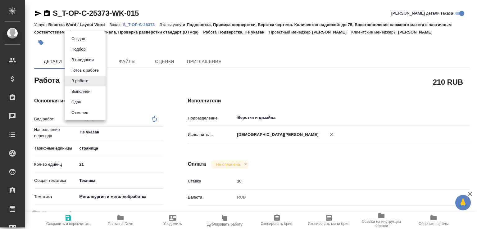
type textarea "x"
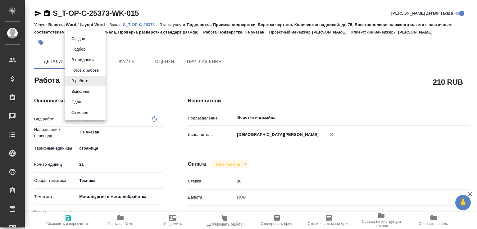
type textarea "x"
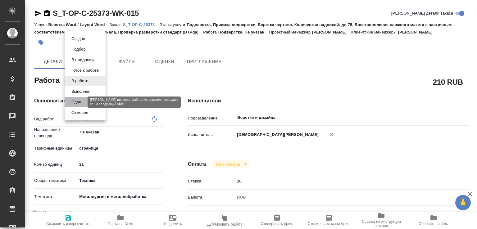
click at [81, 101] on button "Сдан" at bounding box center [76, 102] width 13 height 7
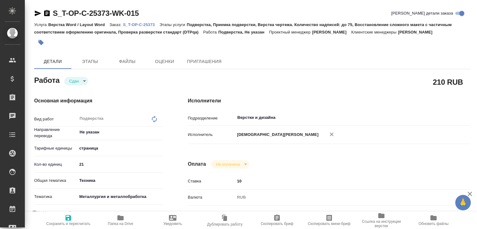
type textarea "x"
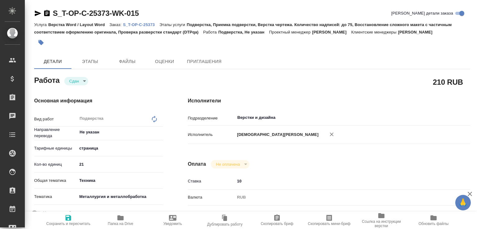
type textarea "x"
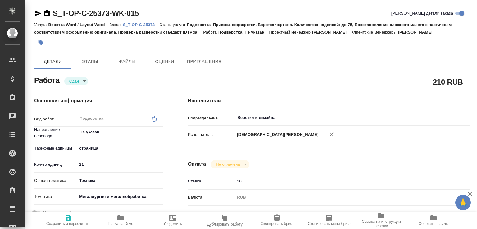
click at [126, 222] on span "Папка на Drive" at bounding box center [120, 224] width 25 height 4
type textarea "x"
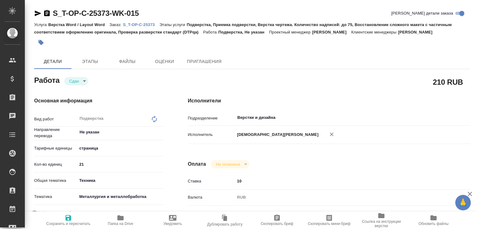
type textarea "x"
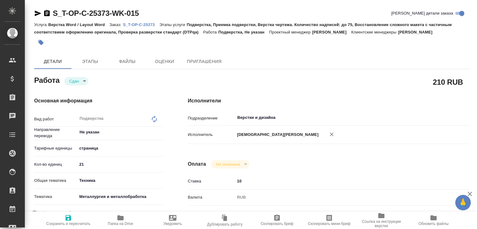
type textarea "x"
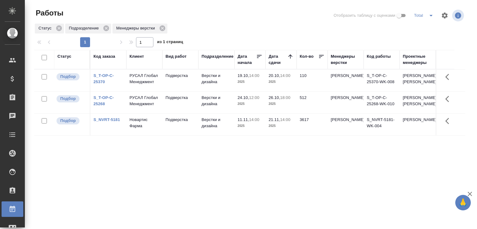
click at [431, 16] on icon "split button" at bounding box center [430, 15] width 7 height 7
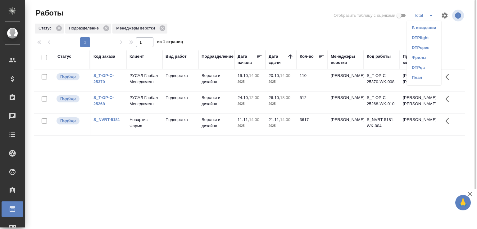
click at [420, 38] on li "DTPlight" at bounding box center [424, 38] width 34 height 10
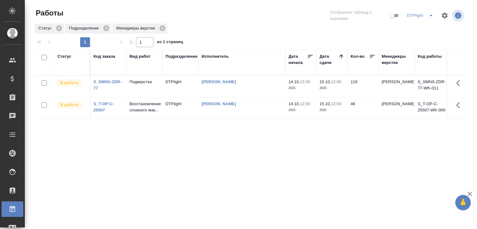
click at [431, 15] on icon "split button" at bounding box center [430, 16] width 3 height 2
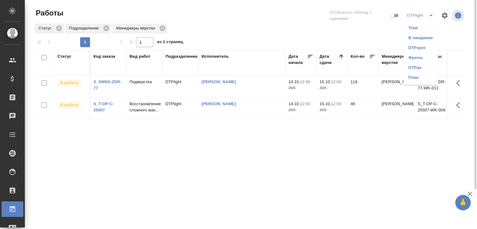
click at [422, 65] on li "DTPqa" at bounding box center [420, 68] width 34 height 10
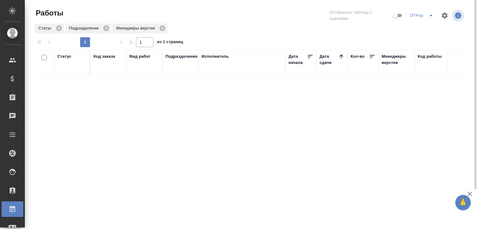
click at [431, 16] on icon "split button" at bounding box center [430, 16] width 3 height 2
click at [421, 56] on li "DTPspec" at bounding box center [422, 58] width 34 height 10
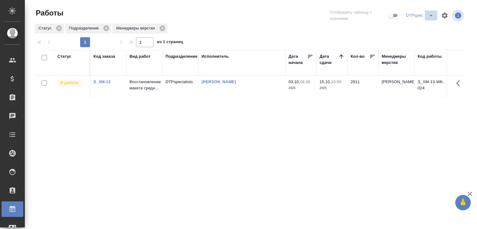
click at [430, 16] on icon "split button" at bounding box center [430, 16] width 3 height 2
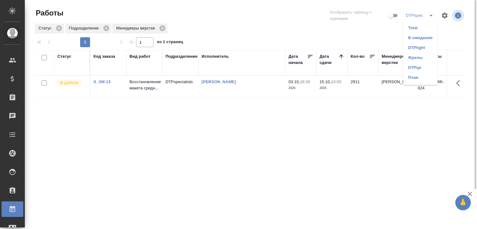
click at [423, 26] on li "Total" at bounding box center [420, 28] width 34 height 10
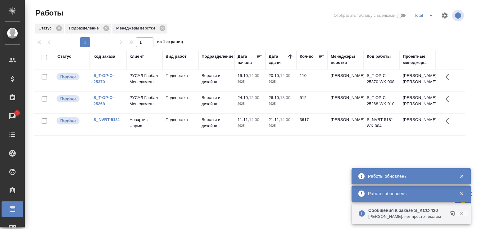
click at [462, 214] on icon "button" at bounding box center [461, 213] width 3 height 3
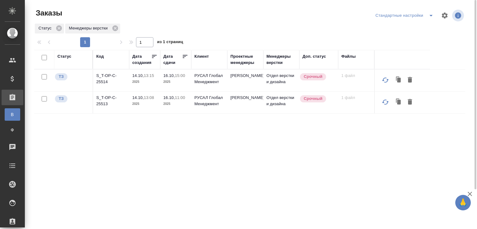
click at [107, 97] on td "S_T-OP-C-25513" at bounding box center [111, 103] width 36 height 22
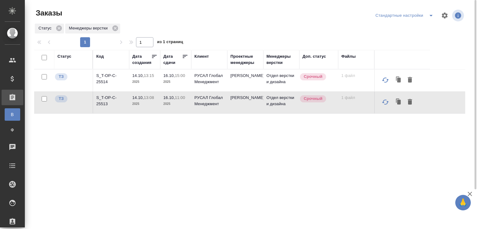
click at [108, 101] on p "S_T-OP-C-25513" at bounding box center [111, 101] width 30 height 12
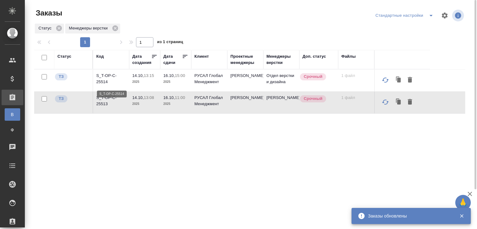
click at [100, 79] on p "S_T-OP-C-25514" at bounding box center [111, 79] width 30 height 12
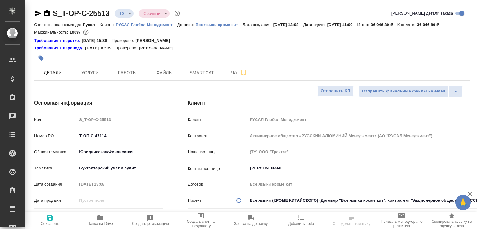
select select "RU"
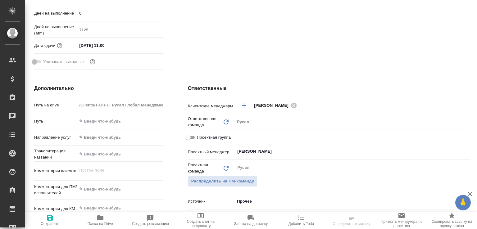
scroll to position [371, 0]
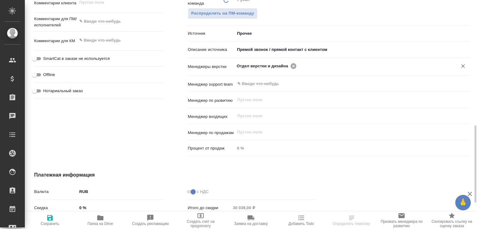
click at [290, 70] on icon at bounding box center [293, 66] width 7 height 7
click at [298, 70] on input "text" at bounding box center [372, 65] width 149 height 7
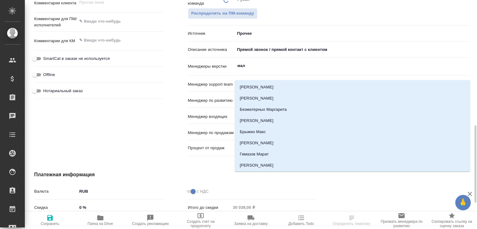
type input "мало"
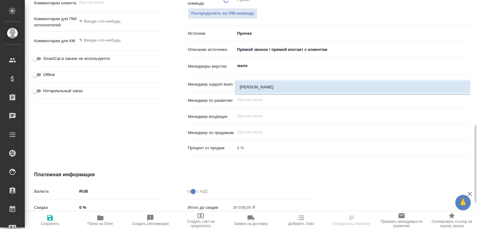
click at [266, 86] on li "[PERSON_NAME]" at bounding box center [352, 87] width 235 height 11
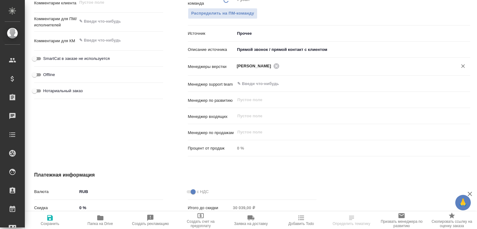
click at [56, 217] on span "Сохранить" at bounding box center [50, 220] width 43 height 12
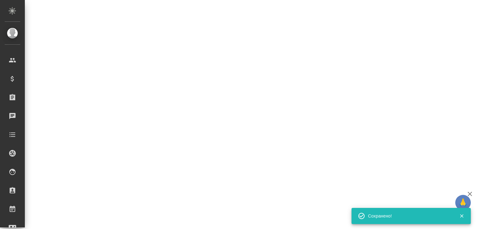
select select "RU"
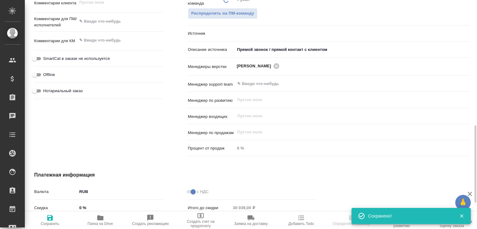
type textarea "x"
select select "RU"
type textarea "x"
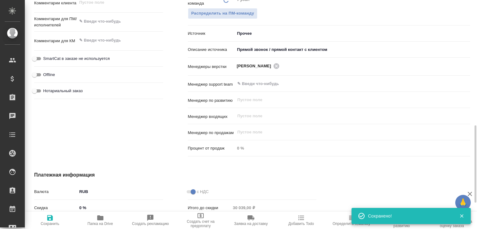
type textarea "x"
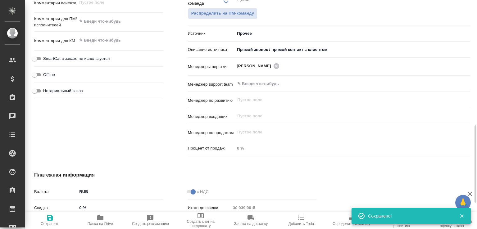
type textarea "x"
click at [110, 214] on span "Папка на Drive" at bounding box center [100, 220] width 43 height 12
type textarea "x"
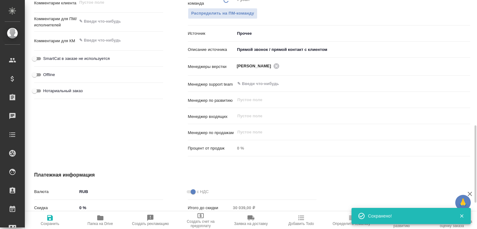
type textarea "x"
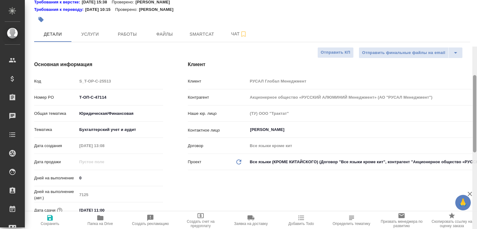
scroll to position [0, 0]
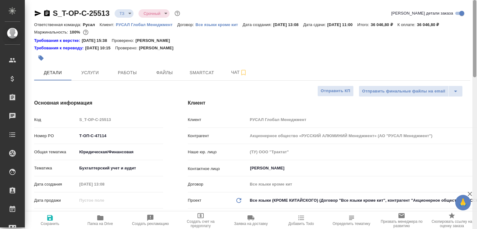
drag, startPoint x: 475, startPoint y: 54, endPoint x: 350, endPoint y: 40, distance: 126.1
click at [470, 0] on html "🙏 .cls-1 fill:#fff; AWATERA Малофеева Екатерина e.malofeeva Клиенты Спецификаци…" at bounding box center [238, 114] width 477 height 229
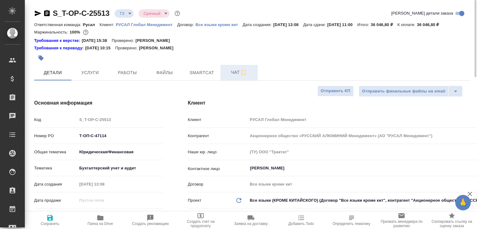
click at [223, 80] on button "Чат" at bounding box center [238, 73] width 37 height 16
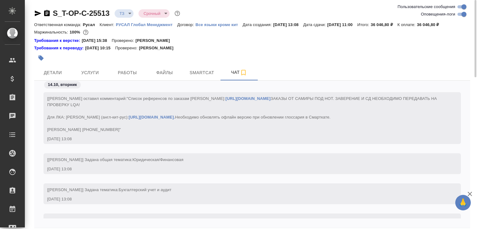
scroll to position [38, 0]
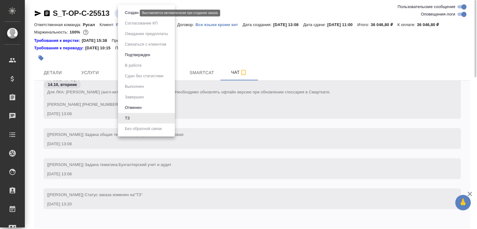
click at [125, 14] on body "🙏 .cls-1 fill:#fff; AWATERA Малофеева Екатерина e.malofeeva Клиенты Спецификаци…" at bounding box center [238, 114] width 477 height 229
click at [125, 14] on button "Создан" at bounding box center [131, 12] width 17 height 7
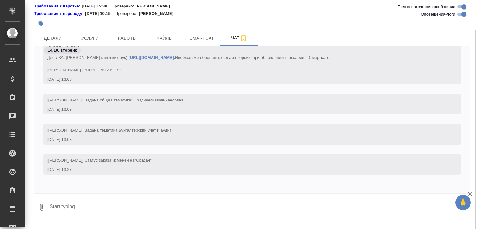
scroll to position [0, 0]
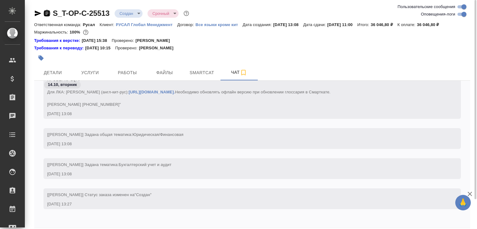
click at [47, 14] on icon "button" at bounding box center [47, 13] width 6 height 6
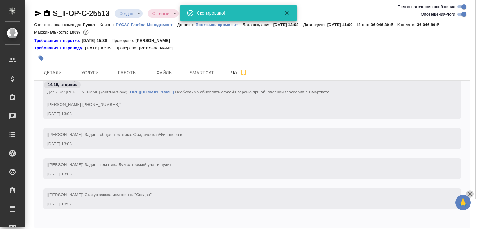
click at [471, 191] on icon "button" at bounding box center [469, 193] width 7 height 7
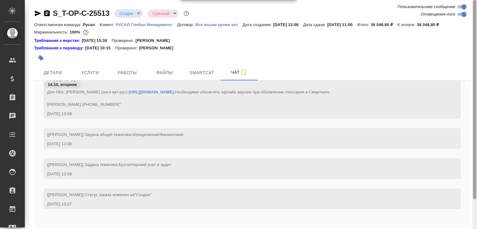
scroll to position [34, 0]
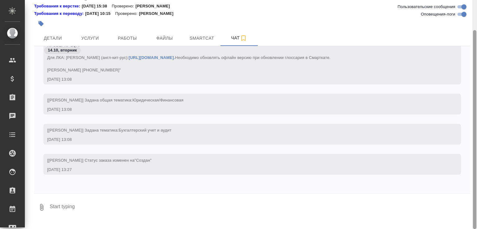
drag, startPoint x: 476, startPoint y: 192, endPoint x: 476, endPoint y: 219, distance: 26.7
click at [476, 219] on div at bounding box center [474, 114] width 5 height 229
click at [37, 215] on button "0" at bounding box center [41, 207] width 15 height 21
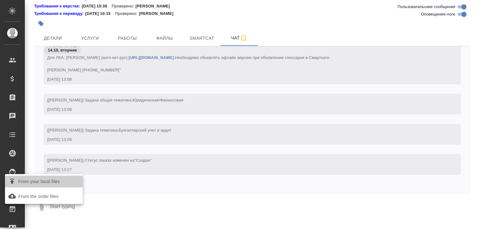
click at [55, 182] on span "From your local files" at bounding box center [39, 182] width 42 height 8
click at [0, 0] on input "From your local files" at bounding box center [0, 0] width 0 height 0
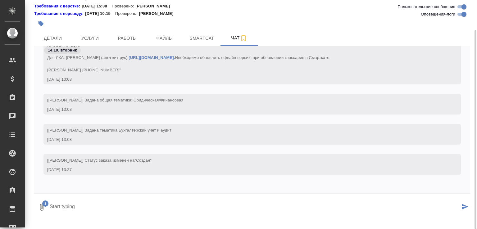
click at [464, 209] on icon "submit" at bounding box center [464, 207] width 7 height 6
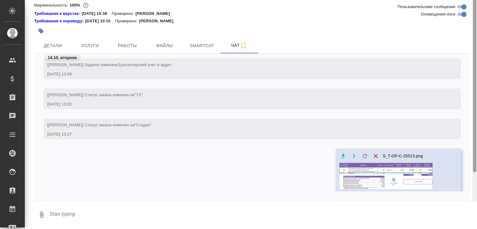
scroll to position [0, 0]
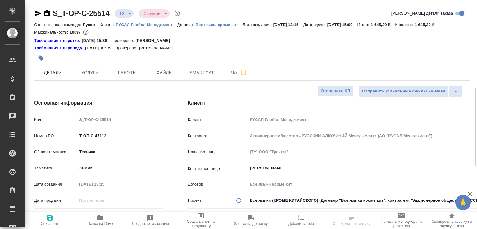
select select "RU"
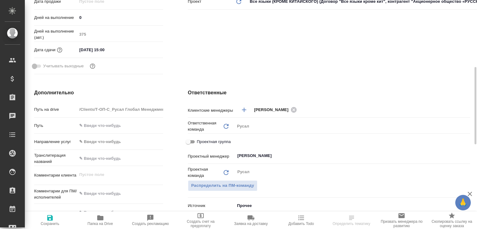
scroll to position [398, 0]
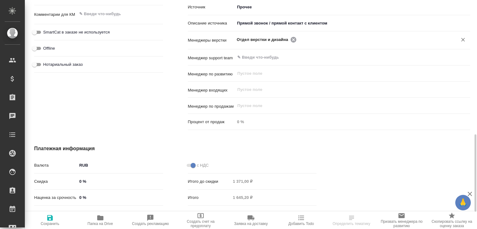
click at [290, 43] on icon at bounding box center [293, 39] width 7 height 7
click at [298, 43] on input "text" at bounding box center [372, 39] width 149 height 7
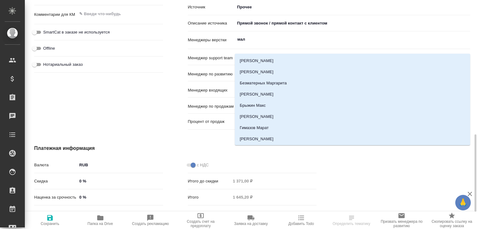
type input "мало"
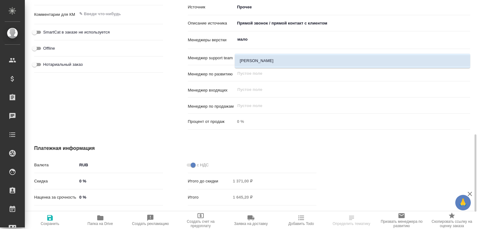
click at [273, 60] on li "[PERSON_NAME]" at bounding box center [352, 60] width 235 height 11
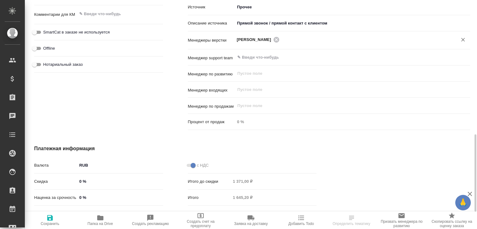
click at [56, 219] on span "Сохранить" at bounding box center [50, 220] width 43 height 12
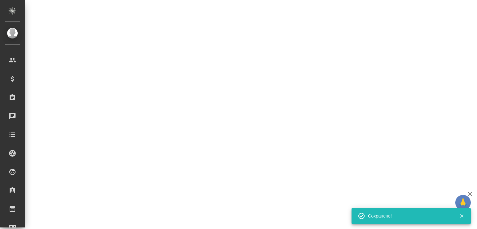
select select "RU"
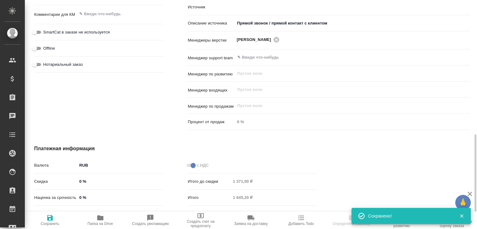
type textarea "x"
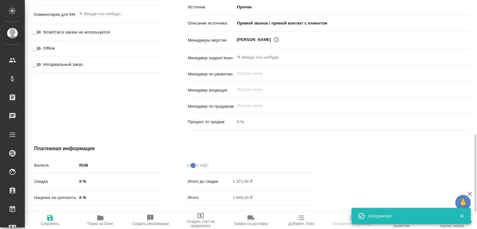
type textarea "x"
select select "RU"
type textarea "x"
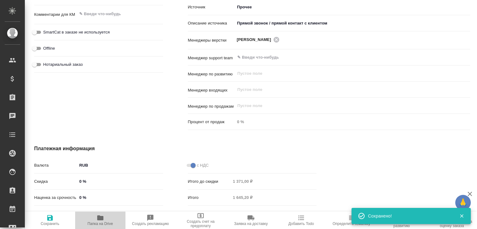
click at [103, 215] on icon "button" at bounding box center [100, 217] width 7 height 7
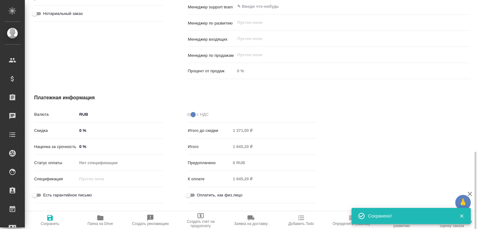
scroll to position [382, 0]
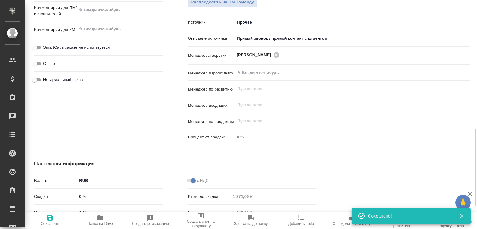
type textarea "x"
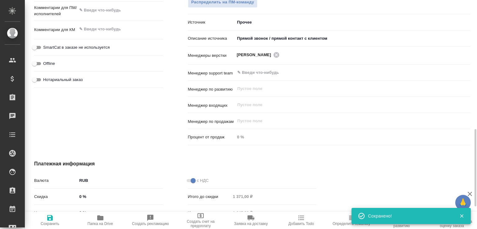
type textarea "x"
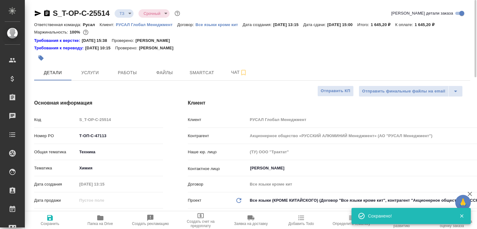
click at [47, 14] on icon "button" at bounding box center [47, 13] width 6 height 6
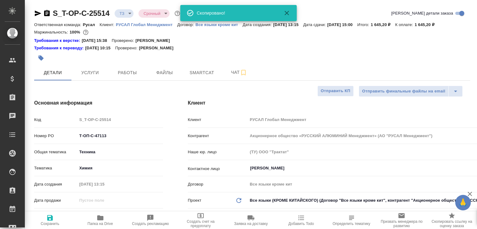
type textarea "x"
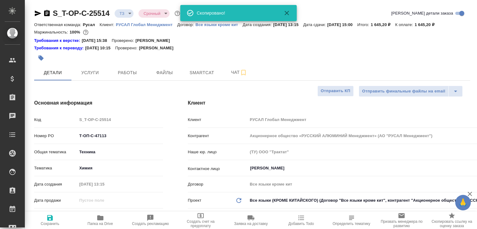
type textarea "x"
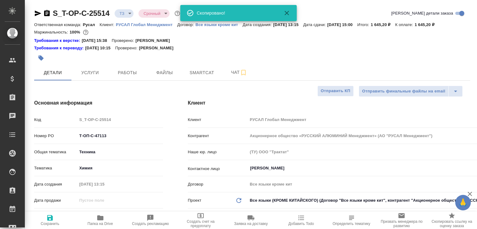
type textarea "x"
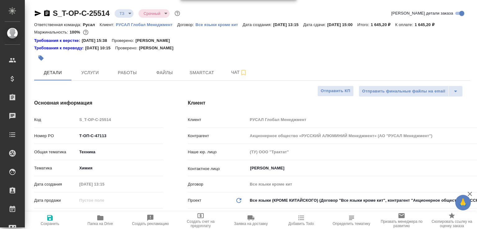
click at [49, 12] on icon "button" at bounding box center [47, 13] width 6 height 6
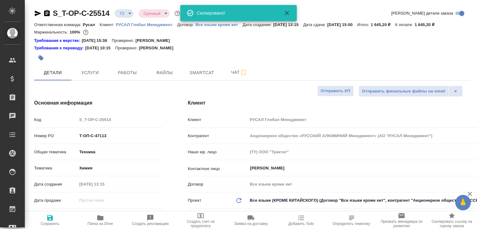
click at [132, 12] on body "🙏 .cls-1 fill:#fff; AWATERA Малофеева Екатерина e.malofeeva Клиенты Спецификаци…" at bounding box center [238, 114] width 477 height 229
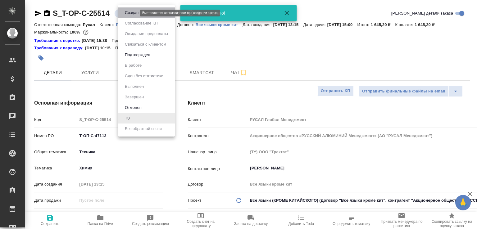
click at [132, 12] on button "Создан" at bounding box center [131, 12] width 17 height 7
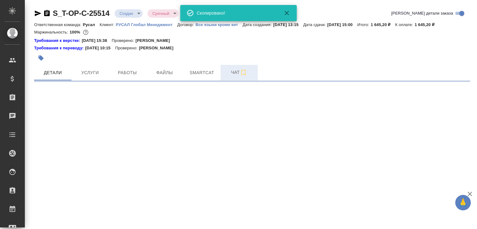
select select "RU"
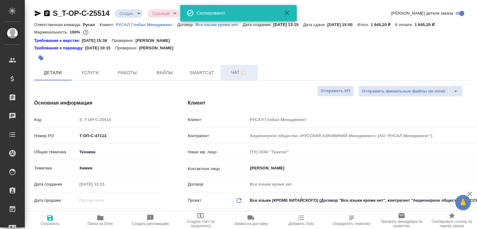
type textarea "x"
click at [232, 76] on span "Чат" at bounding box center [239, 73] width 30 height 8
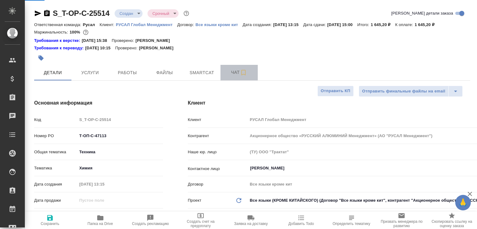
click at [229, 72] on button "Чат" at bounding box center [238, 73] width 37 height 16
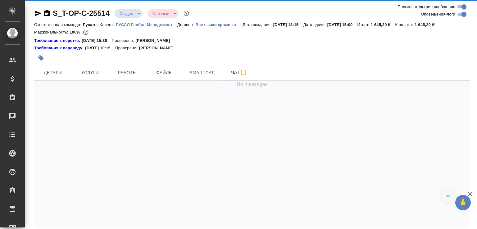
scroll to position [68, 0]
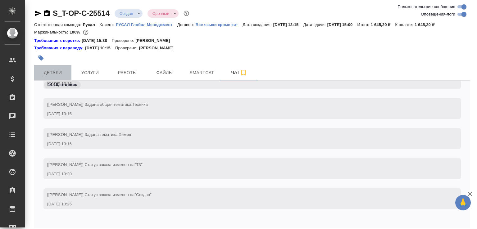
click at [52, 77] on span "Детали" at bounding box center [53, 73] width 30 height 8
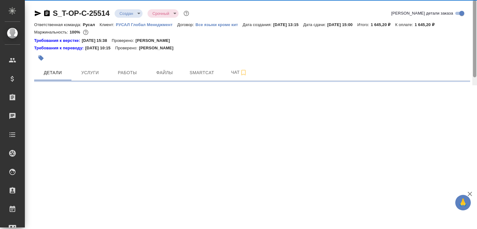
select select "RU"
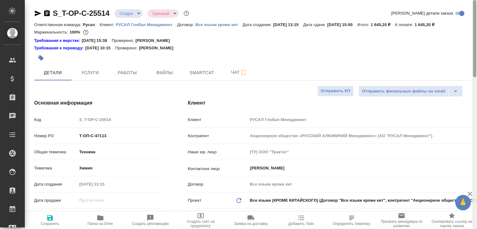
drag, startPoint x: 475, startPoint y: 73, endPoint x: 392, endPoint y: 43, distance: 88.7
click at [472, 45] on div at bounding box center [474, 114] width 5 height 229
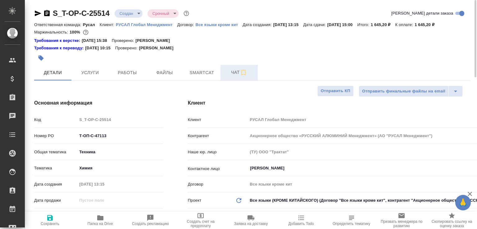
click at [234, 76] on span "Чат" at bounding box center [239, 73] width 30 height 8
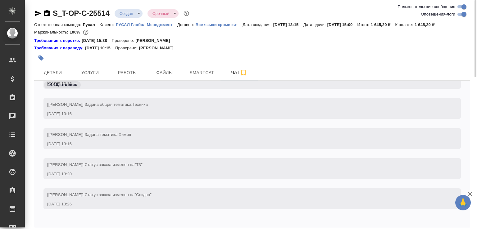
scroll to position [34, 0]
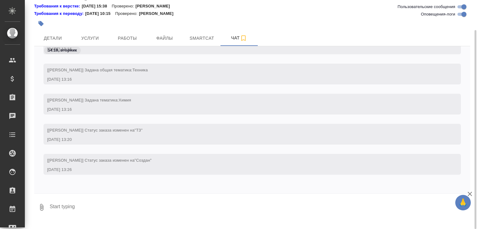
click at [45, 211] on icon "button" at bounding box center [41, 207] width 7 height 7
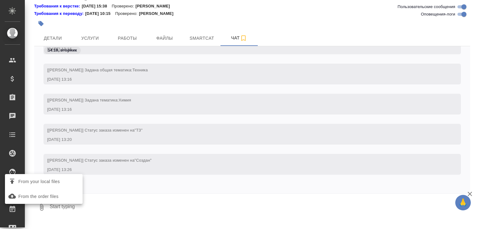
click at [53, 184] on span "From your local files" at bounding box center [39, 182] width 42 height 8
click at [0, 0] on input "From your local files" at bounding box center [0, 0] width 0 height 0
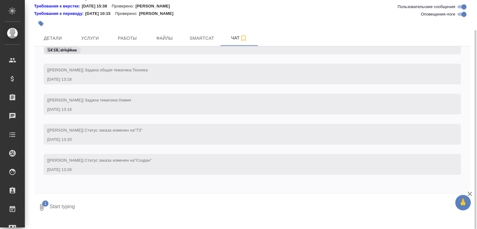
click at [463, 209] on icon "submit" at bounding box center [464, 207] width 7 height 6
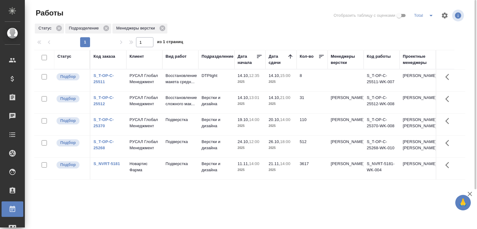
click at [212, 111] on td "Верстки и дизайна" at bounding box center [216, 103] width 36 height 22
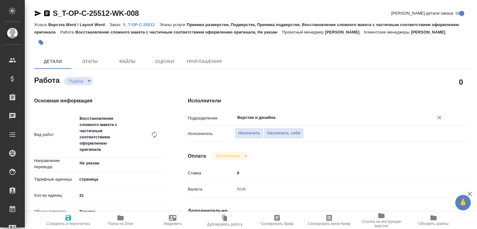
click at [248, 121] on input "Верстки и дизайна" at bounding box center [329, 117] width 187 height 7
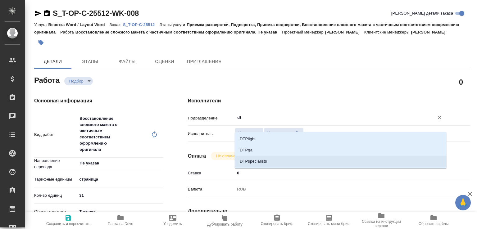
click at [258, 161] on li "DTPspecialists" at bounding box center [341, 161] width 212 height 11
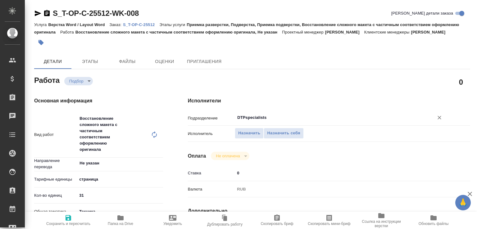
type input "DTPspecialists"
click at [82, 218] on span "Сохранить и пересчитать" at bounding box center [68, 220] width 45 height 12
type input "recruiting"
type input "Не указан"
type input "5a8b1489cc6b4906c91bfdb2"
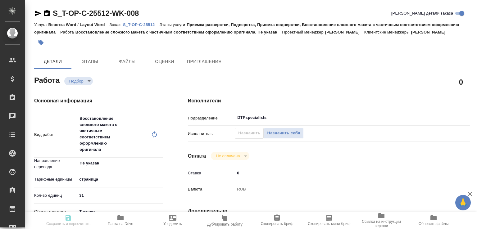
type input "31"
type input "tech"
type input "5f647205b73bc97568ca66bc"
type input "[DATE] 13:01"
type input "[DATE] 21:00"
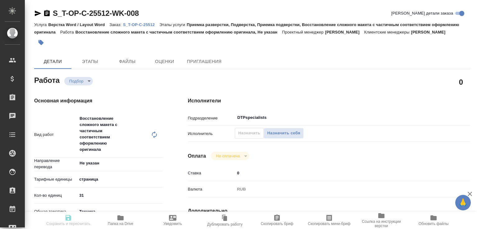
type input "[DATE] 17:00"
type input "DTPspecialists"
type input "notPayed"
type input "0"
type input "RUB"
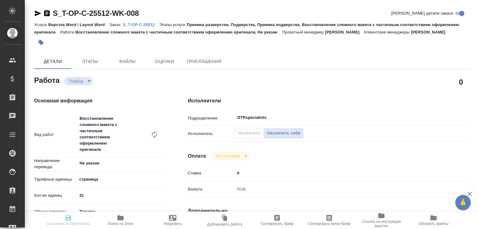
type input "[PERSON_NAME]"
type input "S_T-OP-C-25512"
type input "Т-ОП-С-47115"
type input "Верстка Word / Layout Word"
type input "Приемка разверстки, Подверстка, Приемка подверстки, Восстановление сложного мак…"
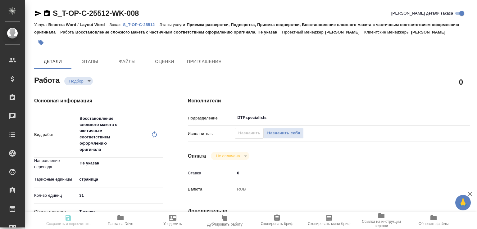
type input "[PERSON_NAME]"
type input "/Clients/Т-ОП-С_Русал Глобал Менеджмент/Orders/S_T-OP-C-25512"
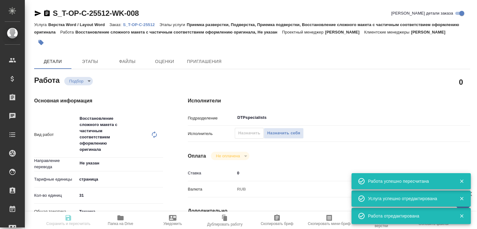
type input "recruiting"
type input "Не указан"
type input "5a8b1489cc6b4906c91bfdb2"
type input "31"
type input "tech"
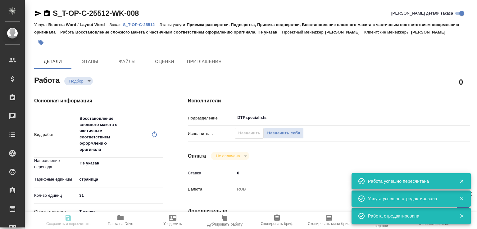
type input "5f647205b73bc97568ca66bc"
type input "14.10.2025 13:01"
type input "14.10.2025 21:00"
type input "15.10.2025 17:00"
type input "DTPspecialists"
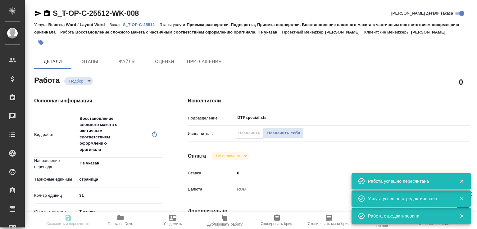
type input "notPayed"
type input "0"
type input "RUB"
type input "Журавлева Александра"
type input "S_T-OP-C-25512"
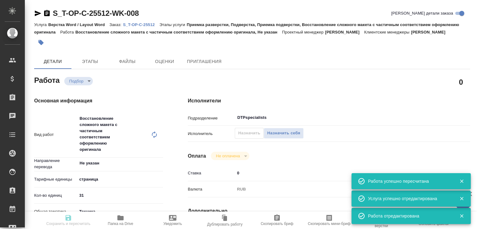
type input "Т-ОП-С-47115"
type input "Верстка Word / Layout Word"
type input "Приемка разверстки, Подверстка, Приемка подверстки, Восстановление сложного мак…"
type input "Горленко Юлия"
type input "Малофеева Екатерина"
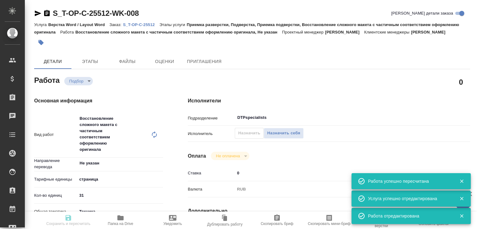
type input "/Clients/Т-ОП-С_Русал Глобал Менеджмент/Orders/S_T-OP-C-25512"
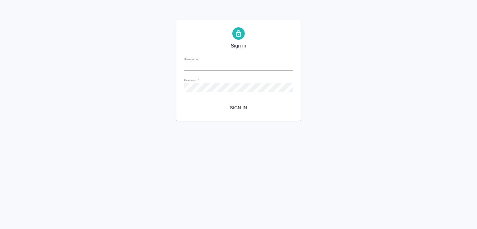
type input "[EMAIL_ADDRESS][DOMAIN_NAME]"
click at [232, 106] on span "Sign in" at bounding box center [238, 108] width 99 height 8
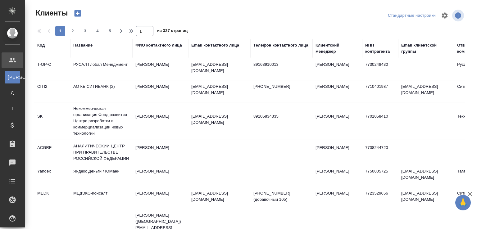
select select "RU"
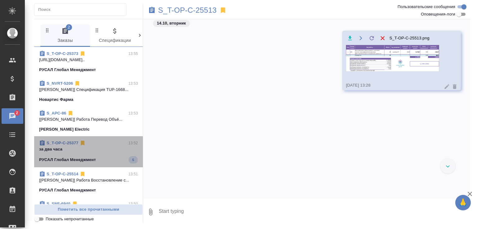
click at [109, 163] on div "РУСАЛ Глобал Менеджмент 5" at bounding box center [88, 159] width 99 height 7
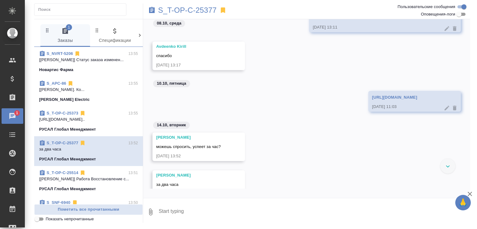
scroll to position [20, 0]
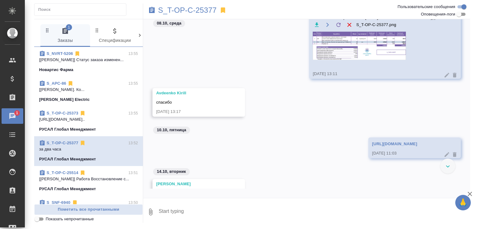
click at [344, 55] on img at bounding box center [359, 46] width 93 height 28
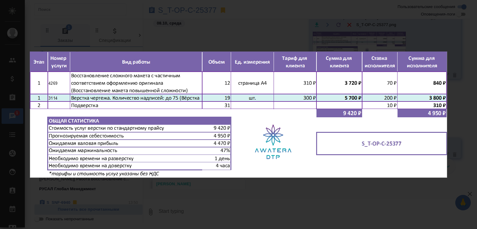
click at [265, 193] on div "S_T-OP-C-25377.png 1 of 1" at bounding box center [238, 114] width 477 height 229
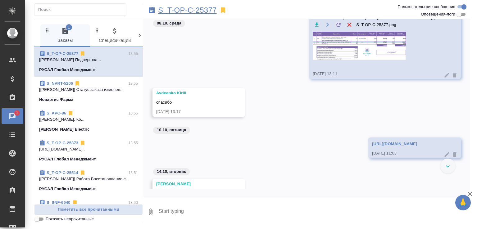
click at [187, 13] on p "S_T-OP-C-25377" at bounding box center [187, 10] width 59 height 6
click at [79, 218] on span "Показать непрочитанные" at bounding box center [70, 219] width 48 height 6
click at [48, 218] on input "Показать непрочитанные" at bounding box center [37, 218] width 22 height 7
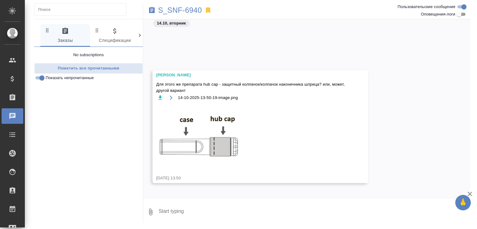
scroll to position [601, 0]
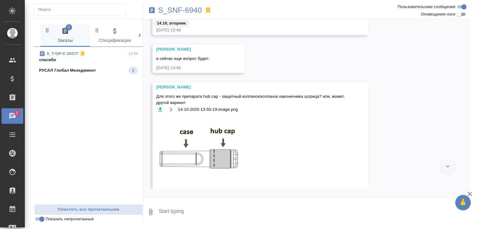
click at [117, 58] on p "спасибо" at bounding box center [88, 60] width 99 height 6
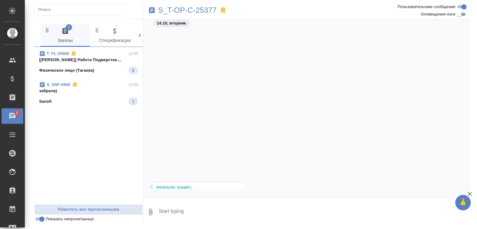
scroll to position [176, 0]
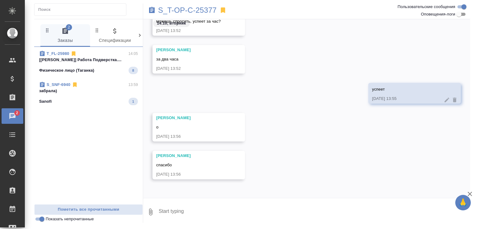
click at [113, 94] on span "S_SNF-6940 13:59 забрала) Sanofi 1" at bounding box center [88, 94] width 99 height 24
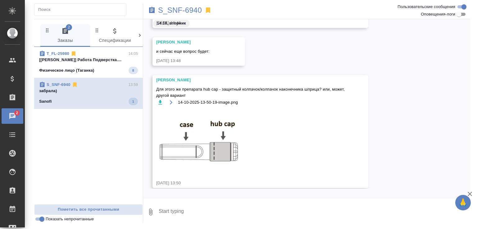
scroll to position [659, 0]
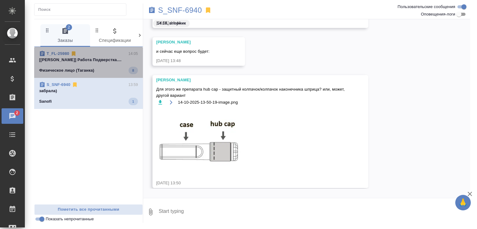
click at [110, 69] on div "Физическое лицо (Таганка) 8" at bounding box center [88, 70] width 99 height 7
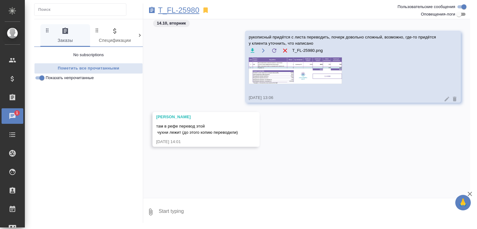
click at [191, 11] on p "T_FL-25980" at bounding box center [178, 10] width 41 height 6
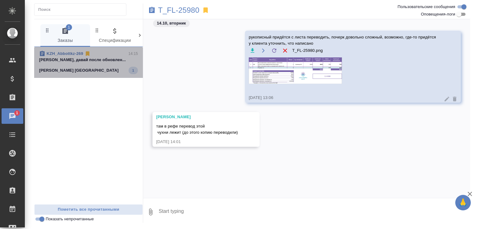
click at [87, 69] on div "Abbott Kazakhstan 1" at bounding box center [88, 70] width 99 height 7
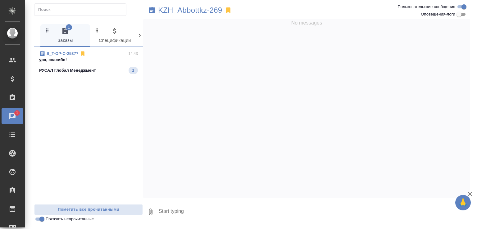
scroll to position [1028, 0]
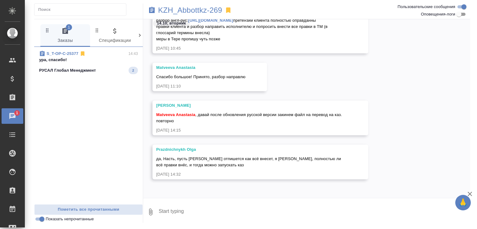
click at [96, 66] on span "S_T-OP-C-25377 14:43 ура, спасибо! РУСАЛ Глобал Менеджмент 2" at bounding box center [88, 63] width 99 height 24
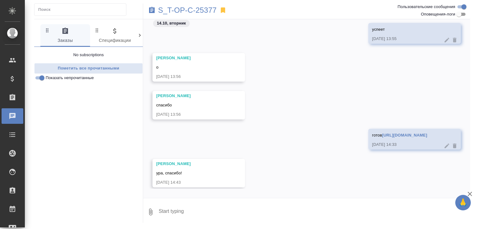
scroll to position [306, 0]
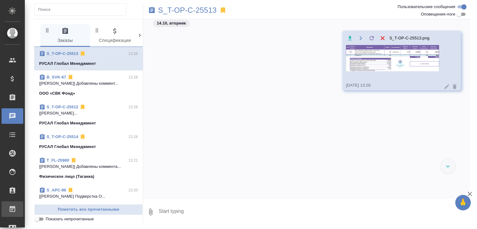
click at [12, 208] on div "Работы" at bounding box center [5, 209] width 16 height 9
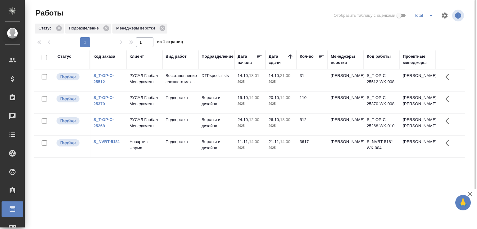
click at [430, 14] on icon "split button" at bounding box center [430, 15] width 7 height 7
click at [420, 59] on li "Фрилы" at bounding box center [424, 58] width 34 height 10
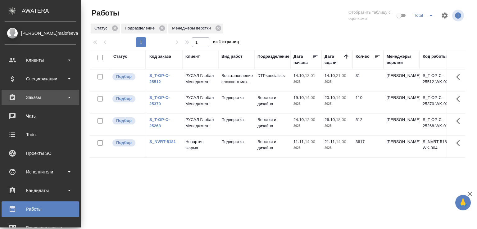
click at [42, 95] on div "Заказы" at bounding box center [40, 97] width 71 height 9
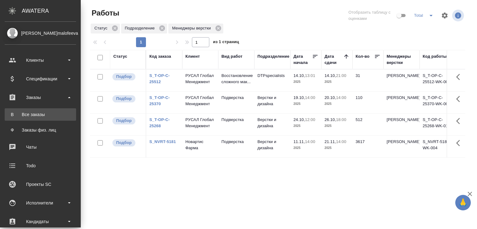
click at [43, 113] on div "Все заказы" at bounding box center [40, 114] width 65 height 6
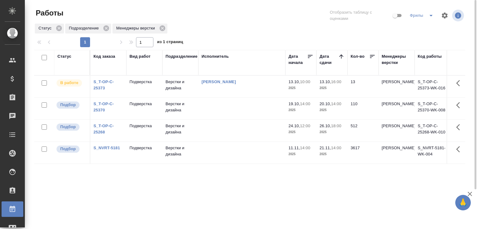
click at [106, 87] on link "S_T-OP-C-25373" at bounding box center [103, 84] width 20 height 11
click at [173, 89] on td "Верстки и дизайна" at bounding box center [180, 87] width 36 height 22
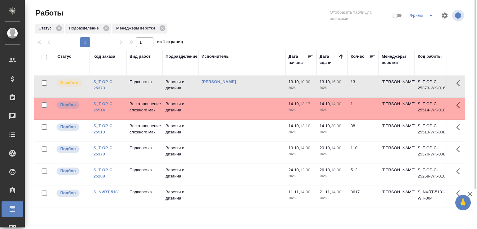
click at [432, 15] on icon "split button" at bounding box center [430, 15] width 7 height 7
click at [422, 27] on li "Total" at bounding box center [422, 28] width 34 height 10
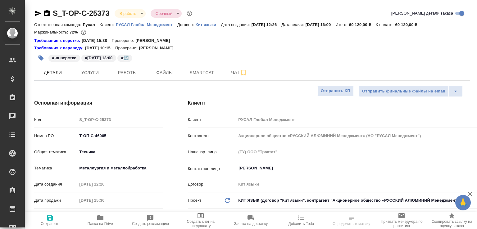
select select "RU"
type textarea "x"
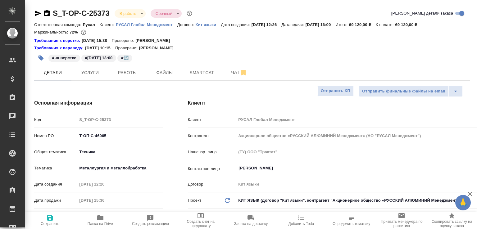
type textarea "x"
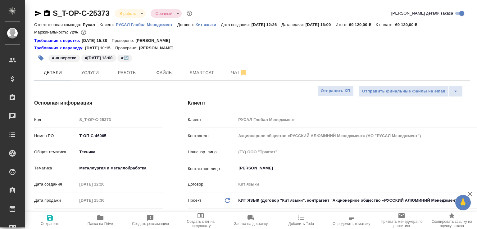
type textarea "x"
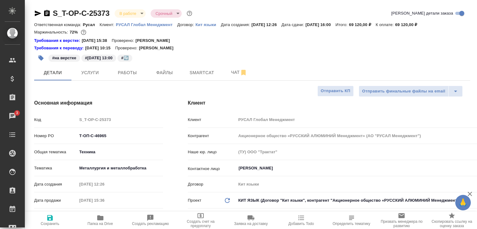
type textarea "x"
click at [227, 76] on button "Чат" at bounding box center [238, 73] width 37 height 16
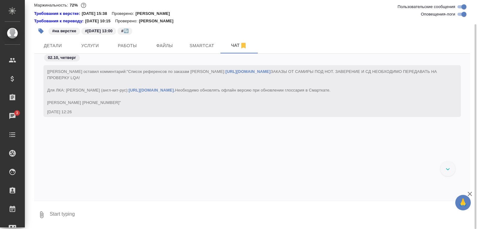
scroll to position [10597, 0]
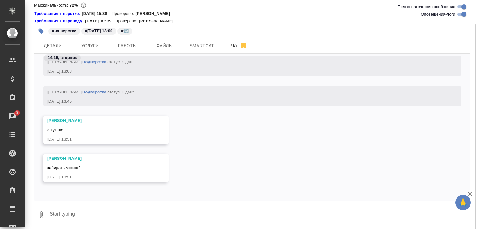
click at [133, 224] on textarea at bounding box center [259, 214] width 421 height 21
paste textarea "https://drive.awatera.com/apps/files/files/10574452?dir=/Shares/%D0%A2-%D0%9E%D…"
type textarea "https://drive.awatera.com/apps/files/files/10574452?dir=/Shares/%D0%A2-%D0%9E%D…"
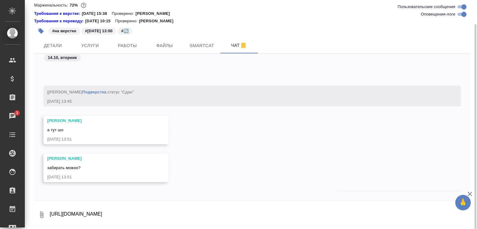
scroll to position [10639, 0]
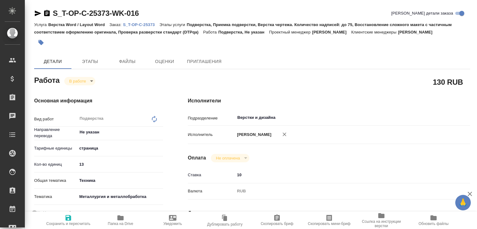
type textarea "x"
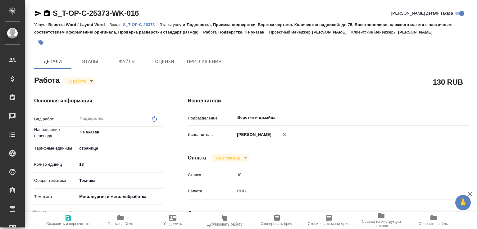
type textarea "x"
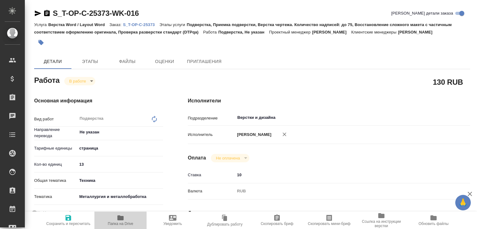
click at [131, 218] on span "Папка на Drive" at bounding box center [120, 220] width 45 height 12
type textarea "x"
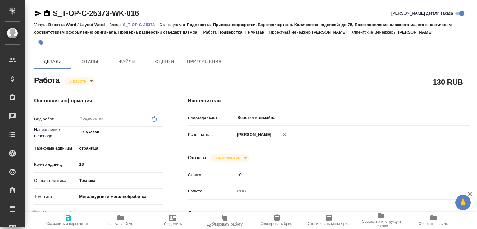
type textarea "x"
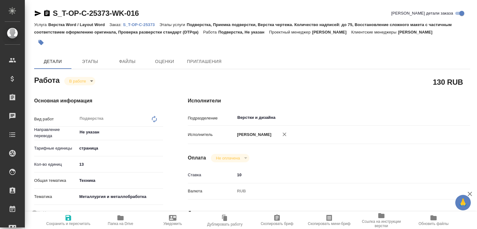
type textarea "x"
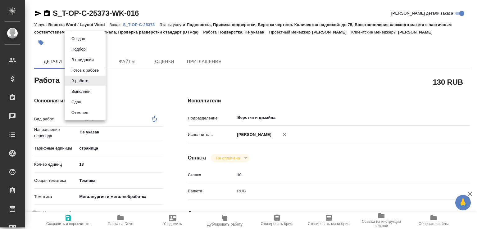
click at [90, 79] on body "🙏 .cls-1 fill:#fff; AWATERA Малофеева Екатерина e.malofeeva Клиенты Спецификаци…" at bounding box center [238, 114] width 477 height 229
click at [83, 100] on button "Сдан" at bounding box center [76, 102] width 13 height 7
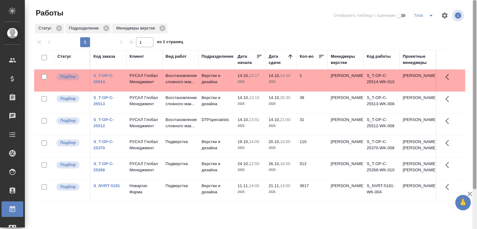
scroll to position [48, 0]
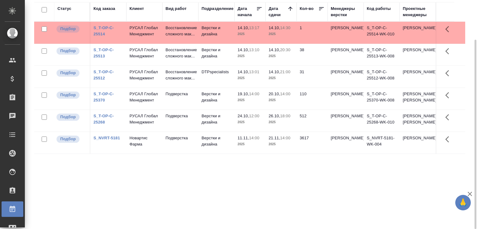
click at [214, 52] on td "Верстки и дизайна" at bounding box center [216, 55] width 36 height 22
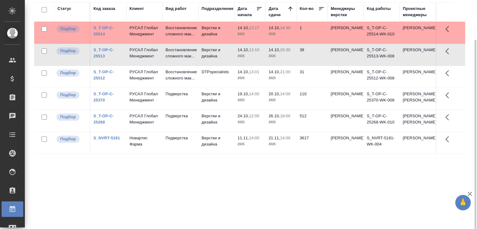
click at [214, 52] on td "Верстки и дизайна" at bounding box center [216, 55] width 36 height 22
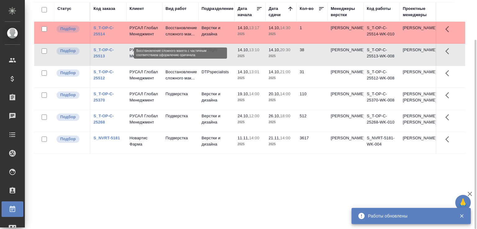
click at [195, 37] on p "Восстановление сложного мак..." at bounding box center [180, 31] width 30 height 12
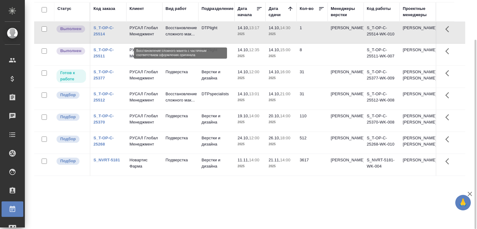
click at [166, 37] on p "Восстановление сложного мак..." at bounding box center [180, 31] width 30 height 12
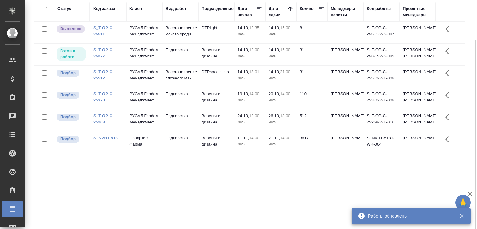
click at [238, 59] on p "2025" at bounding box center [249, 56] width 25 height 6
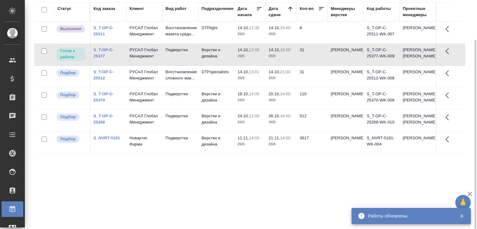
click at [238, 59] on p "2025" at bounding box center [249, 56] width 25 height 6
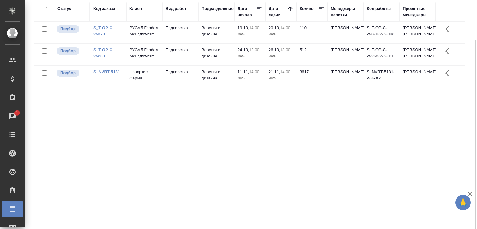
drag, startPoint x: 126, startPoint y: 184, endPoint x: 123, endPoint y: 183, distance: 3.3
click at [123, 184] on div "Статус Код заказа Клиент Вид работ Подразделение Дата начала Дата сдачи Кол-во …" at bounding box center [249, 113] width 431 height 223
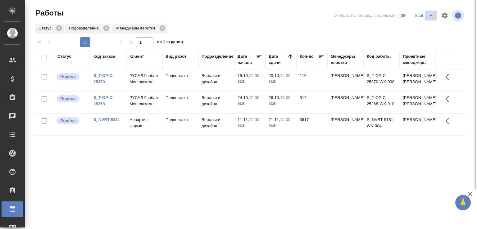
click at [429, 14] on icon "split button" at bounding box center [430, 15] width 7 height 7
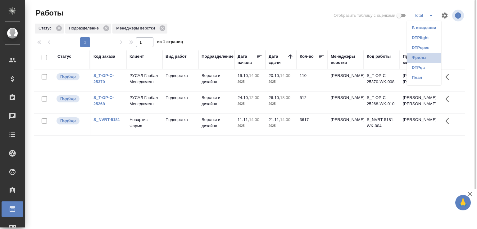
click at [422, 56] on li "Фрилы" at bounding box center [424, 58] width 34 height 10
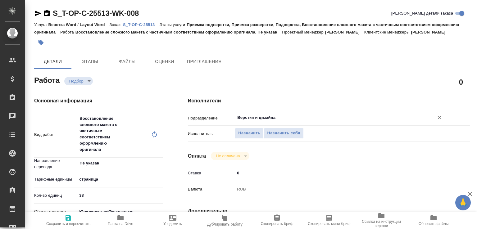
click at [256, 121] on input "Верстки и дизайна" at bounding box center [329, 117] width 187 height 7
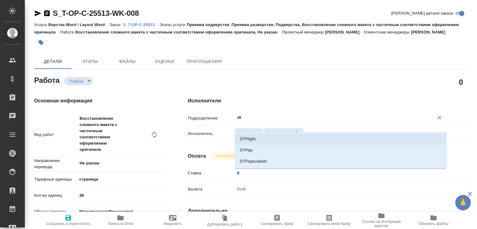
click at [253, 136] on li "DTPlight" at bounding box center [341, 138] width 212 height 11
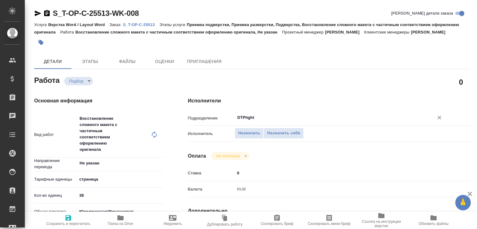
type input "DTPlight"
click at [65, 223] on span "Сохранить и пересчитать" at bounding box center [68, 224] width 44 height 4
type input "recruiting"
type input "Не указан"
type input "5a8b1489cc6b4906c91bfdb2"
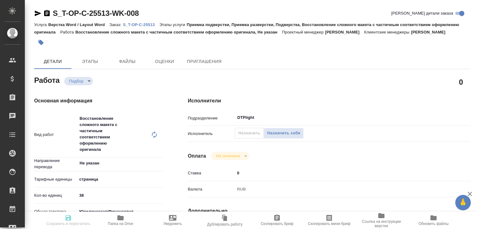
type input "38"
type input "yr-fn"
type input "6149848a2b7be24903fd7a88"
type input "[DATE] 13:10"
type input "[DATE] 20:30"
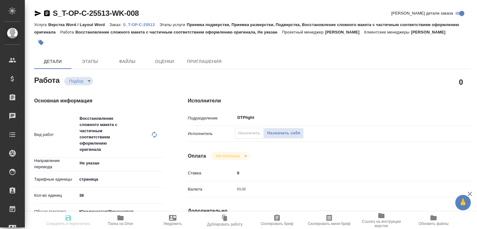
type input "[DATE] 11:00"
type input "DTPlight"
type input "notPayed"
type input "0"
type input "RUB"
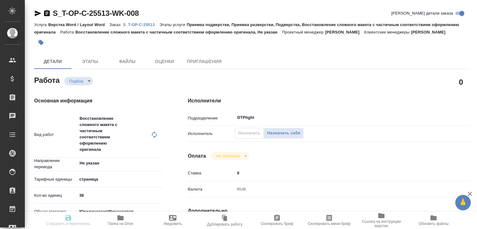
type input "[PERSON_NAME]"
type input "S_T-OP-C-25513"
type input "Т-ОП-С-47114"
type input "Верстка Word / Layout Word"
type input "Приемка подверстки, Приемка разверстки, Подверстка, Восстановление сложного мак…"
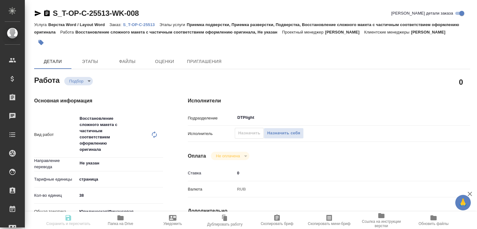
type input "[PERSON_NAME]"
type input "/Clients/Т-ОП-С_Русал Глобал Менеджмент/Orders/S_T-OP-C-25513"
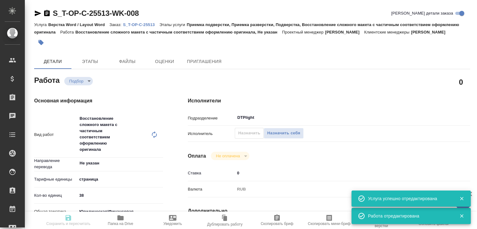
type input "recruiting"
type input "Не указан"
type input "5a8b1489cc6b4906c91bfdb2"
type input "38"
type input "yr-fn"
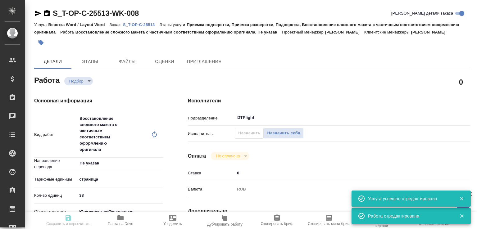
type input "6149848a2b7be24903fd7a88"
type input "14.10.2025 13:10"
type input "14.10.2025 20:30"
type input "16.10.2025 11:00"
type input "DTPlight"
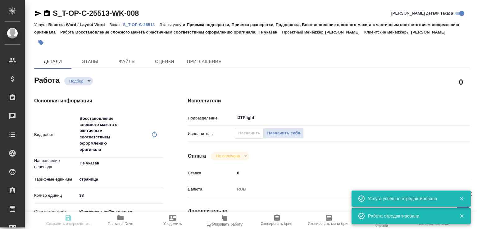
type input "notPayed"
type input "0"
type input "RUB"
type input "Журавлева Александра"
type input "S_T-OP-C-25513"
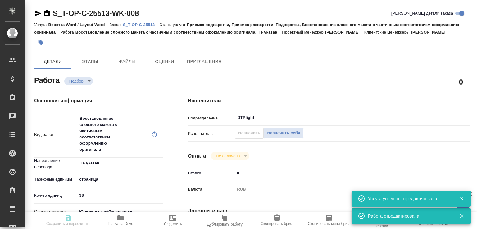
type input "Т-ОП-С-47114"
type input "Верстка Word / Layout Word"
type input "Приемка подверстки, Приемка разверстки, Подверстка, Восстановление сложного мак…"
type input "Горленко Юлия"
type input "Малофеева Екатерина"
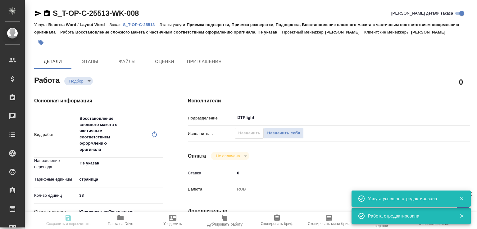
type input "/Clients/Т-ОП-С_Русал Глобал Менеджмент/Orders/S_T-OP-C-25513"
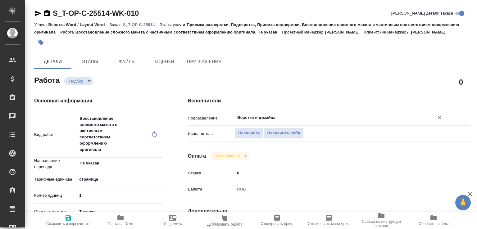
click at [257, 121] on input "Верстки и дизайна" at bounding box center [329, 117] width 187 height 7
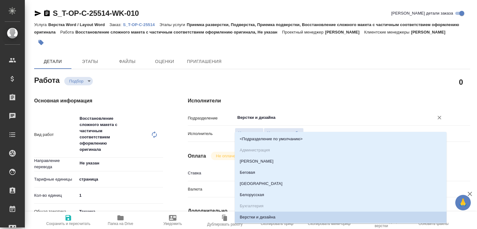
type textarea "x"
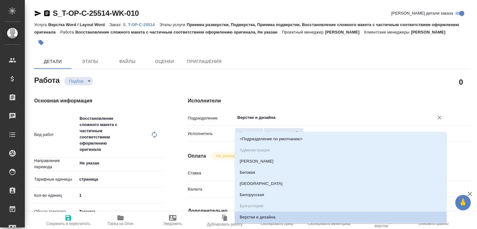
type textarea "x"
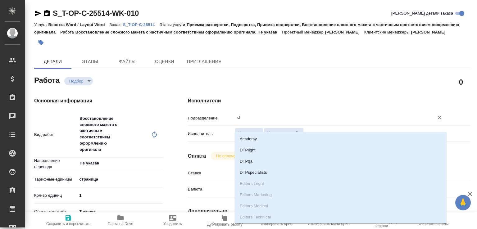
type input "dt"
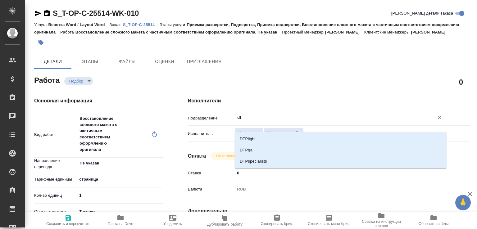
type textarea "x"
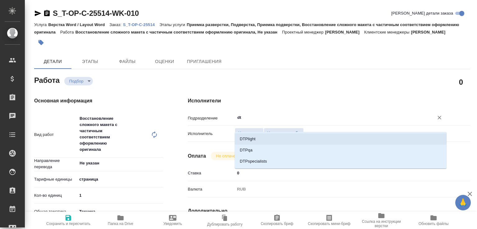
click at [250, 137] on li "DTPlight" at bounding box center [341, 138] width 212 height 11
type textarea "x"
type input "DTPlight"
type textarea "x"
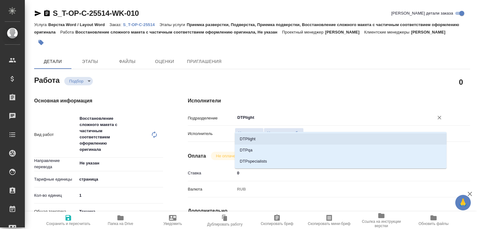
type textarea "x"
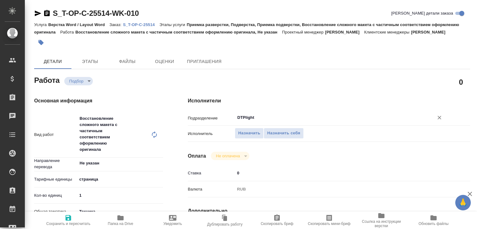
type textarea "x"
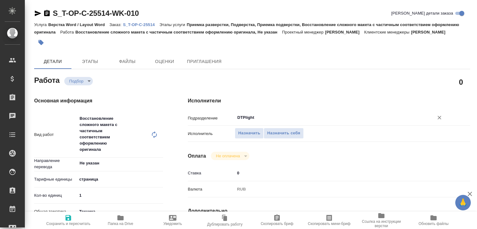
type input "DTPlight"
click at [77, 218] on span "Сохранить и пересчитать" at bounding box center [68, 220] width 45 height 12
type textarea "x"
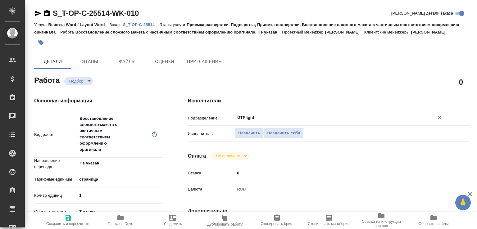
type textarea "x"
type input "recruiting"
type textarea "Восстановление сложного макета с частичным соответствием оформлению оригинала"
type textarea "x"
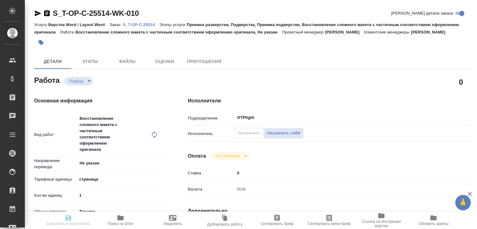
type input "Не указан"
type input "5a8b1489cc6b4906c91bfdb2"
type input "1"
type input "tech"
type input "5a8b8b956a9677013d343d8b"
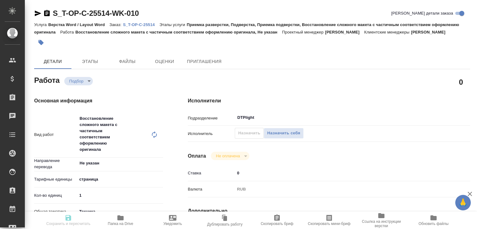
type input "14.10.2025 13:17"
type input "14.10.2025 14:30"
type input "16.10.2025 15:00"
type input "DTPlight"
type input "notPayed"
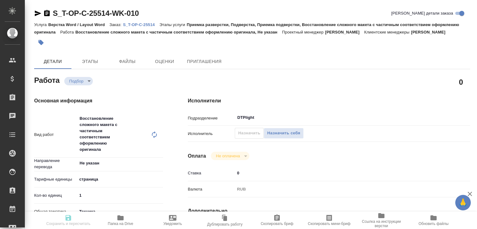
type input "0"
type input "RUB"
type input "[PERSON_NAME]"
type textarea "x"
type textarea "/Clients/Т-ОП-С_Русал Глобал Менеджмент/Orders/S_T-OP-C-25514/DTP/S_T-OP-C-2551…"
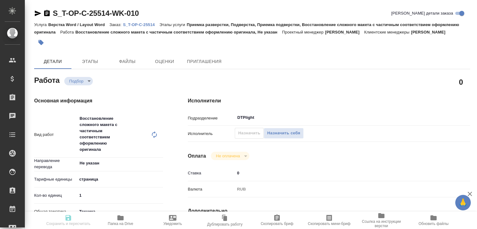
type textarea "x"
type input "S_T-OP-C-25514"
type input "Т-ОП-С-47113"
type input "Верстка Word / Layout Word"
type input "Приемка разверстки, Подверстка, Приемка подверстки, Восстановление сложного мак…"
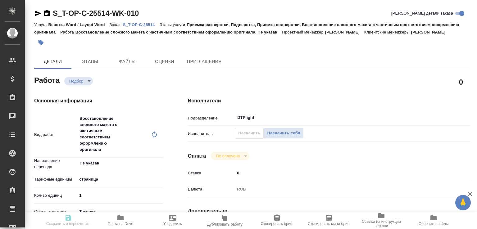
type input "Горленко Юлия"
type input "Малофеева Екатерина"
type input "/Clients/Т-ОП-С_Русал Глобал Менеджмент/Orders/S_T-OP-C-25514"
type textarea "x"
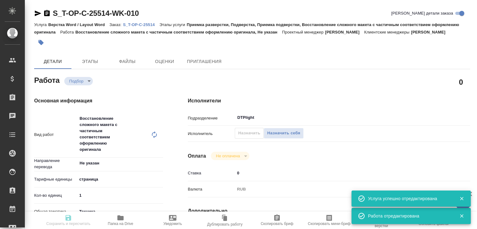
type textarea "x"
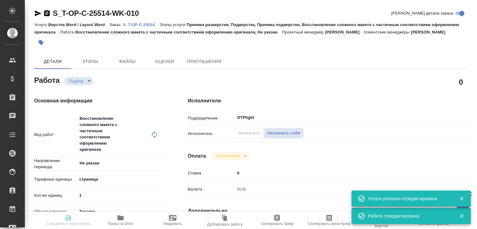
type textarea "x"
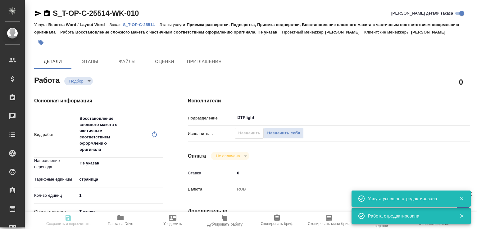
type textarea "x"
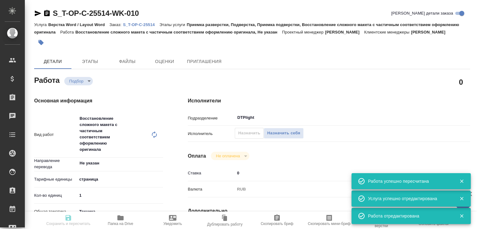
type input "recruiting"
type textarea "Восстановление сложного макета с частичным соответствием оформлению оригинала"
type textarea "x"
type input "Не указан"
type input "5a8b1489cc6b4906c91bfdb2"
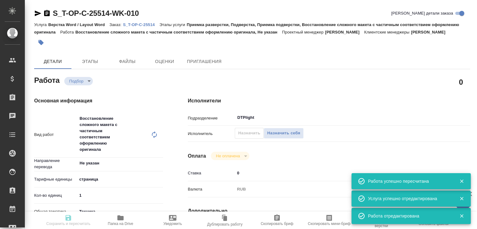
type input "1"
type input "tech"
type input "5a8b8b956a9677013d343d8b"
type input "14.10.2025 13:17"
type input "14.10.2025 14:30"
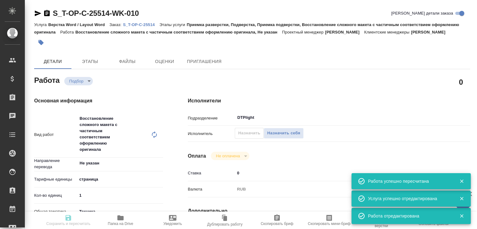
type input "16.10.2025 15:00"
type input "DTPlight"
type input "notPayed"
type input "0"
type input "RUB"
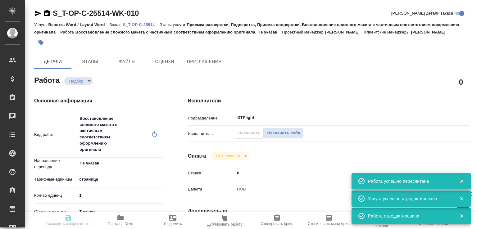
type input "Журавлева Александра"
type textarea "x"
type textarea "/Clients/Т-ОП-С_Русал Глобал Менеджмент/Orders/S_T-OP-C-25514/DTP/S_T-OP-C-2551…"
type textarea "x"
type input "S_T-OP-C-25514"
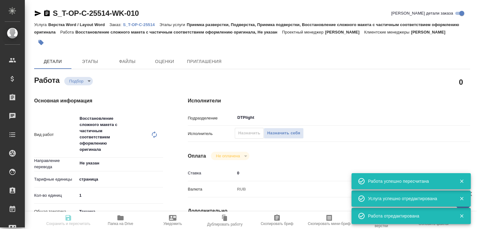
type input "Т-ОП-С-47113"
type input "Верстка Word / Layout Word"
type input "Приемка разверстки, Подверстка, Приемка подверстки, Восстановление сложного мак…"
type input "Горленко Юлия"
type input "[PERSON_NAME]"
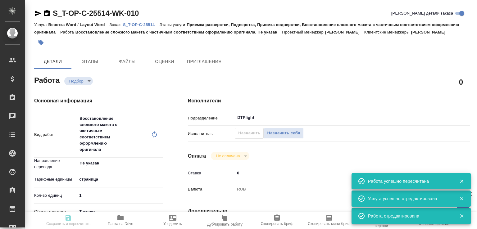
type input "/Clients/Т-ОП-С_Русал Глобал Менеджмент/Orders/S_T-OP-C-25514"
type textarea "x"
click at [122, 215] on icon "button" at bounding box center [120, 217] width 7 height 7
type textarea "x"
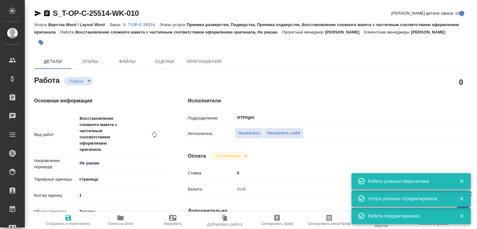
type textarea "x"
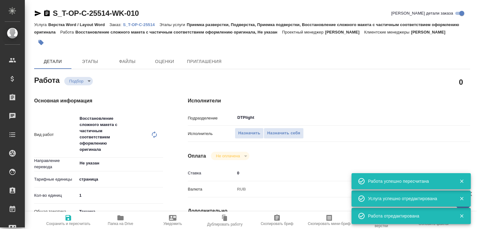
type textarea "x"
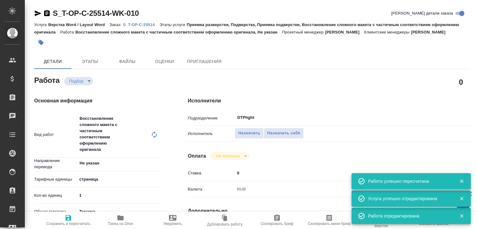
type textarea "x"
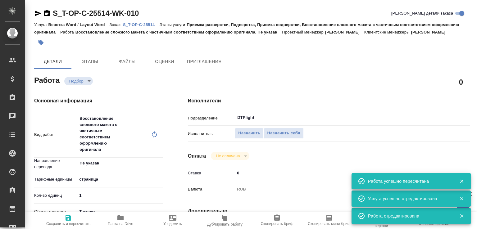
type textarea "x"
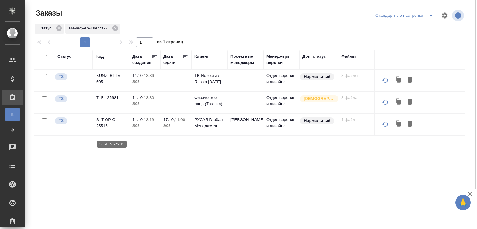
click at [106, 129] on p "S_T-OP-C-25515" at bounding box center [111, 123] width 30 height 12
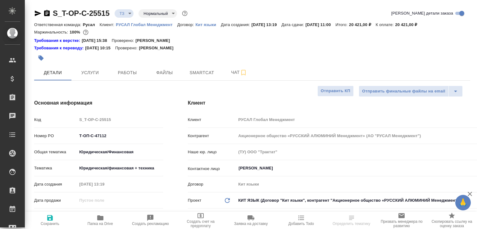
select select "RU"
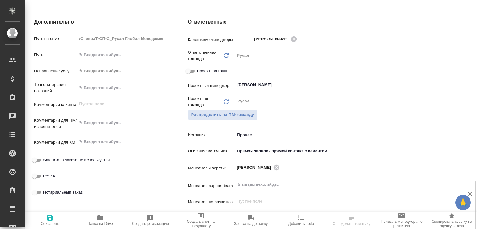
scroll to position [336, 0]
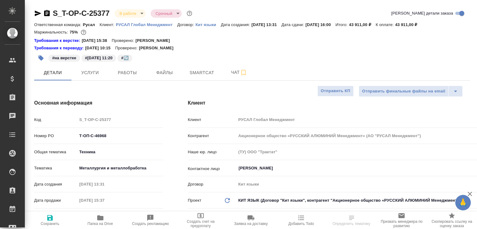
select select "RU"
drag, startPoint x: 0, startPoint y: 0, endPoint x: 129, endPoint y: 73, distance: 148.6
click at [130, 72] on span "Работы" at bounding box center [127, 73] width 30 height 8
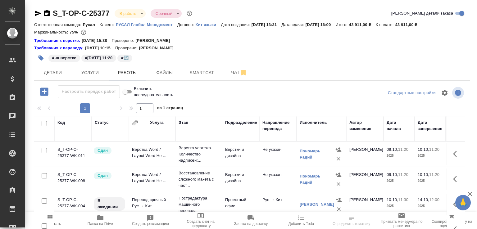
scroll to position [43, 0]
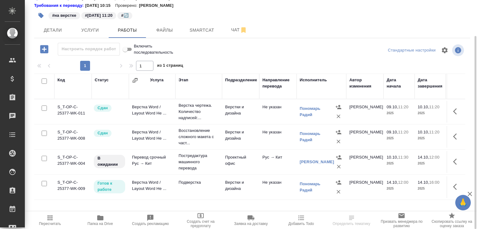
click at [235, 38] on div "S_T-OP-C-25377 В работе inProgress Срочный urgent Кратко детали заказа Ответств…" at bounding box center [252, 93] width 443 height 272
click at [232, 33] on span "Чат" at bounding box center [239, 30] width 30 height 8
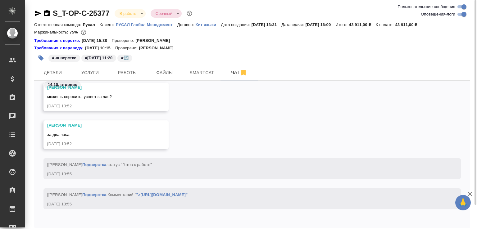
scroll to position [27, 0]
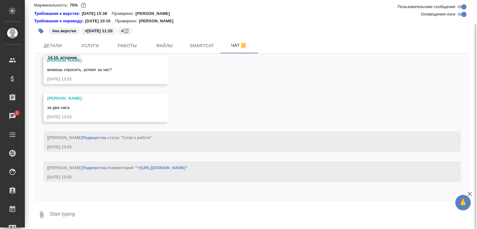
click at [129, 221] on textarea at bounding box center [259, 214] width 421 height 21
type textarea "успеет"
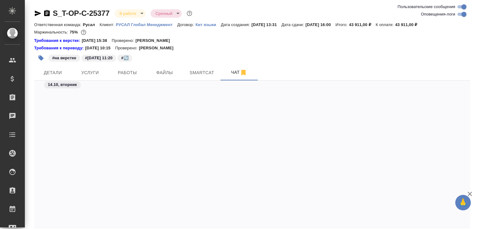
scroll to position [5440, 0]
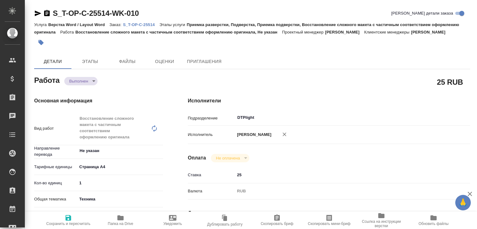
click at [93, 89] on body "🙏 .cls-1 fill:#fff; AWATERA [PERSON_NAME]malofeeva Клиенты Спецификации Заказы …" at bounding box center [238, 114] width 477 height 229
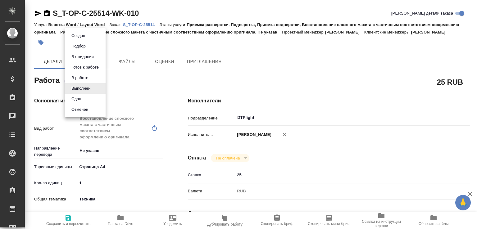
click at [86, 101] on li "Сдан" at bounding box center [85, 99] width 41 height 11
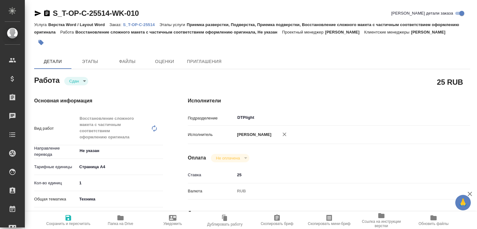
type textarea "x"
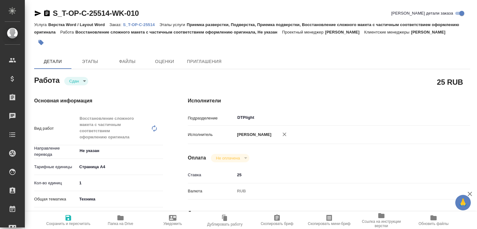
type textarea "x"
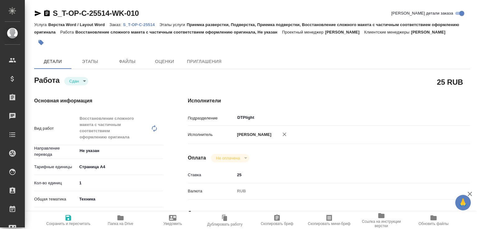
type textarea "x"
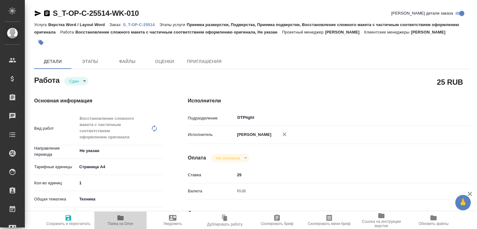
click at [132, 220] on span "Папка на Drive" at bounding box center [120, 220] width 45 height 12
type textarea "x"
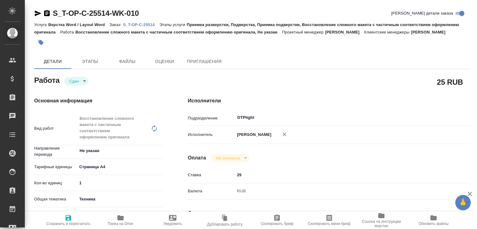
type textarea "x"
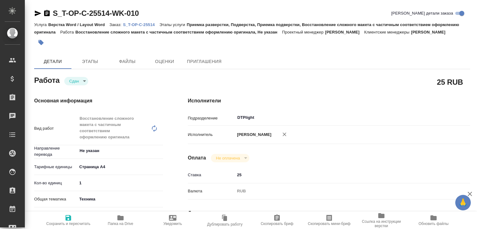
type textarea "x"
click at [143, 25] on p "S_T-OP-C-25514" at bounding box center [141, 24] width 36 height 5
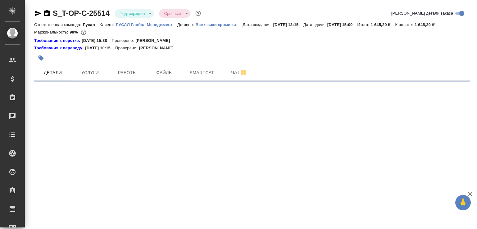
click at [230, 65] on div at bounding box center [179, 58] width 290 height 14
click at [227, 76] on span "Чат" at bounding box center [239, 73] width 30 height 8
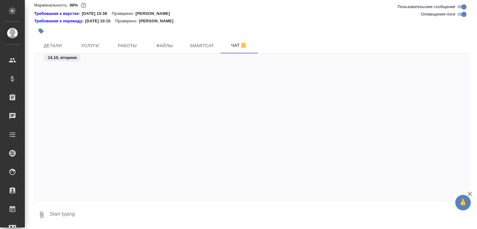
scroll to position [1790, 0]
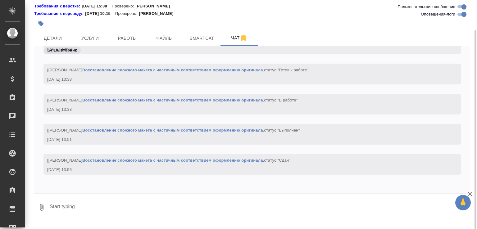
click at [87, 215] on textarea at bounding box center [259, 207] width 421 height 21
paste textarea "https://drive.awatera.com/apps/files/files/10705590?dir=/Shares/%D0%A2-%D0%9E%D…"
type textarea "https://drive.awatera.com/apps/files/files/10705590?dir=/Shares/%D0%A2-%D0%9E%D…"
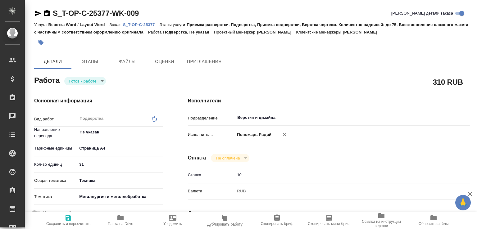
type textarea "x"
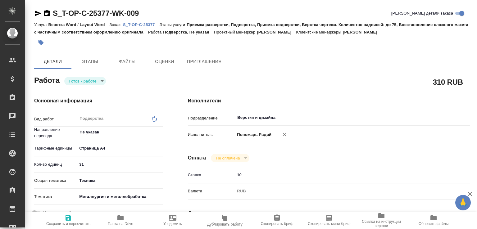
type textarea "x"
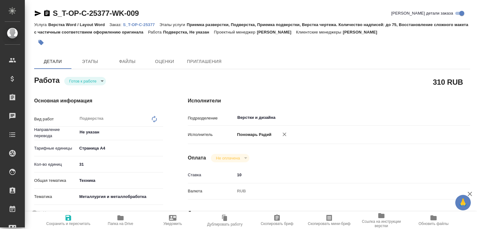
click at [102, 81] on body "🙏 .cls-1 fill:#fff; AWATERA [PERSON_NAME]malofeeva Клиенты Спецификации Заказы …" at bounding box center [238, 114] width 477 height 229
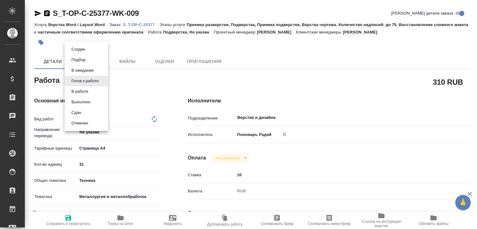
type textarea "x"
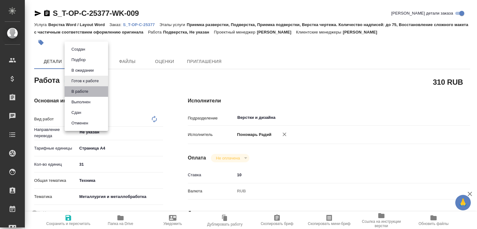
click at [95, 90] on li "В работе" at bounding box center [86, 91] width 43 height 11
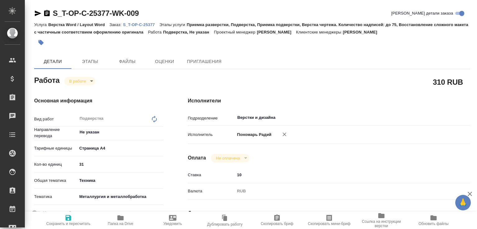
type textarea "x"
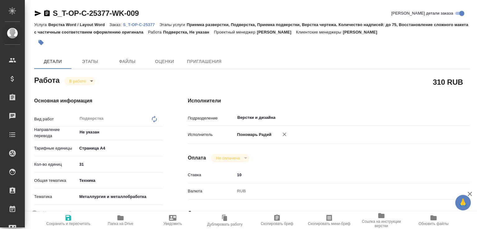
type textarea "x"
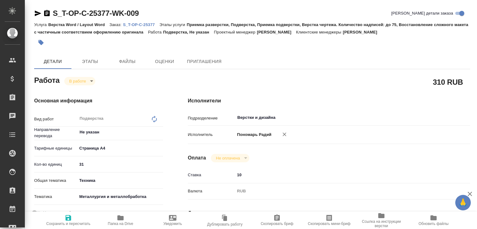
type textarea "x"
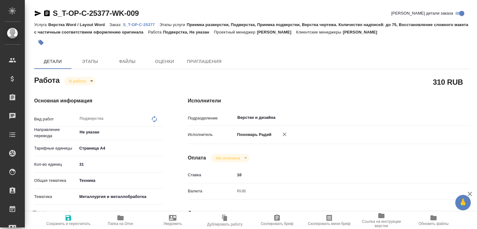
click at [135, 216] on span "Папка на Drive" at bounding box center [120, 220] width 45 height 12
type textarea "x"
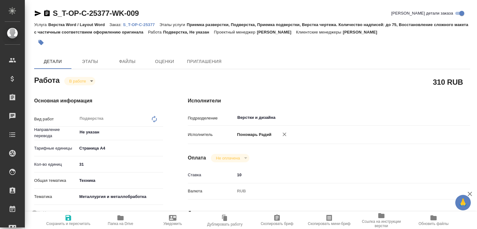
type textarea "x"
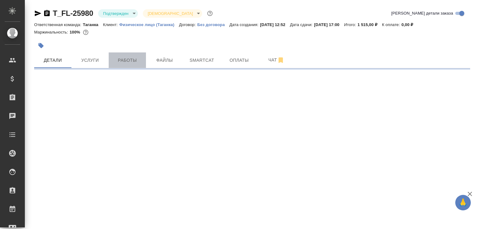
click at [121, 57] on span "Работы" at bounding box center [127, 60] width 30 height 8
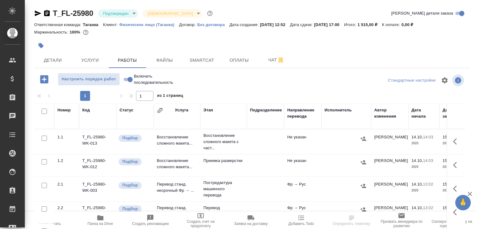
click at [99, 215] on icon "button" at bounding box center [100, 217] width 6 height 5
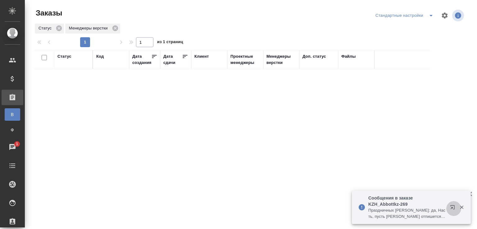
click at [454, 208] on icon "button" at bounding box center [452, 207] width 4 height 4
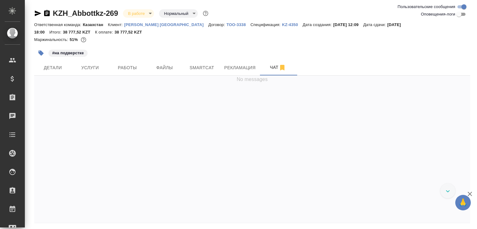
scroll to position [1151, 0]
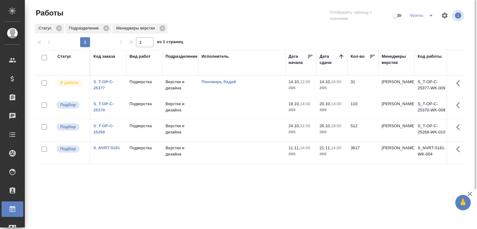
click at [159, 85] on p "Подверстка" at bounding box center [144, 82] width 30 height 6
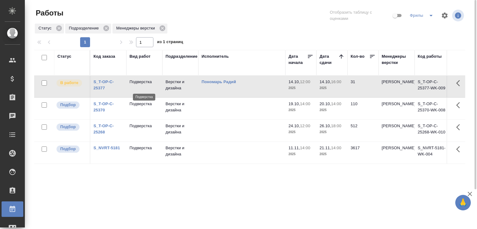
click at [159, 85] on p "Подверстка" at bounding box center [144, 82] width 30 height 6
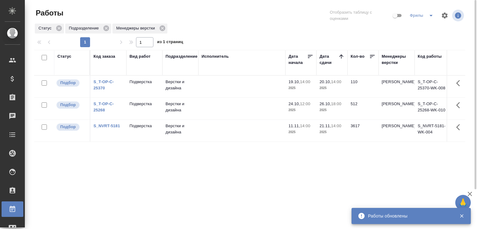
click at [431, 13] on icon "split button" at bounding box center [430, 15] width 7 height 7
click at [419, 29] on li "Total" at bounding box center [422, 28] width 34 height 10
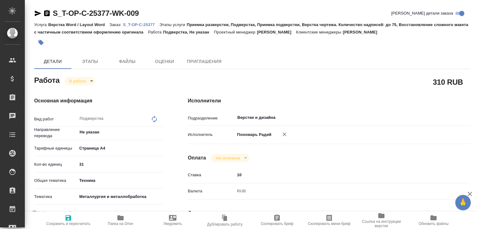
click at [86, 79] on body "🙏 .cls-1 fill:#fff; AWATERA [PERSON_NAME]malofeeva Клиенты Спецификации Заказы …" at bounding box center [238, 114] width 477 height 229
type textarea "x"
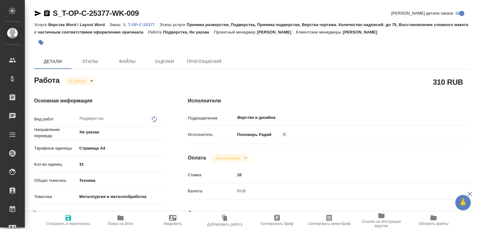
type textarea "x"
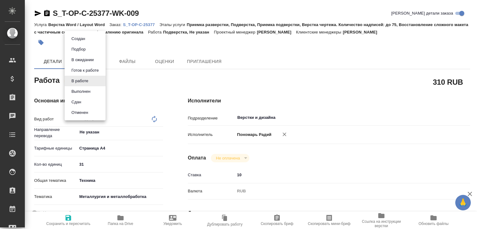
type textarea "x"
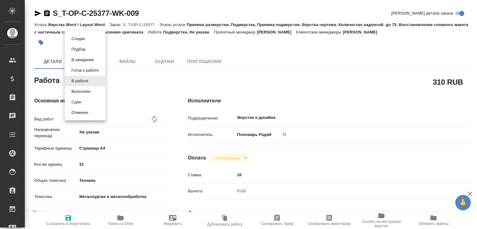
click at [84, 101] on li "Сдан" at bounding box center [85, 102] width 41 height 11
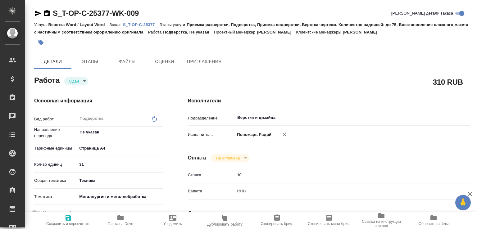
type textarea "x"
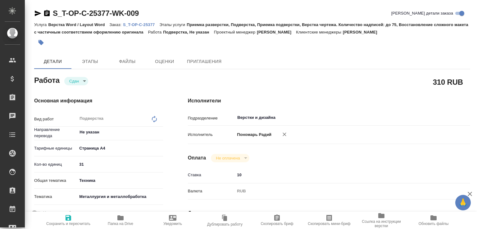
click at [133, 218] on span "Папка на Drive" at bounding box center [120, 220] width 45 height 12
type textarea "x"
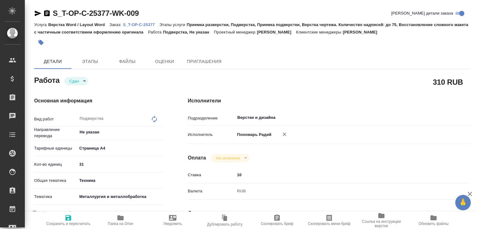
type textarea "x"
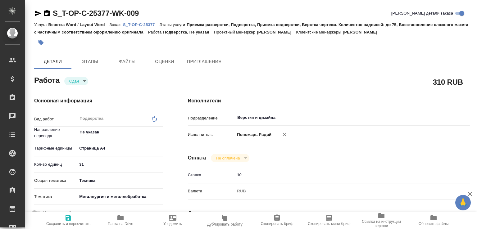
type textarea "x"
click at [140, 25] on p "S_T-OP-C-25377" at bounding box center [141, 24] width 36 height 5
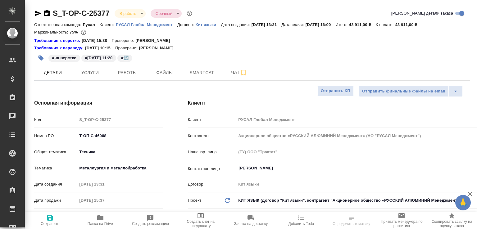
select select "RU"
click at [225, 72] on span "Чат" at bounding box center [239, 73] width 30 height 8
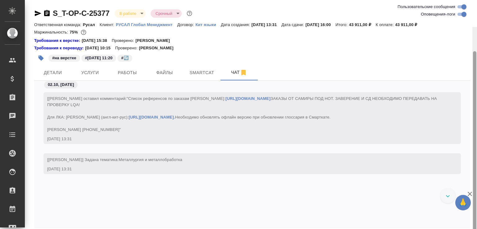
scroll to position [27, 0]
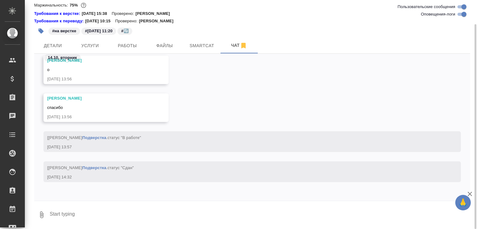
click at [66, 212] on textarea at bounding box center [259, 214] width 421 height 21
paste textarea "https://drive.awatera.com/apps/files/files/10576077?dir=/Shares/%D0%A2-%D0%9E%D…"
type textarea "готов https://drive.awatera.com/apps/files/files/10576077?dir=/Shares/%D0%A2-%D…"
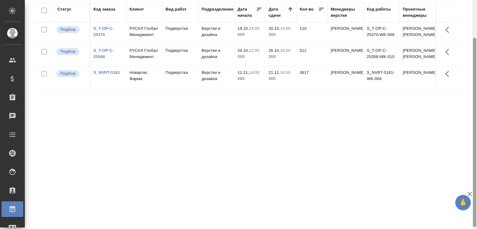
scroll to position [48, 0]
drag, startPoint x: 475, startPoint y: 52, endPoint x: 473, endPoint y: 89, distance: 36.7
click at [473, 89] on div at bounding box center [474, 134] width 3 height 189
click at [106, 161] on div "Статус Код заказа Клиент Вид работ Подразделение Дата начала Дата сдачи Кол-во …" at bounding box center [249, 113] width 431 height 223
